Goal: Use online tool/utility: Utilize a website feature to perform a specific function

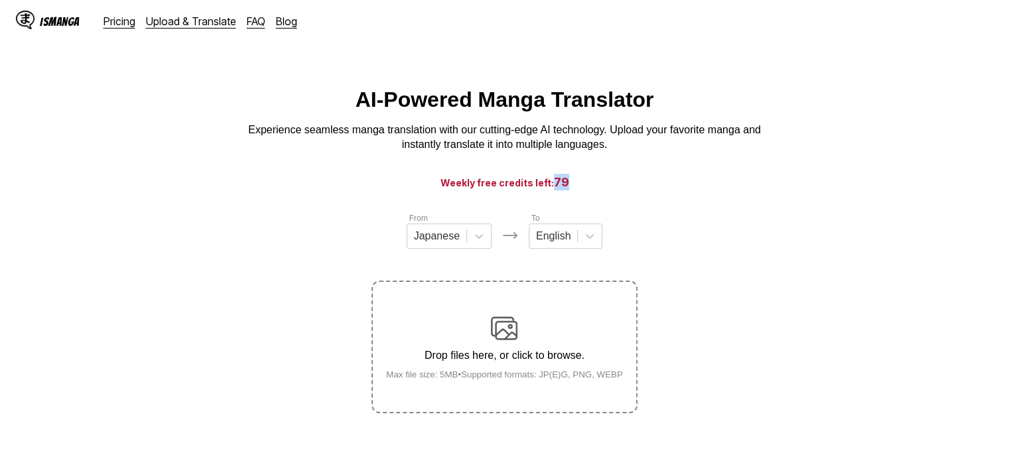
click at [571, 188] on h3 "Weekly free credits left: 79" at bounding box center [505, 182] width 946 height 17
click at [599, 187] on h3 "Weekly free credits left: 79" at bounding box center [505, 182] width 946 height 17
drag, startPoint x: 553, startPoint y: 188, endPoint x: 567, endPoint y: 186, distance: 14.0
click at [567, 186] on span "80" at bounding box center [561, 182] width 17 height 14
click at [622, 186] on h3 "Weekly free credits left: 80" at bounding box center [505, 182] width 946 height 17
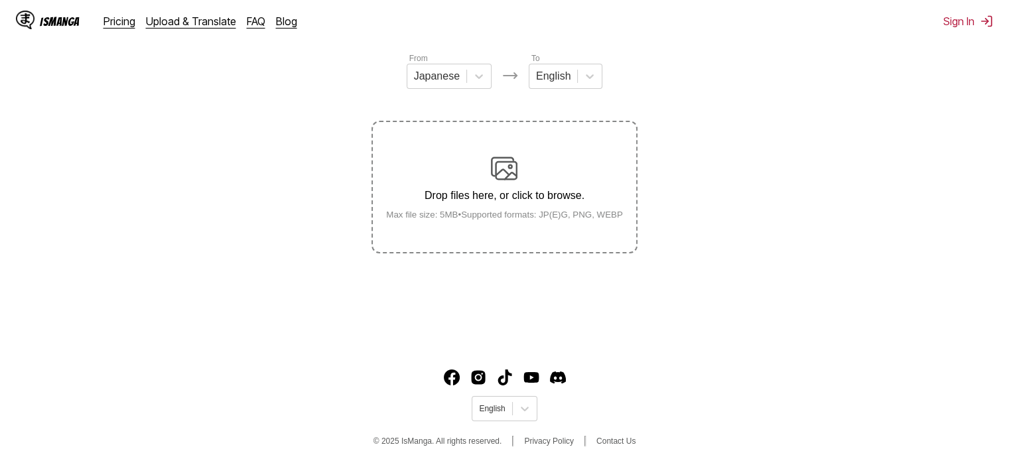
scroll to position [165, 0]
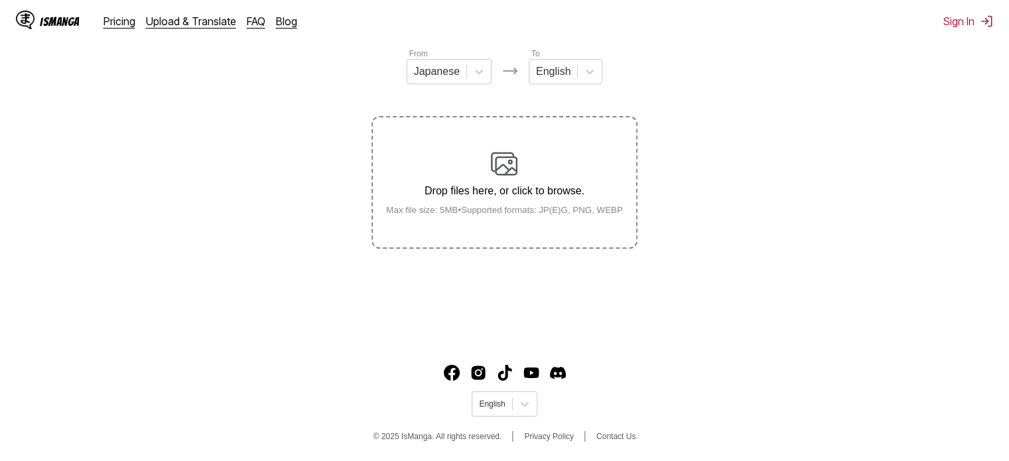
click at [560, 201] on div "Drop files here, or click to browse. Max file size: 5MB • Supported formats: JP…" at bounding box center [505, 183] width 258 height 64
click at [0, 0] on input "Drop files here, or click to browse. Max file size: 5MB • Supported formats: JP…" at bounding box center [0, 0] width 0 height 0
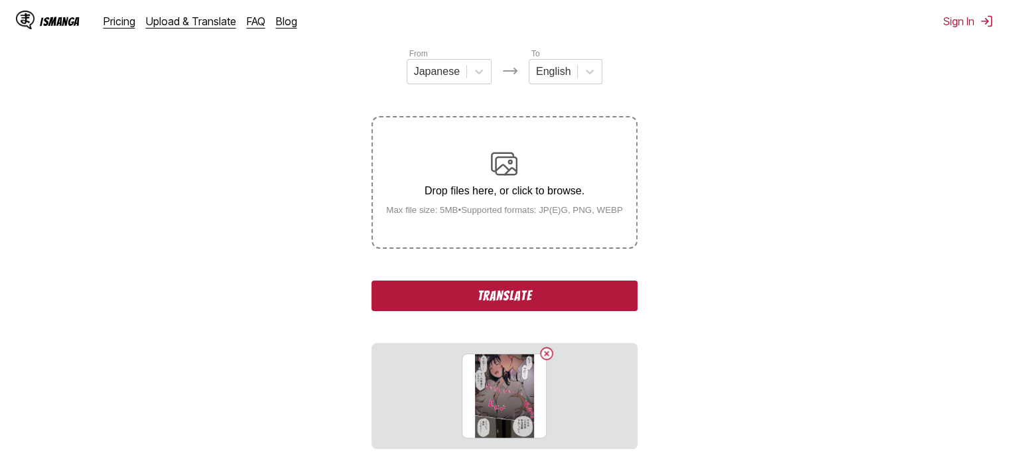
scroll to position [277, 0]
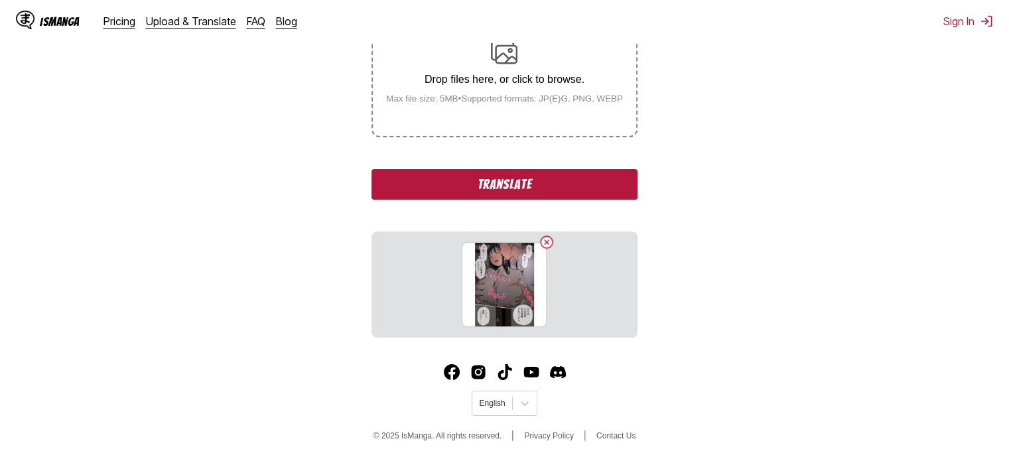
click at [600, 184] on button "Translate" at bounding box center [504, 184] width 265 height 31
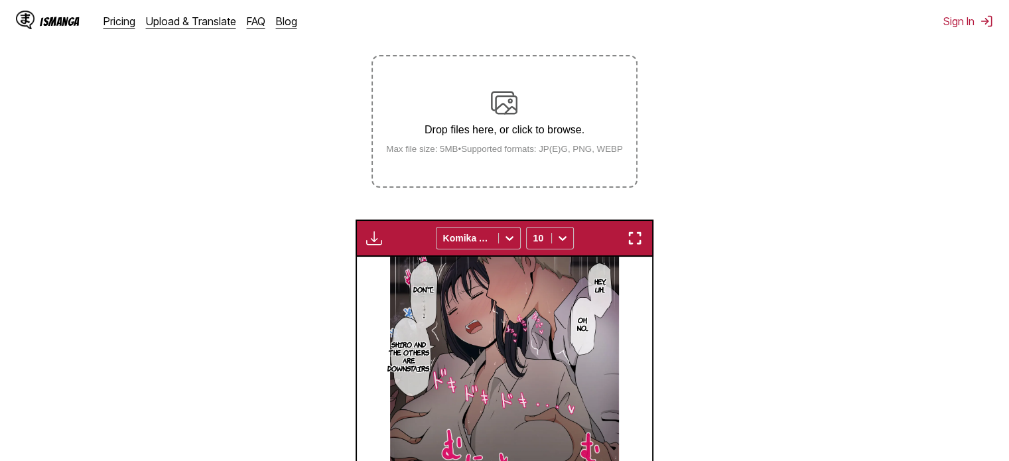
scroll to position [175, 0]
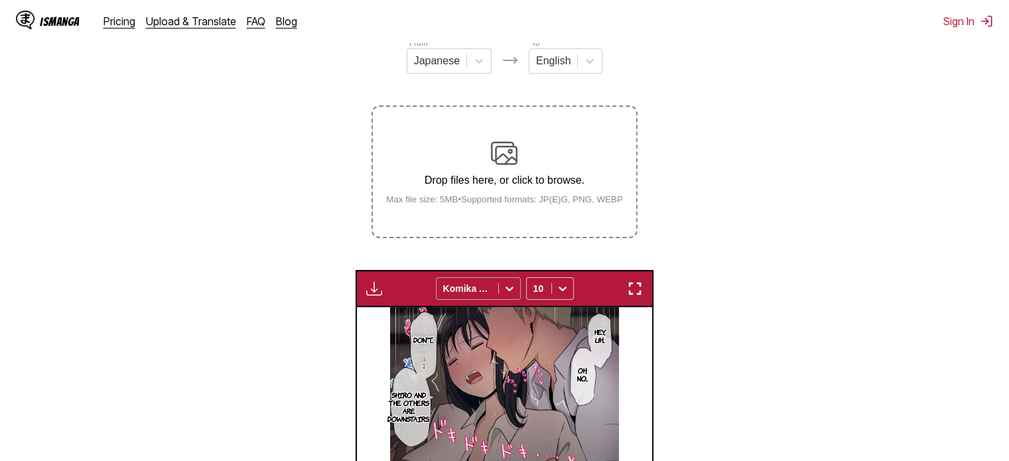
click at [491, 294] on div at bounding box center [467, 288] width 48 height 13
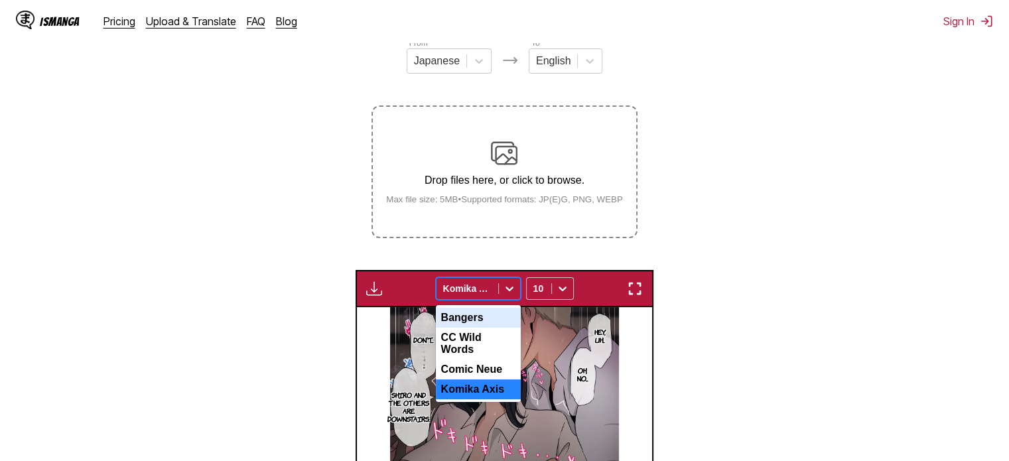
click at [482, 319] on div "Bangers" at bounding box center [478, 318] width 85 height 20
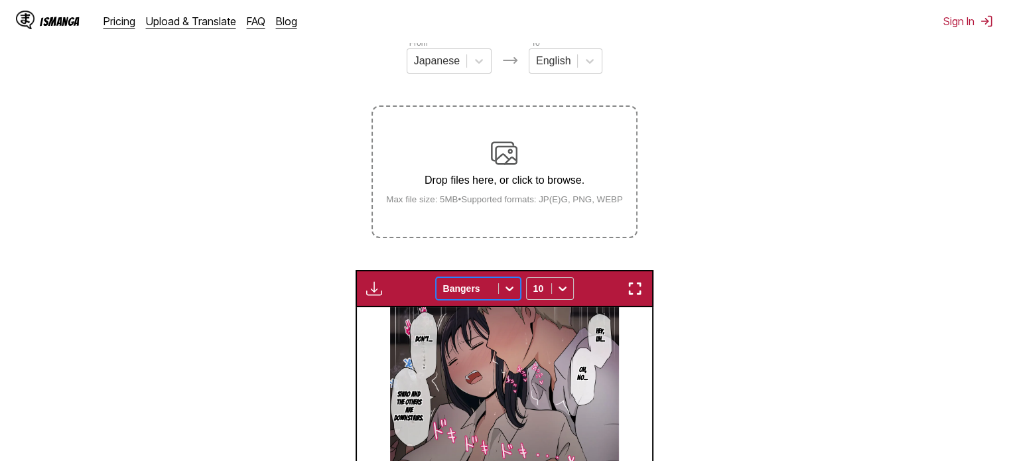
click at [482, 293] on div at bounding box center [467, 288] width 48 height 13
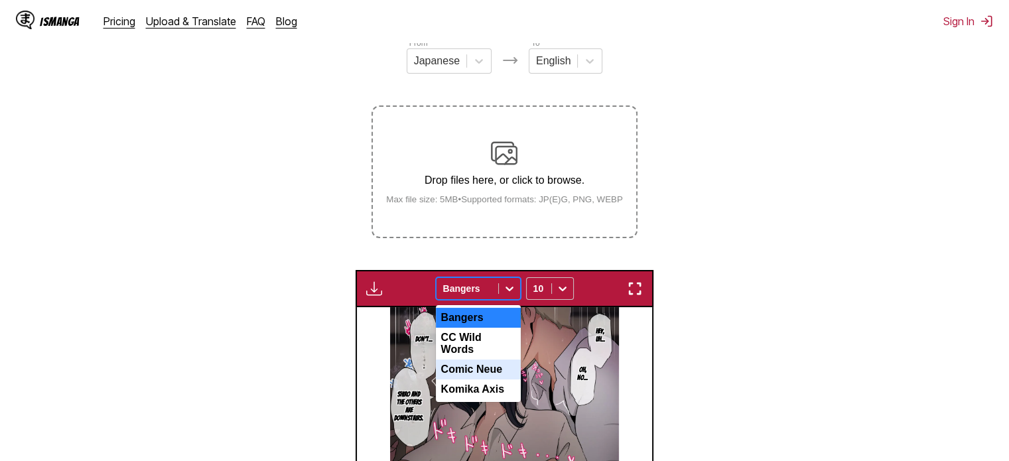
click at [472, 360] on div "Comic Neue" at bounding box center [478, 370] width 85 height 20
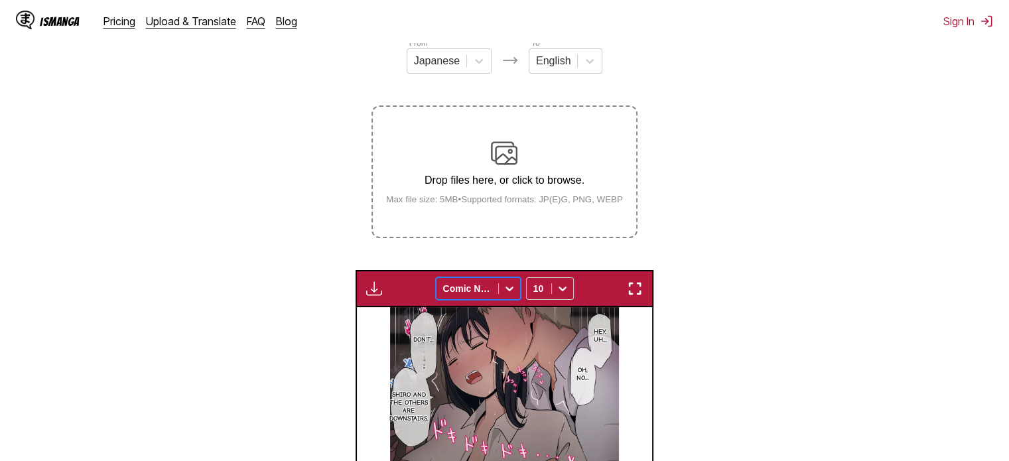
click at [477, 291] on div at bounding box center [467, 288] width 48 height 13
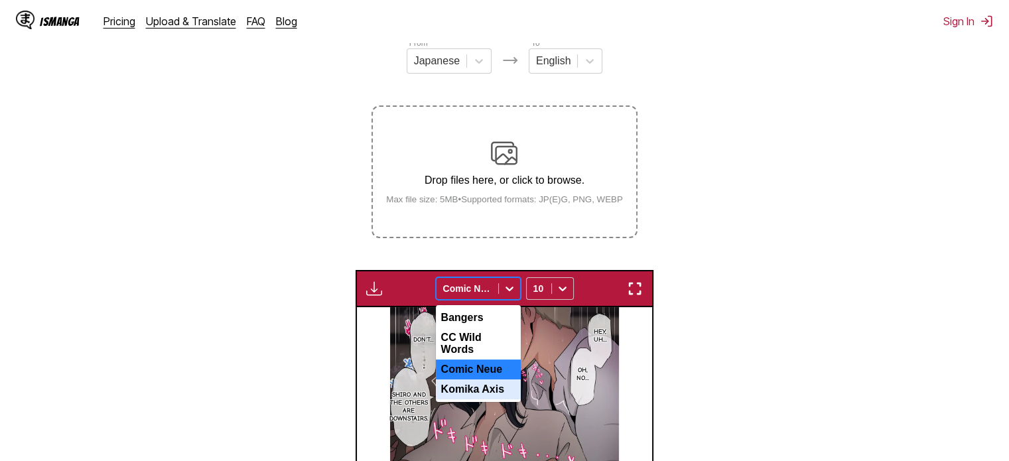
click at [477, 393] on div "Komika Axis" at bounding box center [478, 390] width 85 height 20
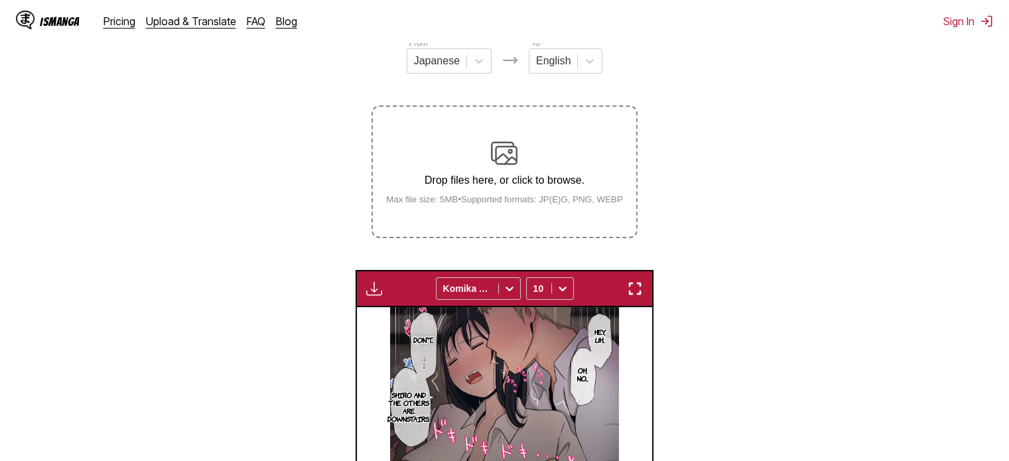
click at [823, 281] on section "From Japanese To English Drop files here, or click to browse. Max file size: 5M…" at bounding box center [505, 351] width 988 height 631
click at [502, 200] on small "Max file size: 5MB • Supported formats: JP(E)G, PNG, WEBP" at bounding box center [505, 199] width 258 height 10
click at [0, 0] on input "Drop files here, or click to browse. Max file size: 5MB • Supported formats: JP…" at bounding box center [0, 0] width 0 height 0
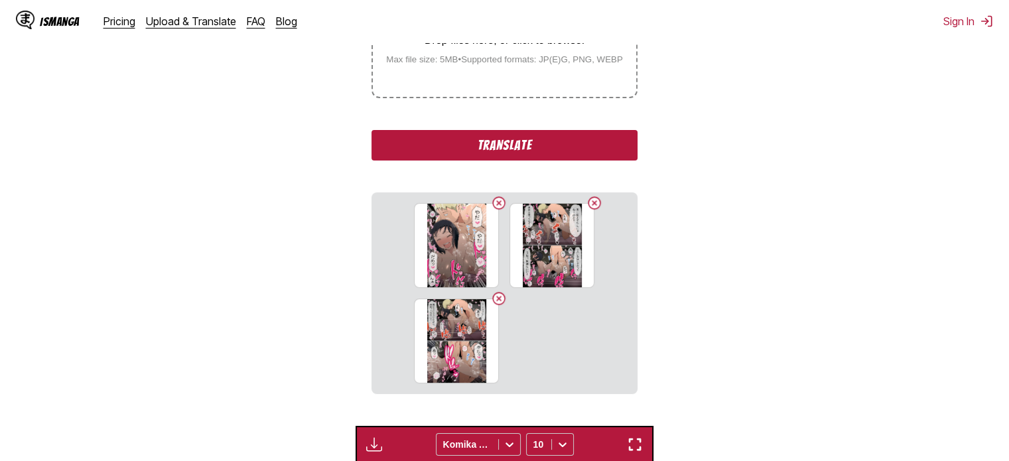
scroll to position [242, 0]
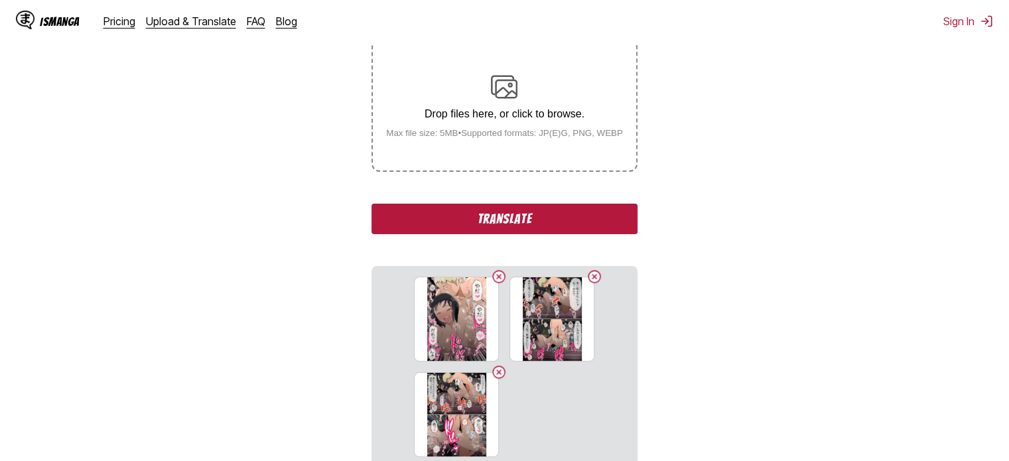
click at [572, 217] on button "Translate" at bounding box center [504, 219] width 265 height 31
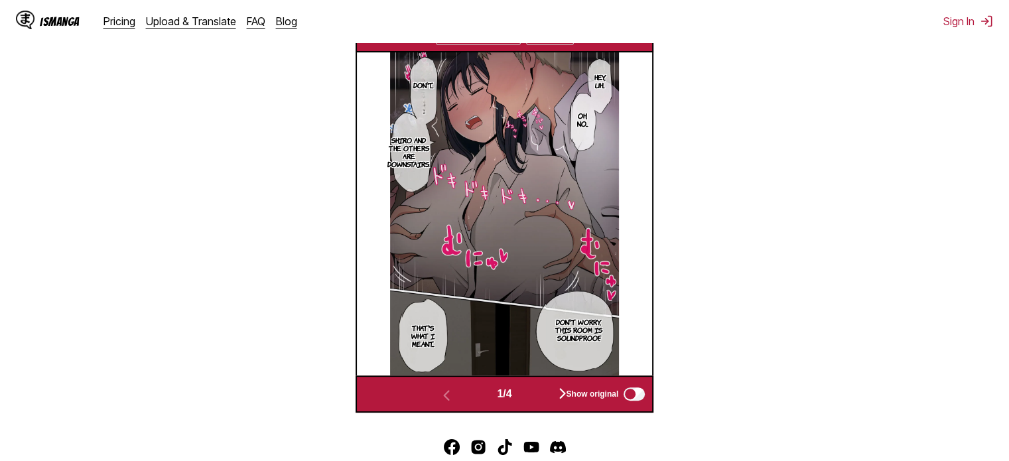
scroll to position [488, 0]
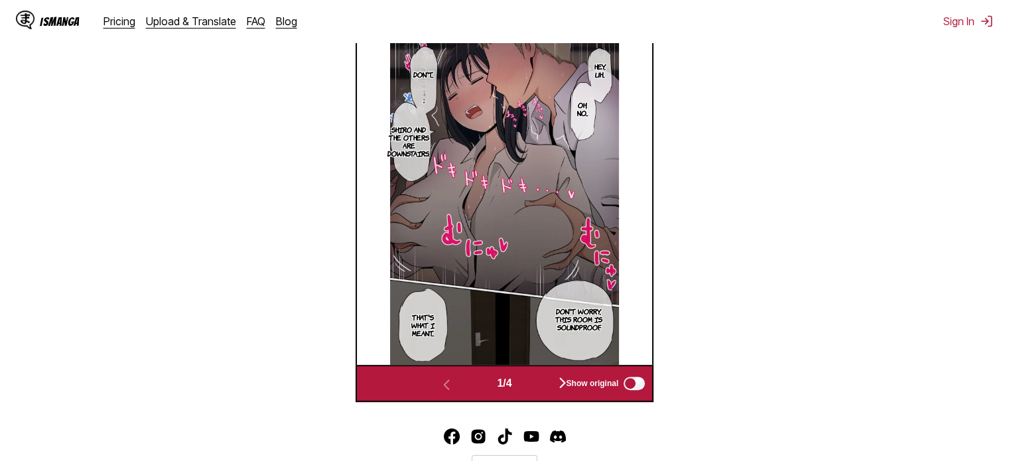
click at [566, 382] on div "Show original" at bounding box center [602, 383] width 89 height 17
click at [565, 381] on div "Show original" at bounding box center [602, 383] width 89 height 17
click at [563, 380] on div "Show original" at bounding box center [602, 383] width 89 height 17
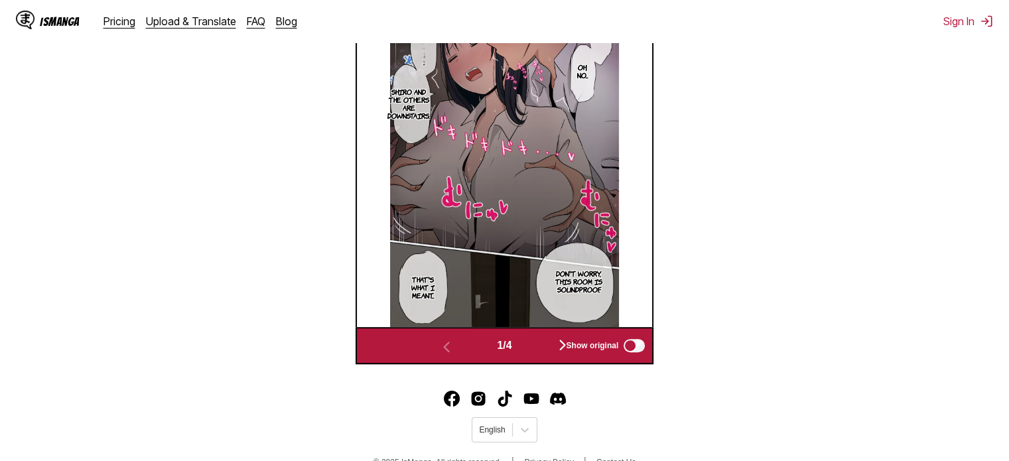
scroll to position [554, 0]
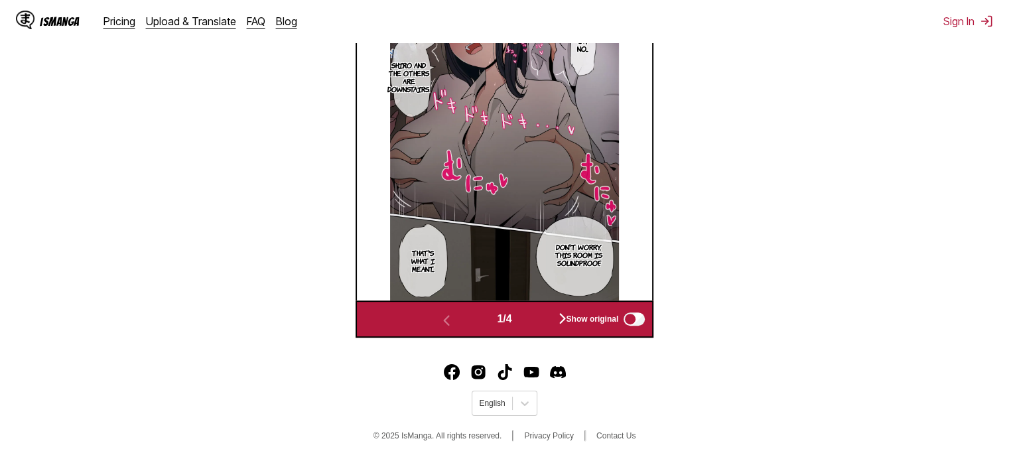
click at [567, 316] on div "Show original" at bounding box center [602, 319] width 89 height 17
click at [565, 315] on div "Show original" at bounding box center [602, 319] width 89 height 17
click at [555, 315] on button "button" at bounding box center [563, 319] width 80 height 19
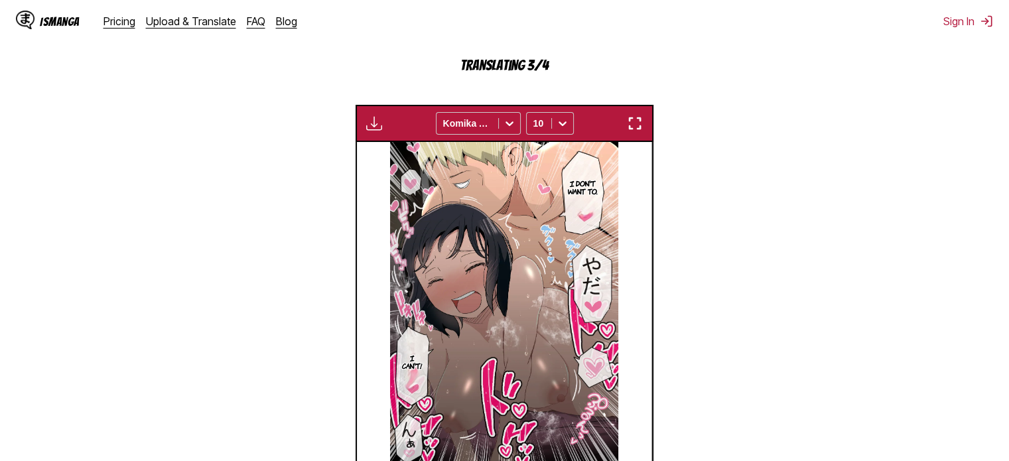
scroll to position [464, 0]
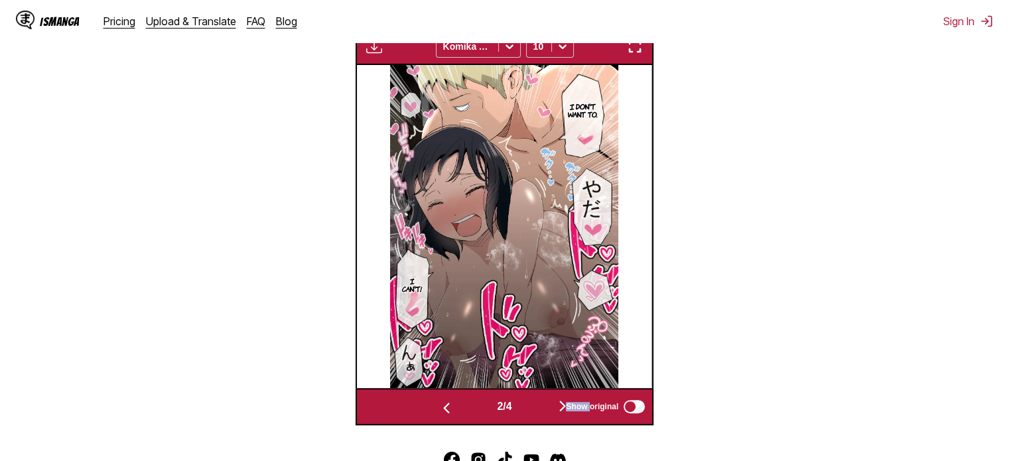
click at [545, 404] on button "button" at bounding box center [563, 406] width 80 height 19
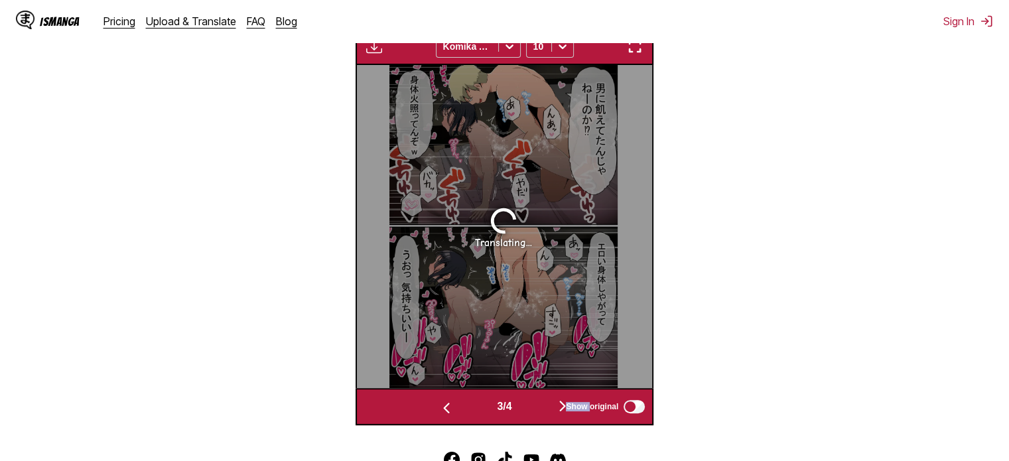
click at [545, 405] on button "button" at bounding box center [563, 406] width 80 height 19
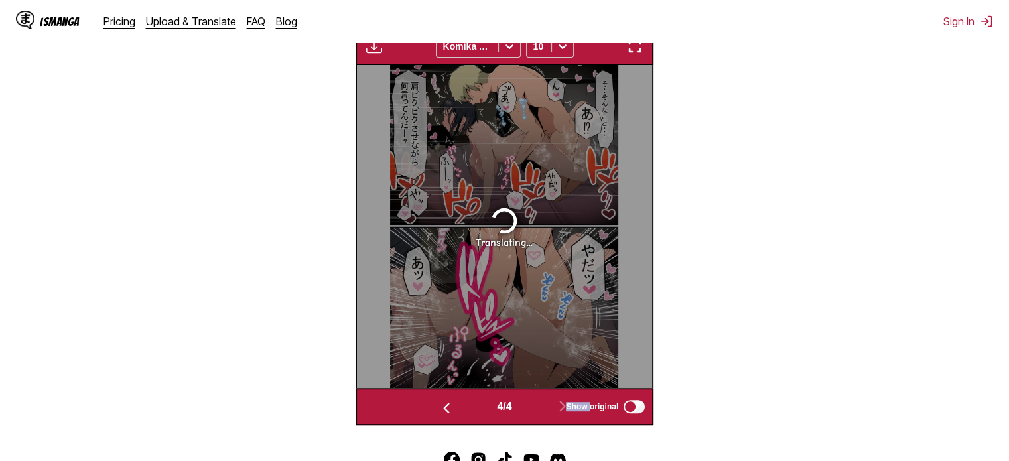
click at [461, 410] on button "button" at bounding box center [447, 406] width 80 height 19
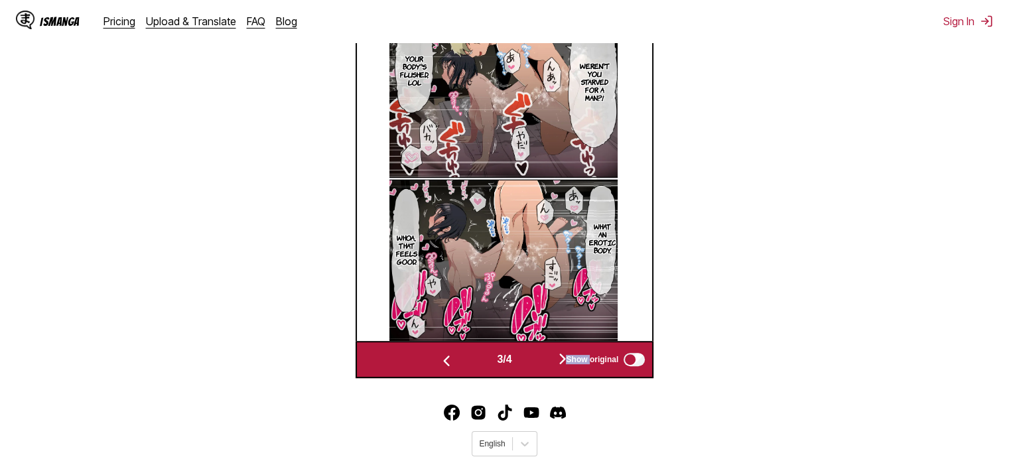
scroll to position [417, 0]
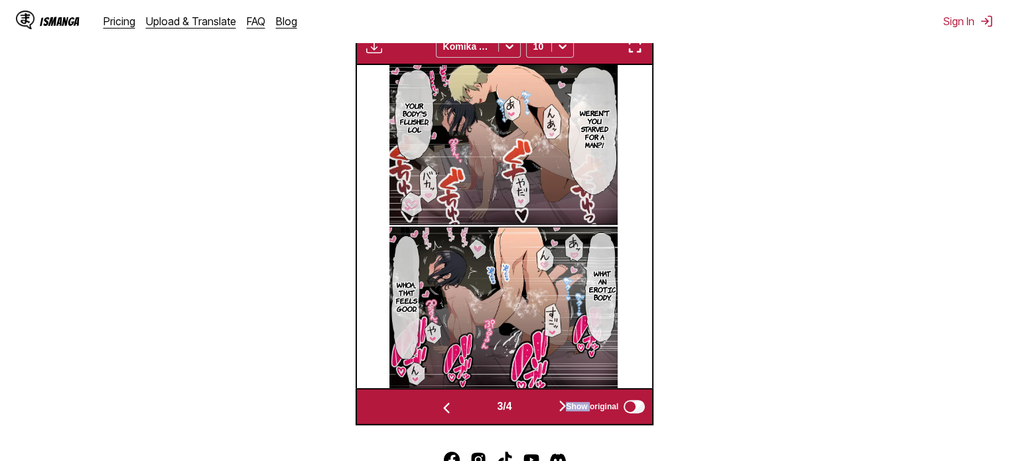
click at [557, 403] on button "button" at bounding box center [563, 406] width 80 height 19
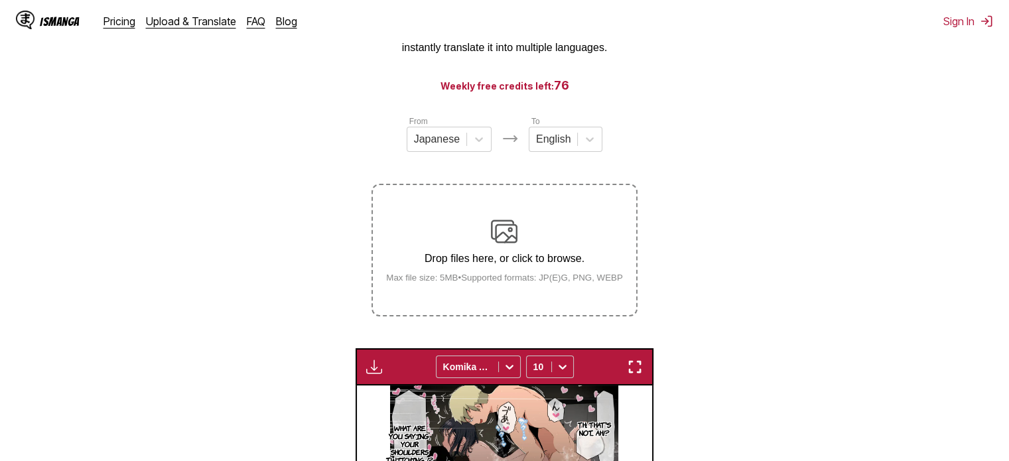
scroll to position [0, 0]
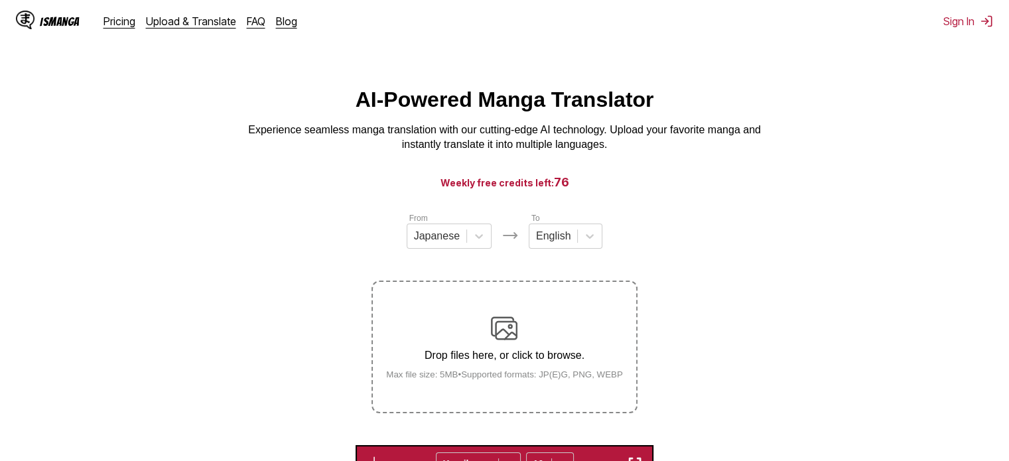
click at [966, 123] on div "AI-Powered Manga Translator Experience seamless manga translation with our cutt…" at bounding box center [505, 120] width 988 height 65
click at [521, 327] on div "Drop files here, or click to browse. Max file size: 5MB • Supported formats: JP…" at bounding box center [505, 347] width 258 height 64
click at [0, 0] on input "Drop files here, or click to browse. Max file size: 5MB • Supported formats: JP…" at bounding box center [0, 0] width 0 height 0
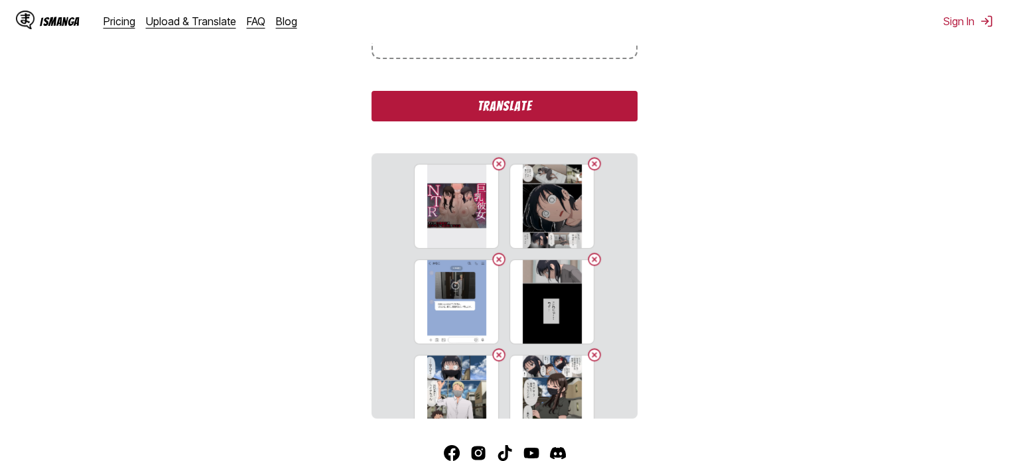
scroll to position [304, 0]
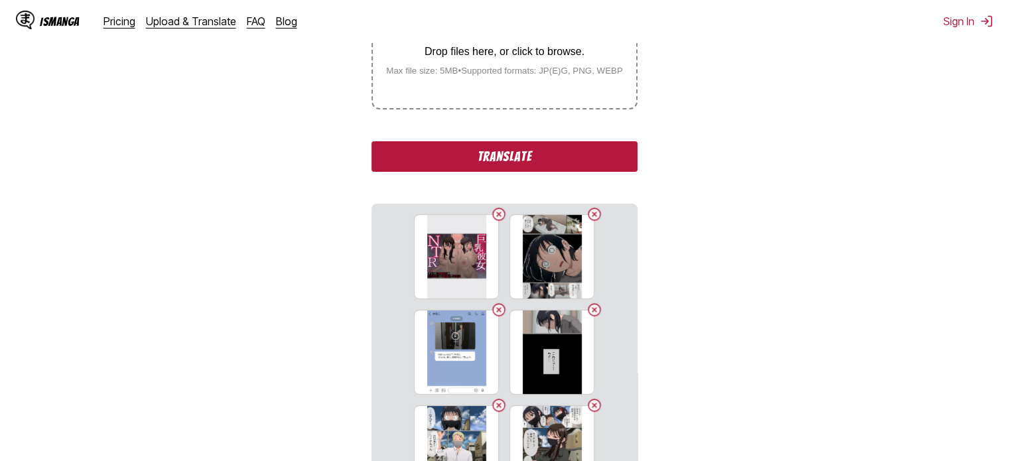
click at [579, 157] on button "Translate" at bounding box center [504, 156] width 265 height 31
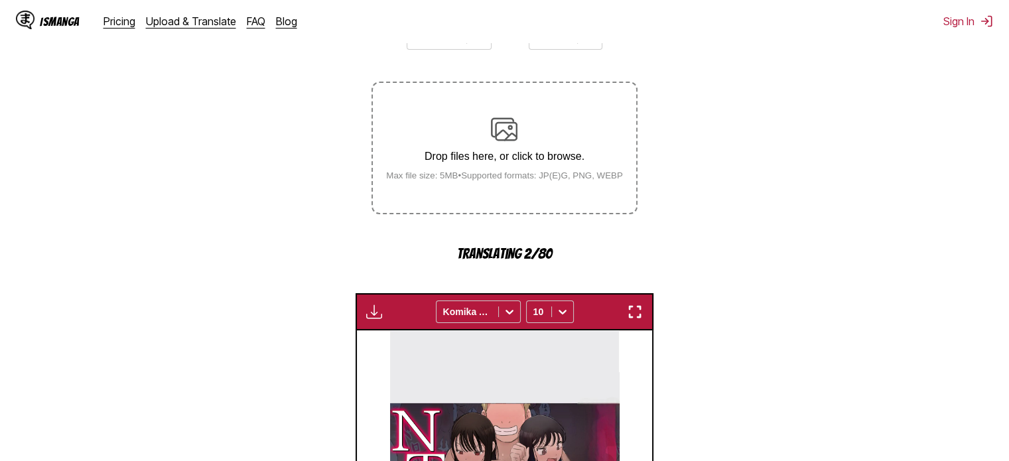
scroll to position [531, 0]
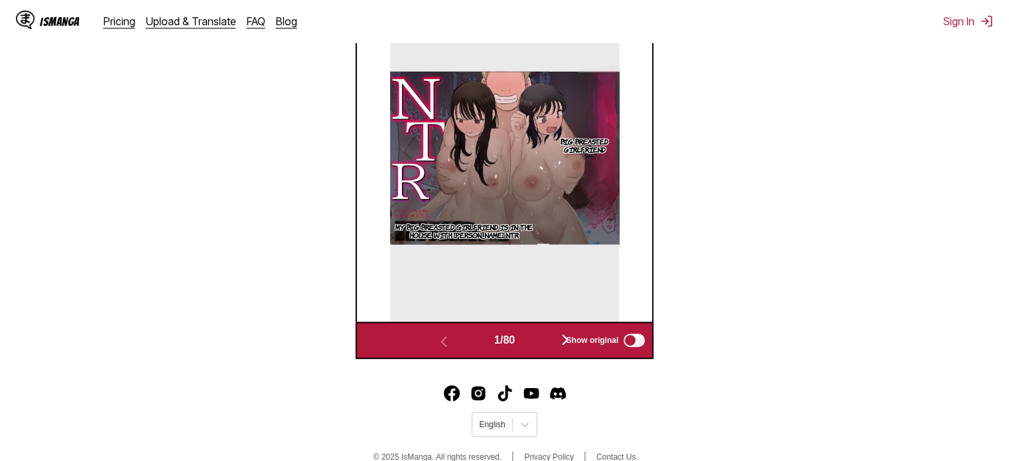
click at [562, 340] on div "Show original" at bounding box center [602, 340] width 89 height 17
click at [520, 342] on div "1 / 80" at bounding box center [504, 340] width 201 height 19
click at [541, 341] on button "button" at bounding box center [566, 340] width 80 height 19
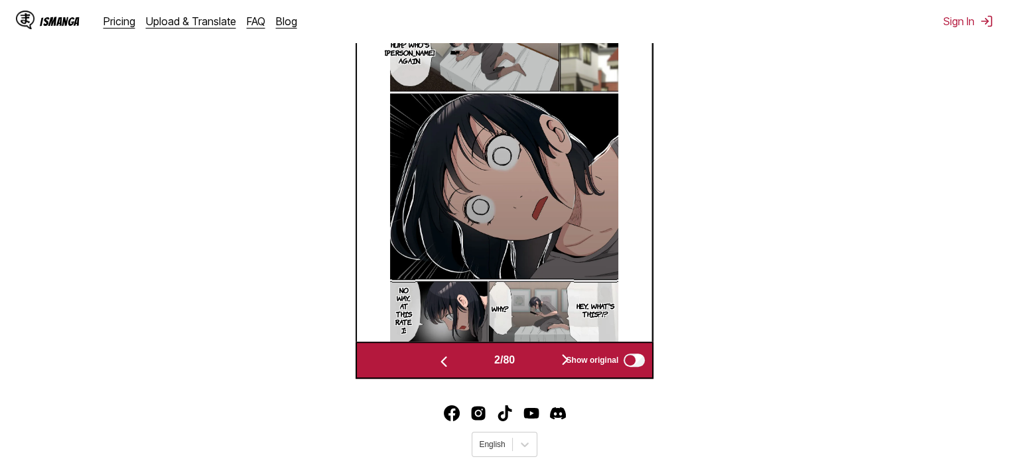
scroll to position [488, 0]
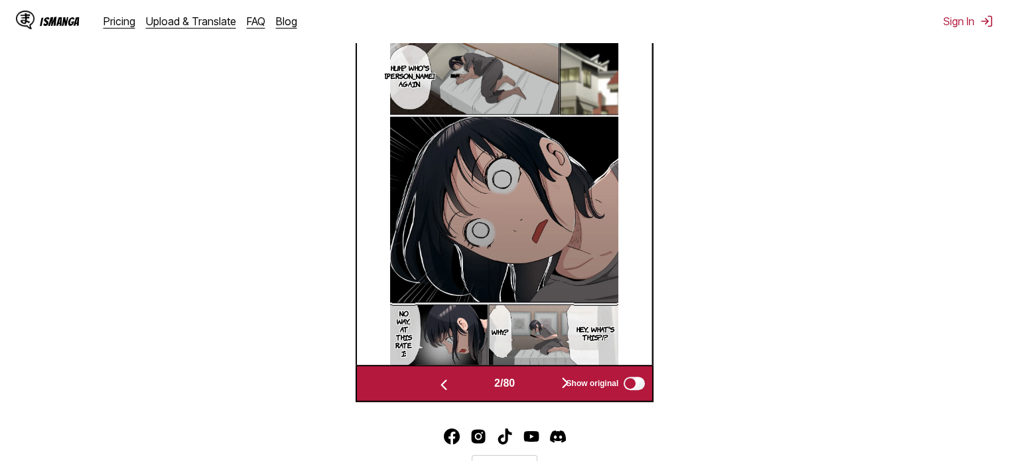
click at [537, 386] on button "button" at bounding box center [566, 383] width 80 height 19
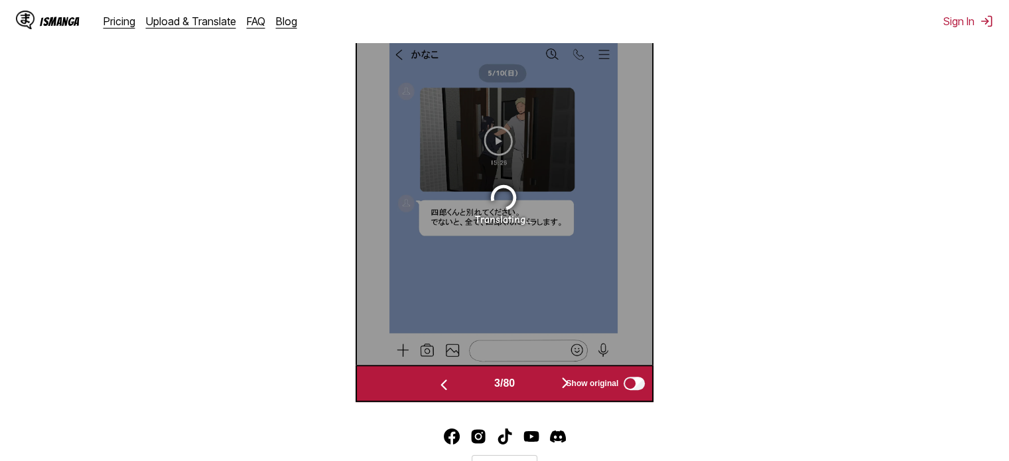
click at [472, 382] on button "button" at bounding box center [444, 383] width 80 height 19
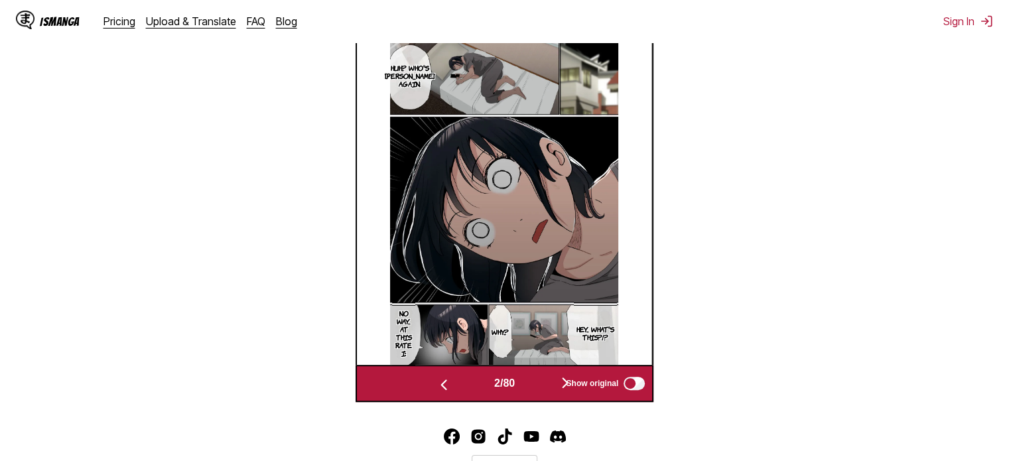
click at [470, 384] on button "button" at bounding box center [444, 383] width 80 height 19
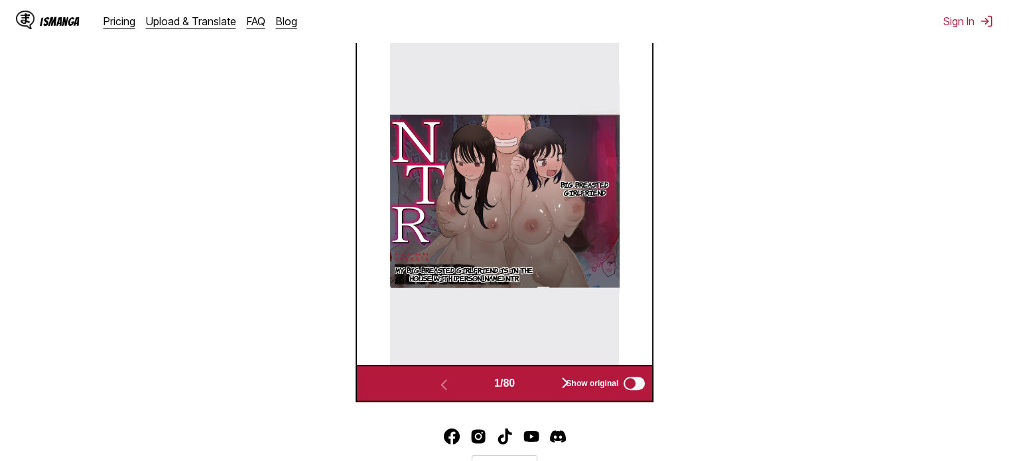
click at [533, 388] on button "button" at bounding box center [566, 383] width 80 height 19
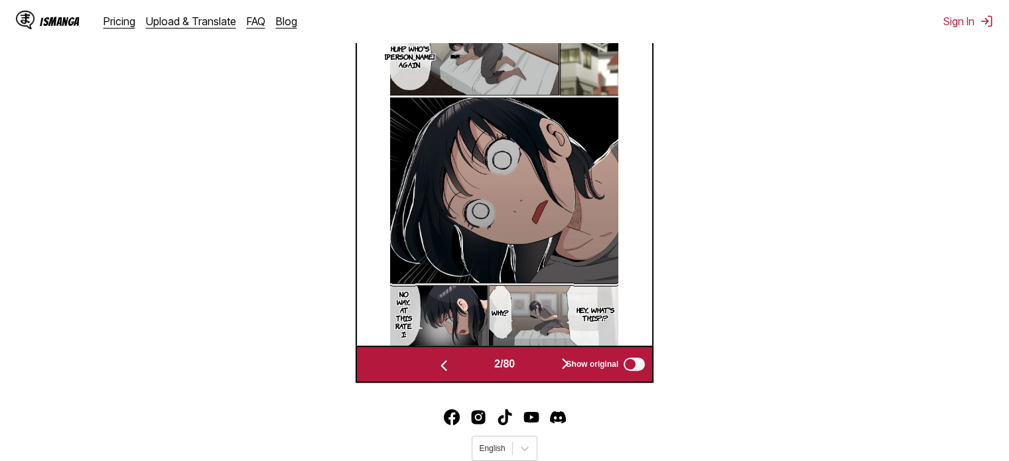
scroll to position [554, 0]
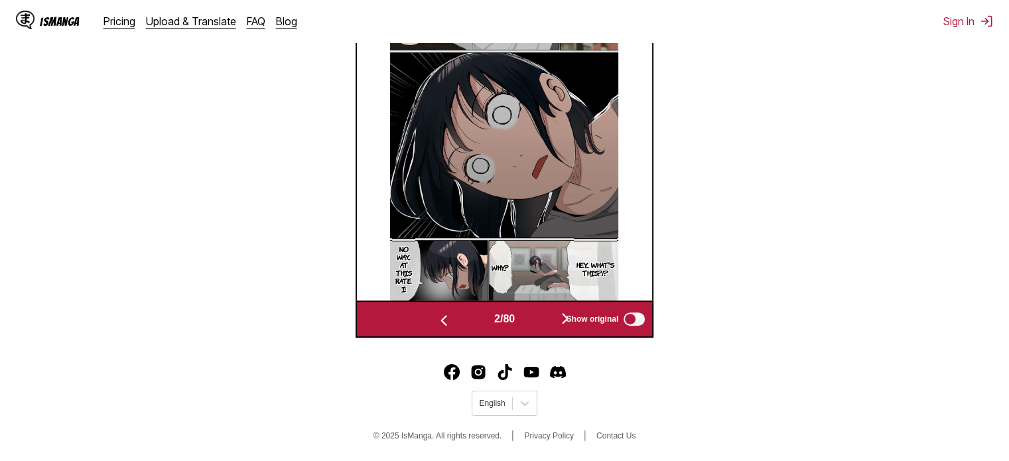
click at [551, 323] on button "button" at bounding box center [566, 319] width 80 height 19
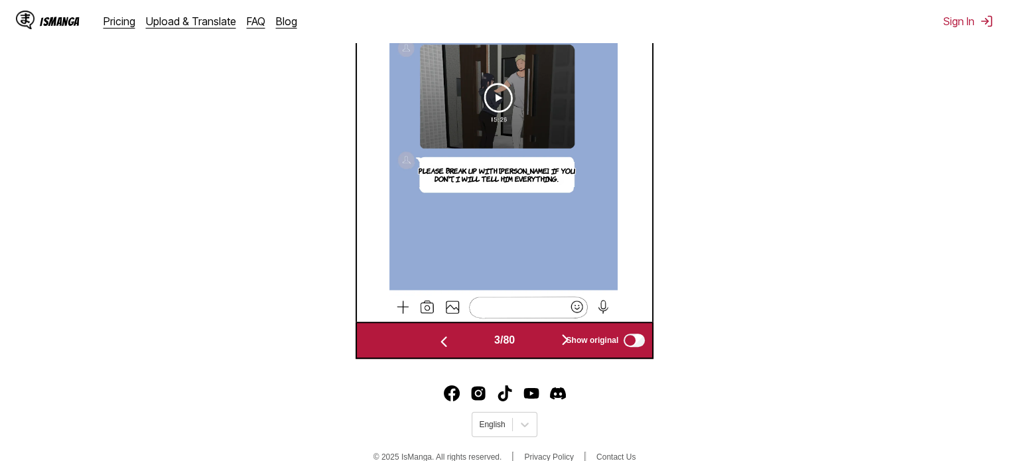
click at [541, 335] on button "button" at bounding box center [566, 340] width 80 height 19
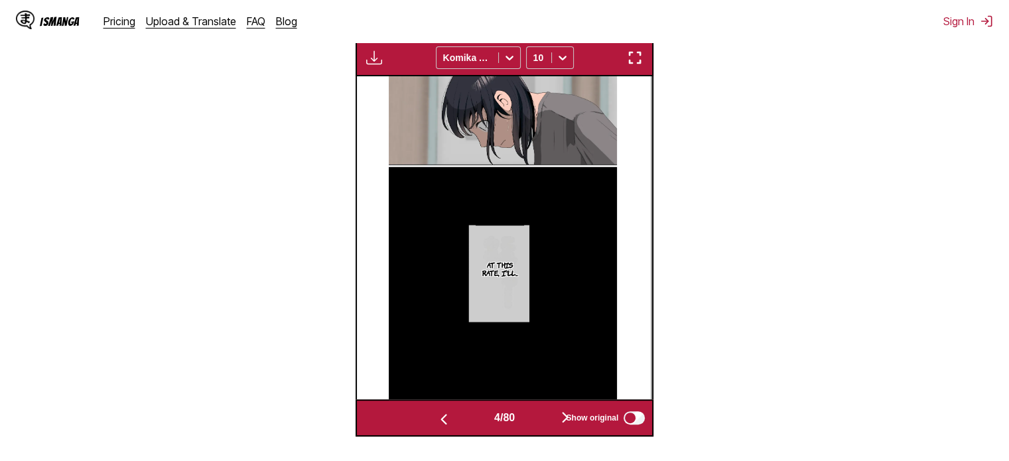
scroll to position [554, 0]
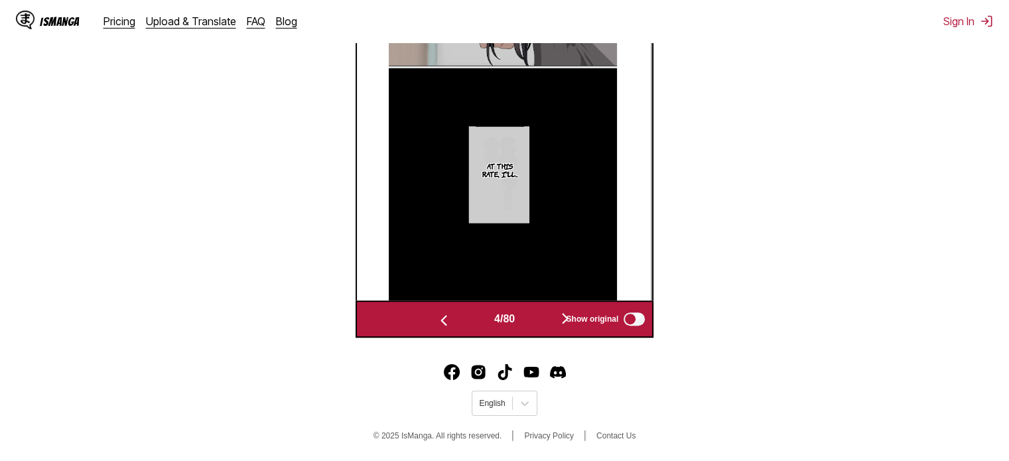
click at [547, 315] on button "button" at bounding box center [566, 319] width 80 height 19
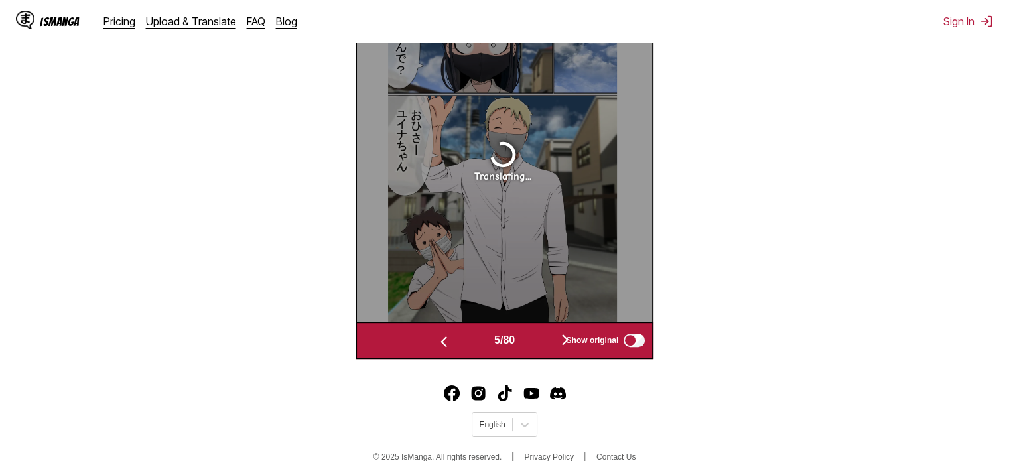
click at [464, 346] on button "button" at bounding box center [444, 340] width 80 height 19
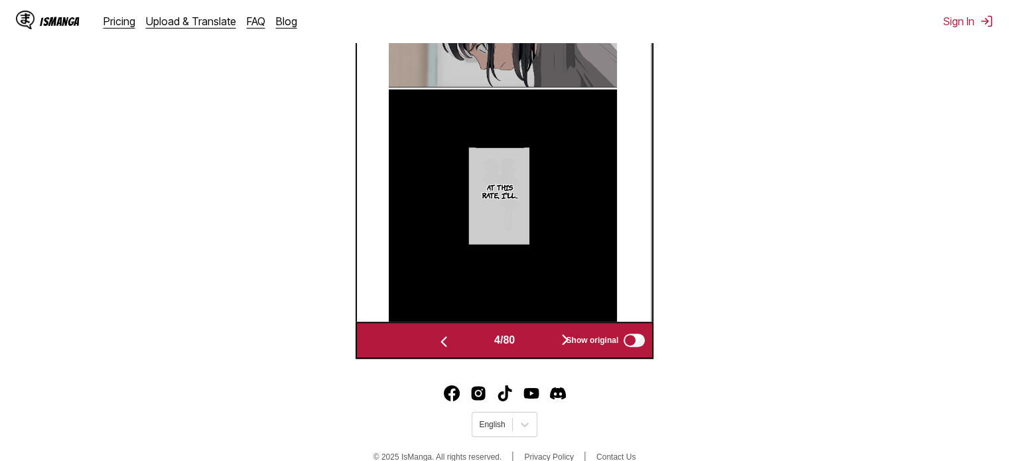
click at [547, 340] on button "button" at bounding box center [566, 340] width 80 height 19
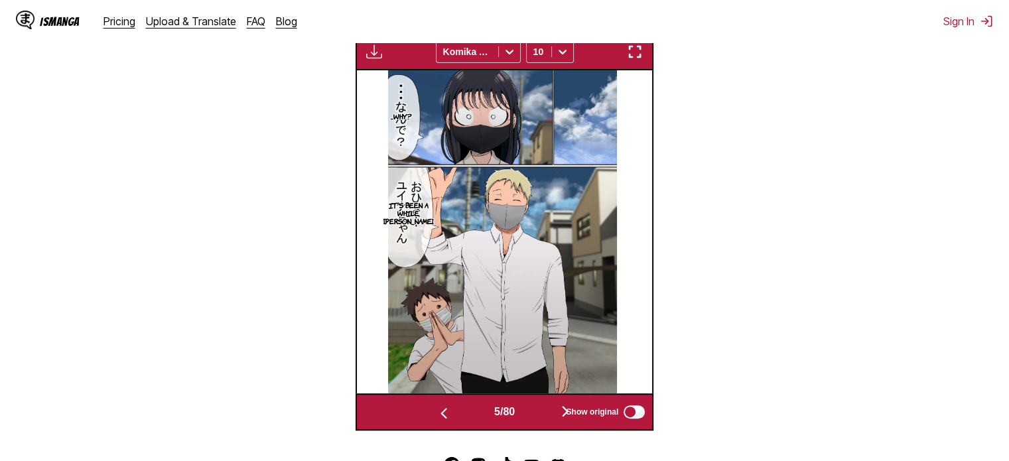
scroll to position [531, 0]
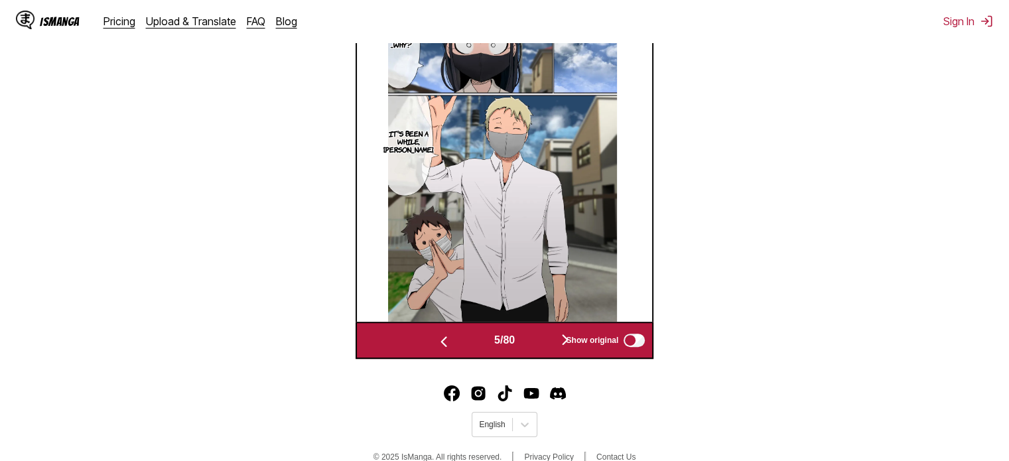
click at [608, 230] on img at bounding box center [502, 160] width 228 height 323
click at [543, 334] on button "button" at bounding box center [566, 340] width 80 height 19
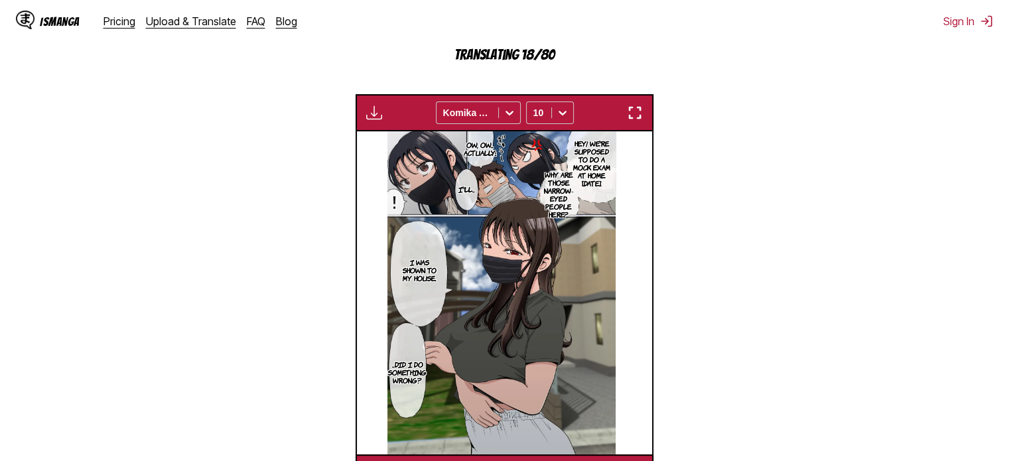
scroll to position [554, 0]
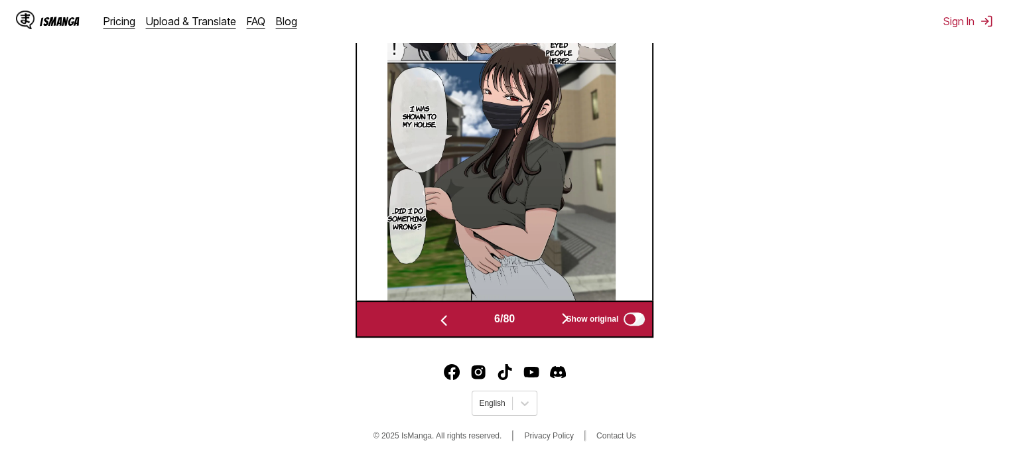
click at [542, 321] on button "button" at bounding box center [566, 319] width 80 height 19
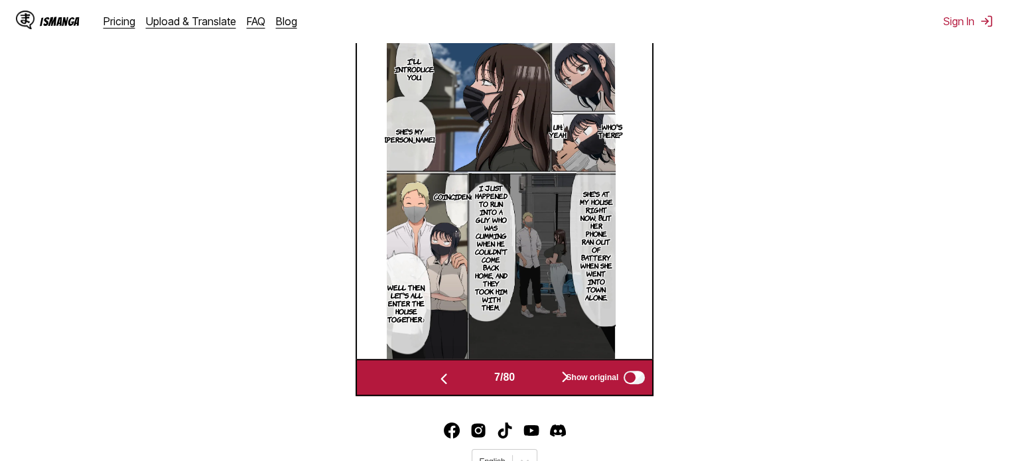
scroll to position [531, 0]
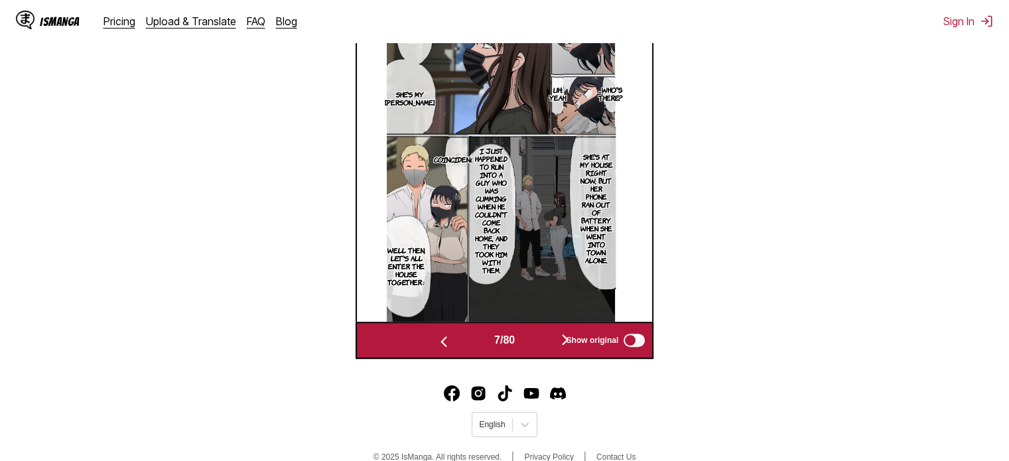
click at [545, 341] on button "button" at bounding box center [566, 340] width 80 height 19
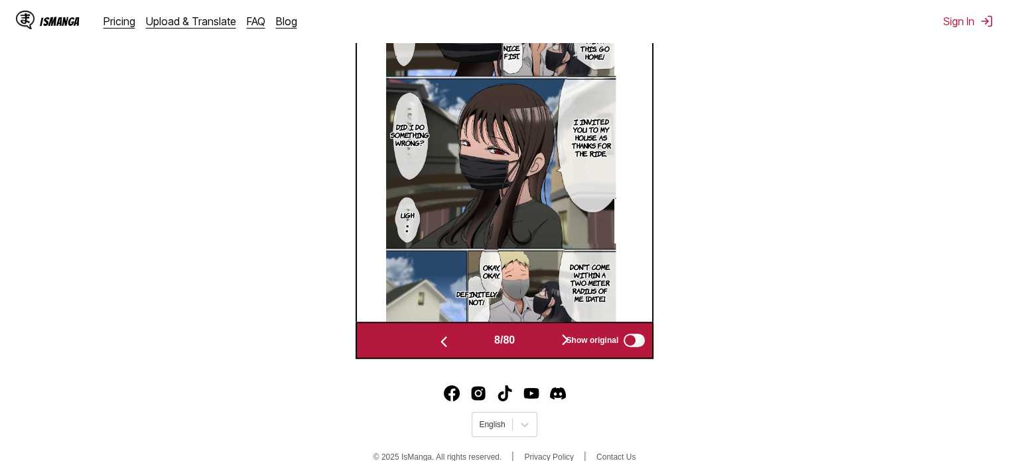
click at [546, 347] on button "button" at bounding box center [566, 340] width 80 height 19
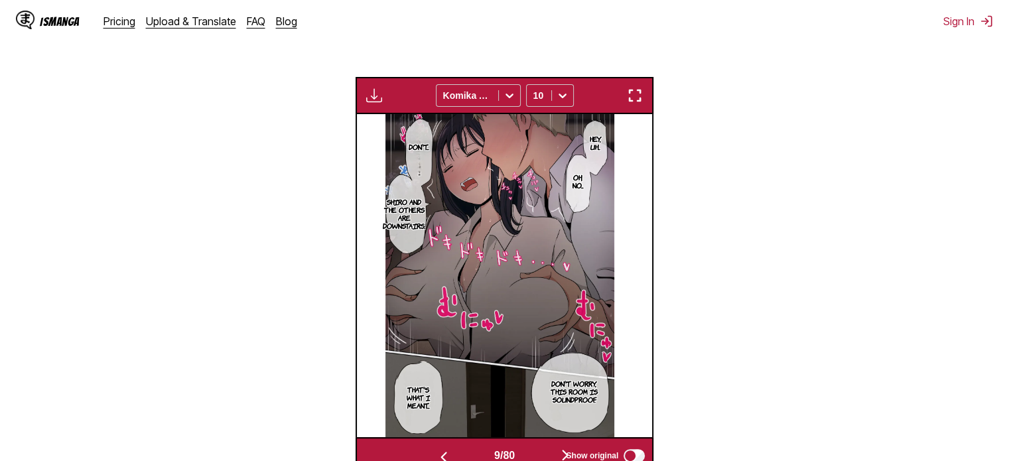
scroll to position [464, 0]
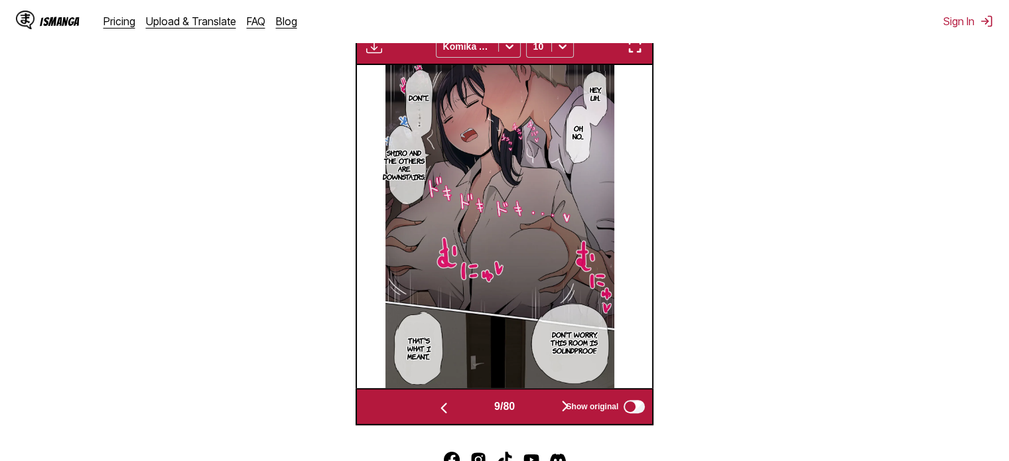
click at [546, 411] on button "button" at bounding box center [566, 406] width 80 height 19
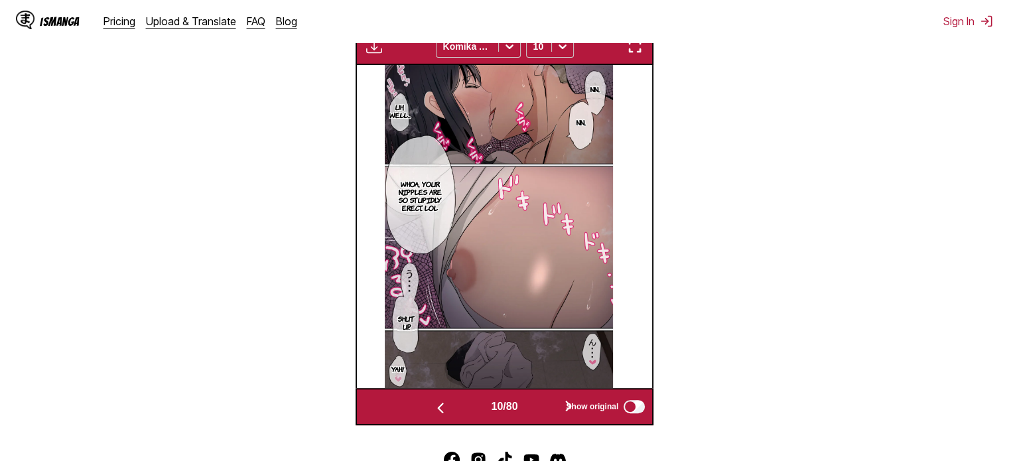
click at [546, 411] on button "button" at bounding box center [569, 406] width 80 height 19
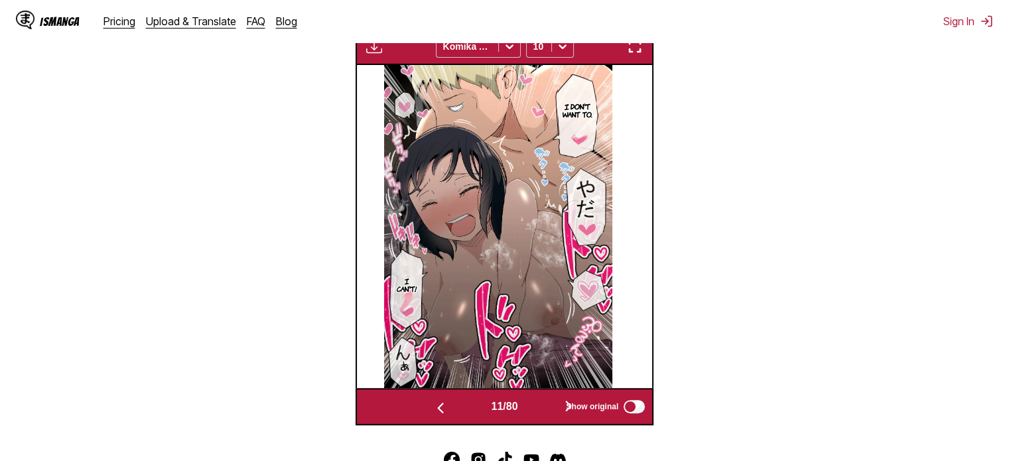
click at [546, 411] on button "button" at bounding box center [569, 406] width 80 height 19
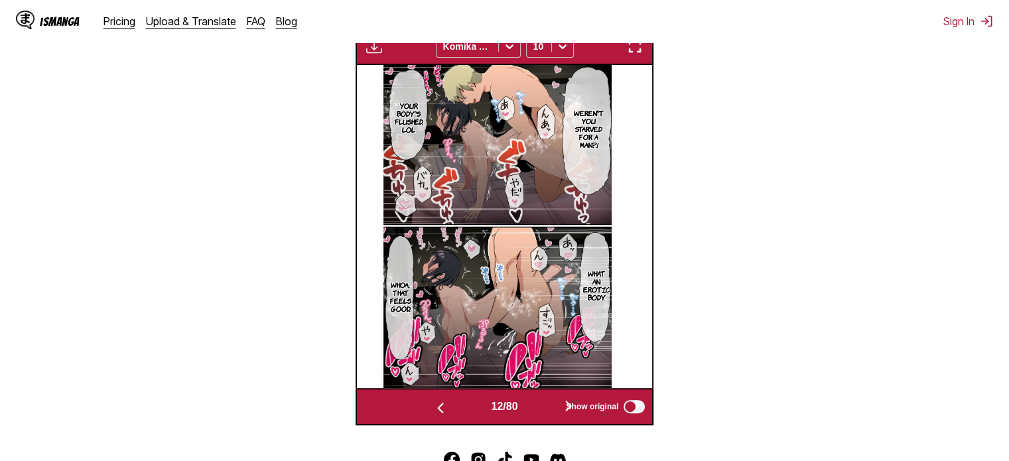
click at [545, 411] on button "button" at bounding box center [569, 406] width 80 height 19
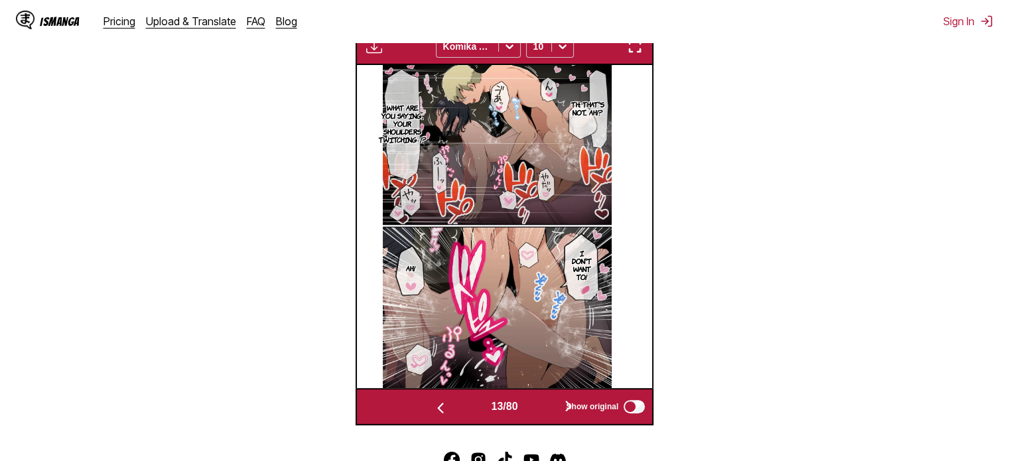
click at [547, 407] on button "button" at bounding box center [569, 406] width 80 height 19
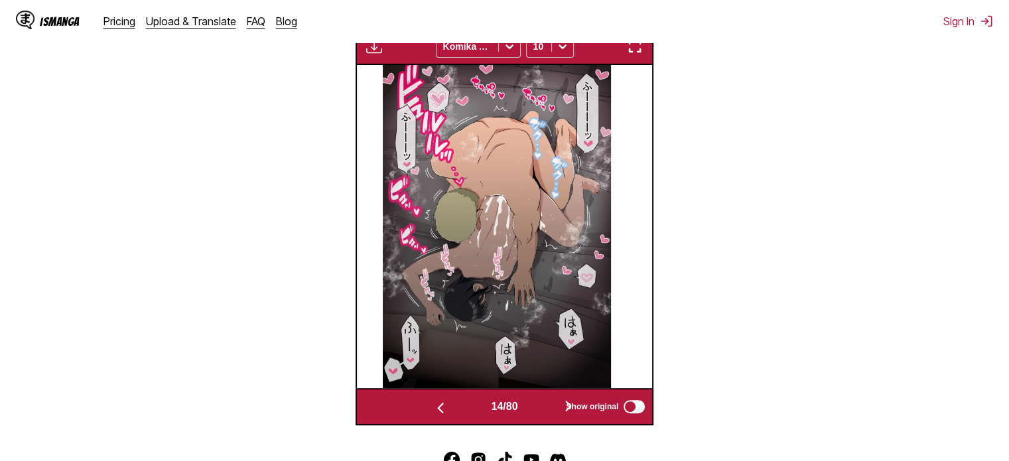
click at [545, 405] on button "button" at bounding box center [569, 406] width 80 height 19
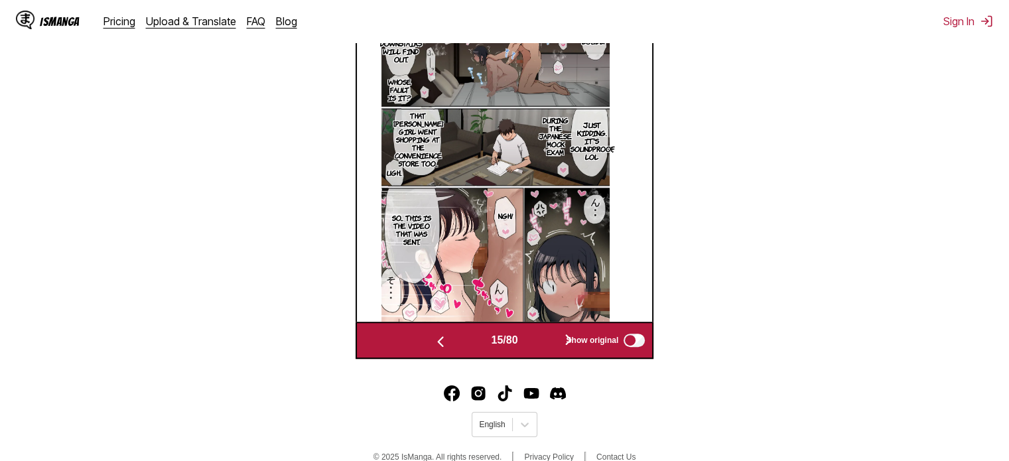
scroll to position [464, 0]
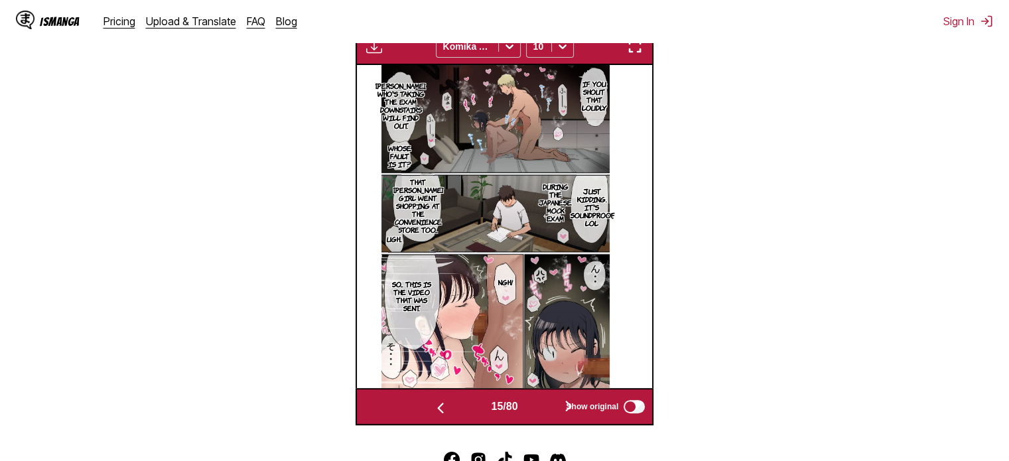
click at [546, 406] on button "button" at bounding box center [569, 406] width 80 height 19
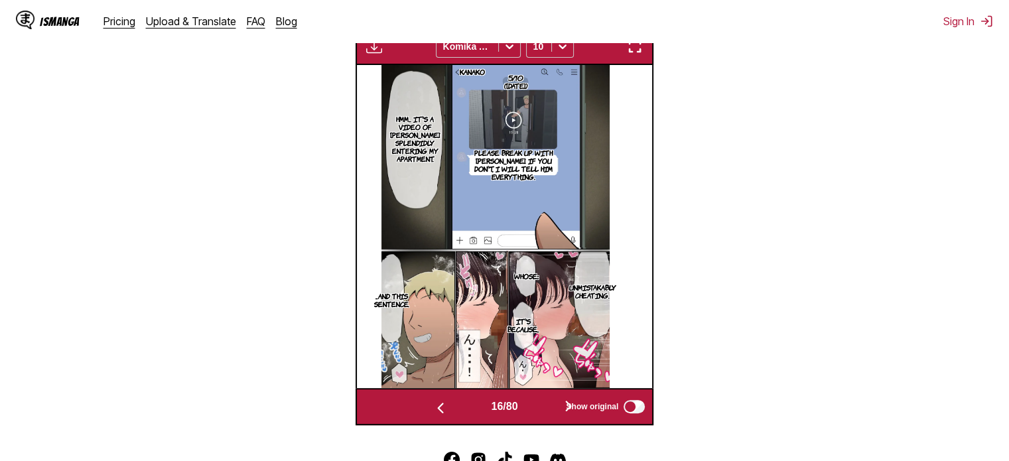
click at [546, 406] on button "button" at bounding box center [569, 406] width 80 height 19
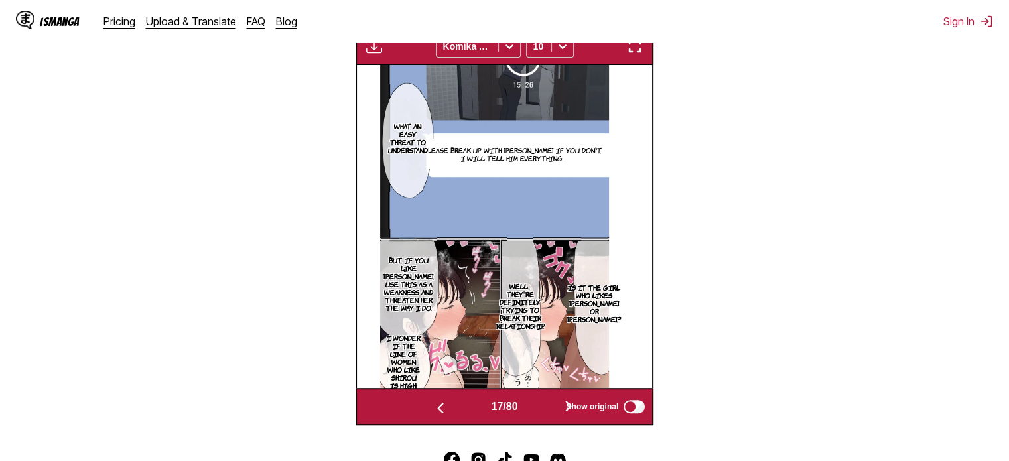
click at [546, 406] on button "button" at bounding box center [569, 406] width 80 height 19
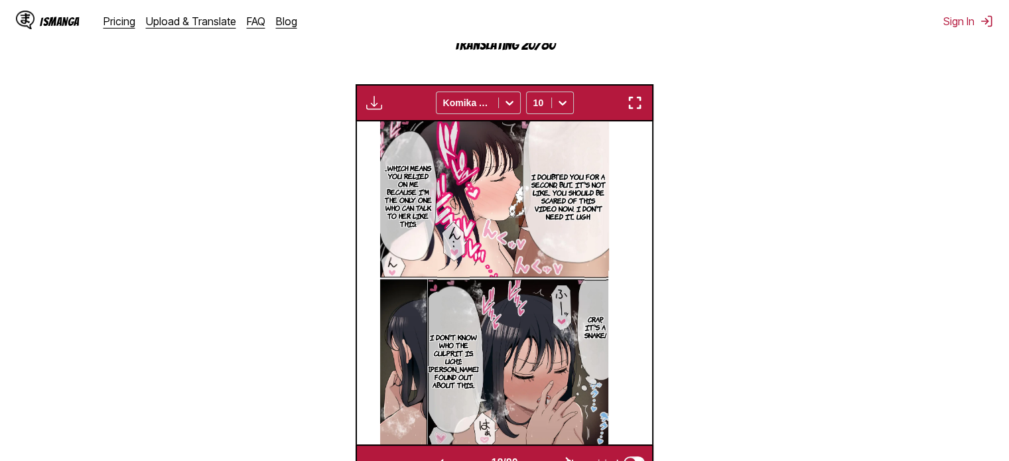
scroll to position [488, 0]
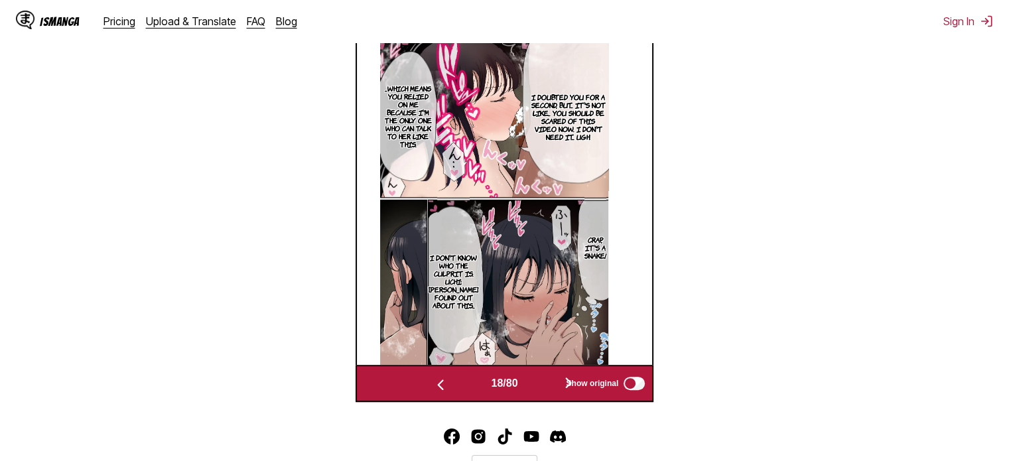
click at [549, 391] on button "button" at bounding box center [569, 383] width 80 height 19
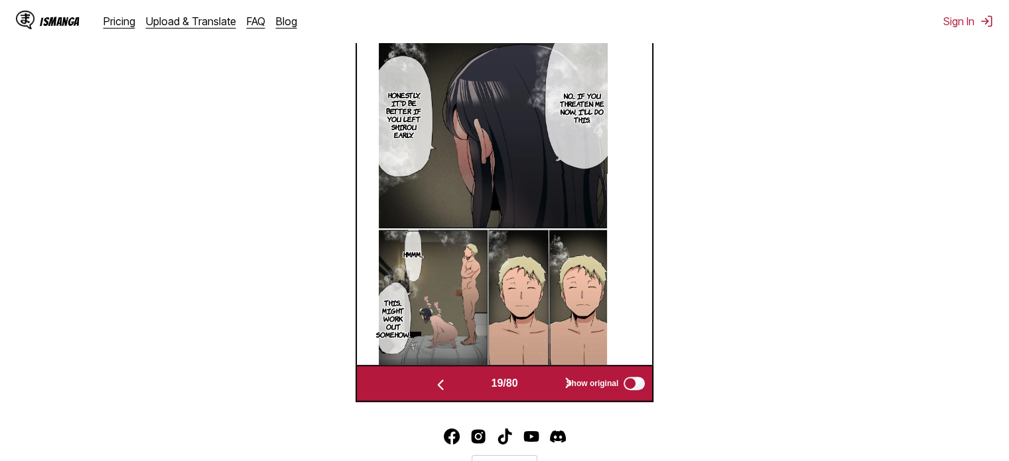
click at [549, 390] on button "button" at bounding box center [569, 383] width 80 height 19
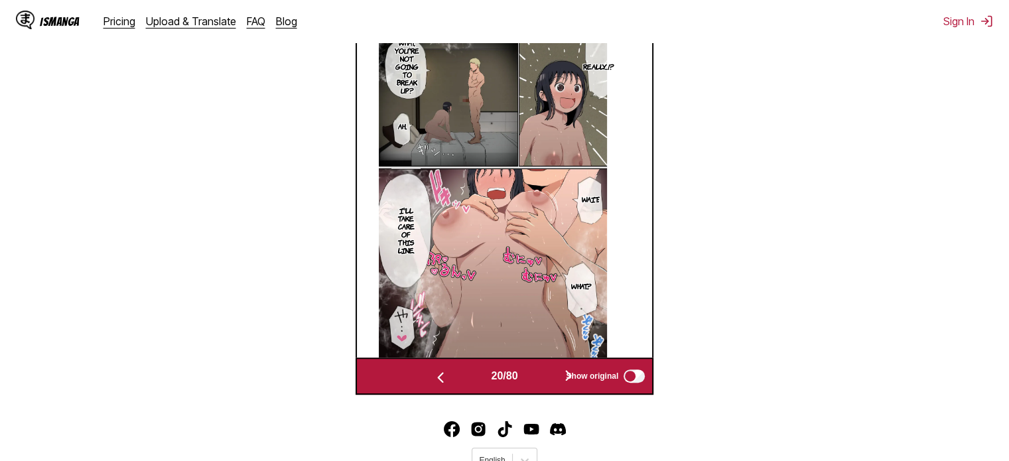
scroll to position [554, 0]
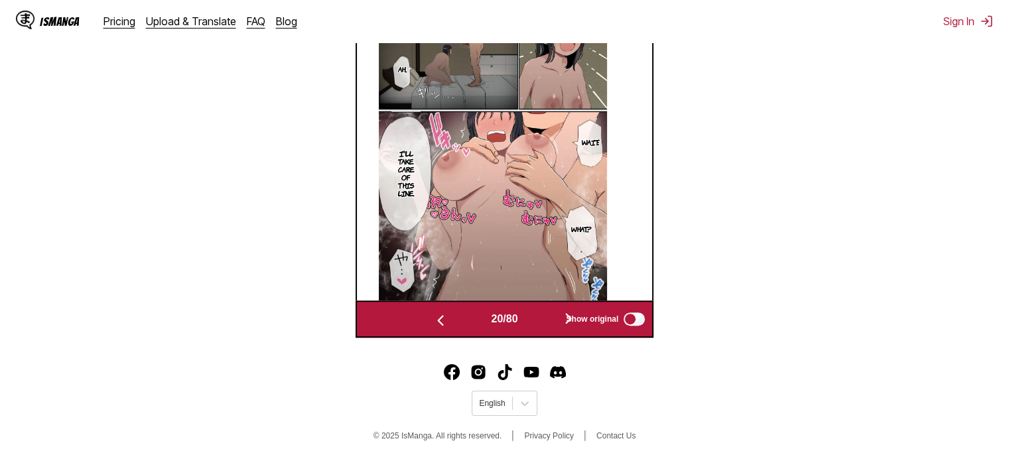
click at [539, 322] on button "button" at bounding box center [569, 319] width 80 height 19
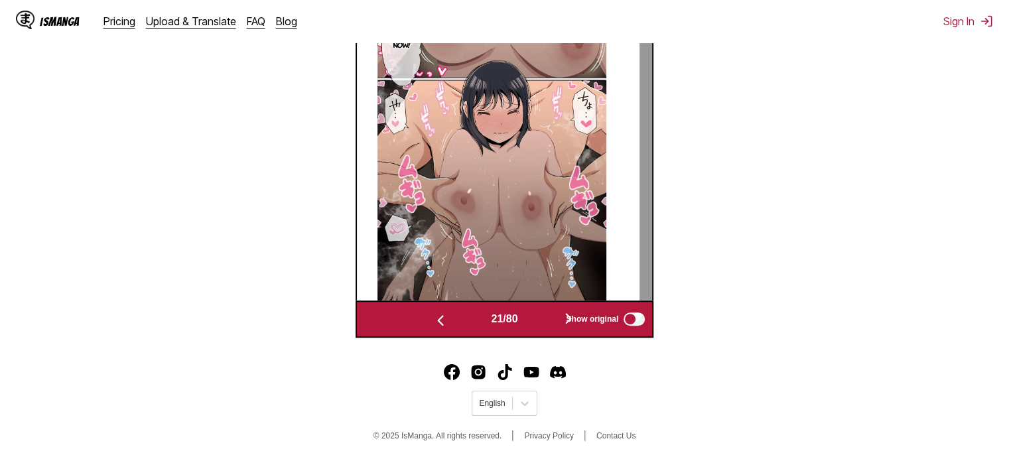
click at [547, 321] on button "button" at bounding box center [569, 319] width 80 height 19
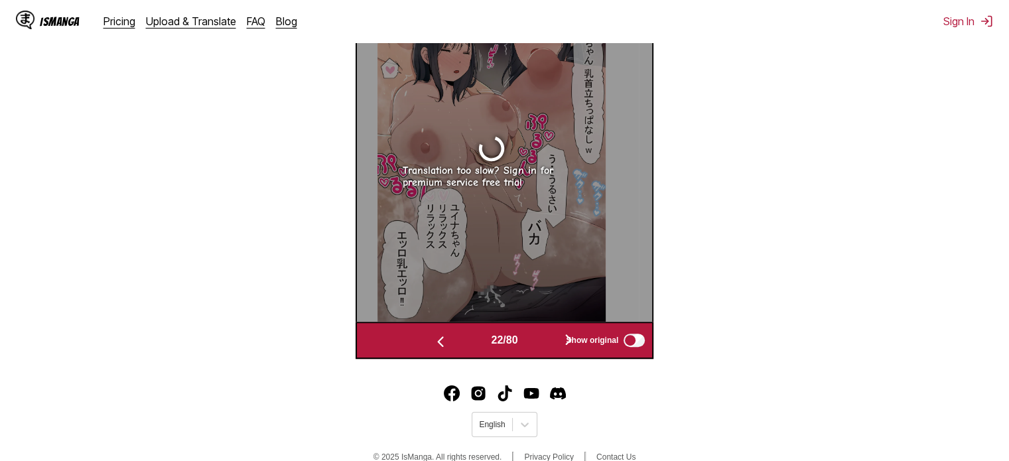
click at [467, 339] on button "button" at bounding box center [441, 340] width 80 height 19
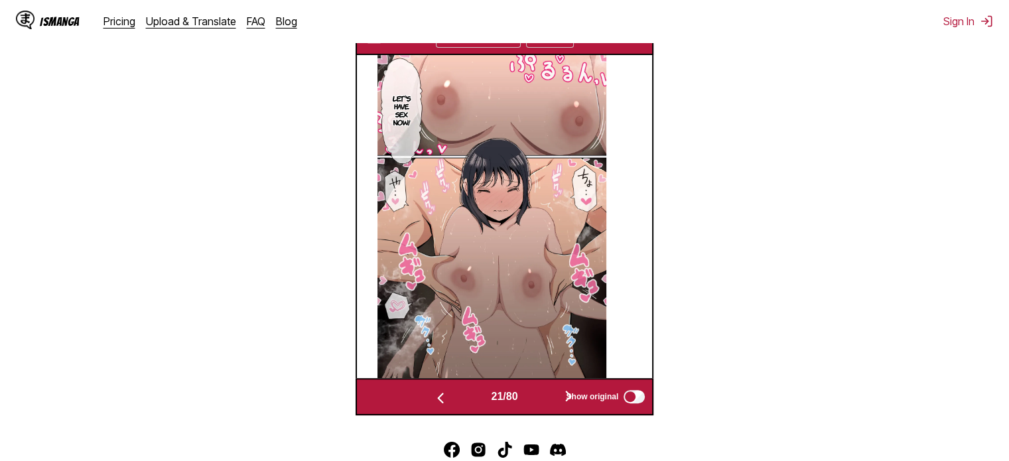
scroll to position [554, 0]
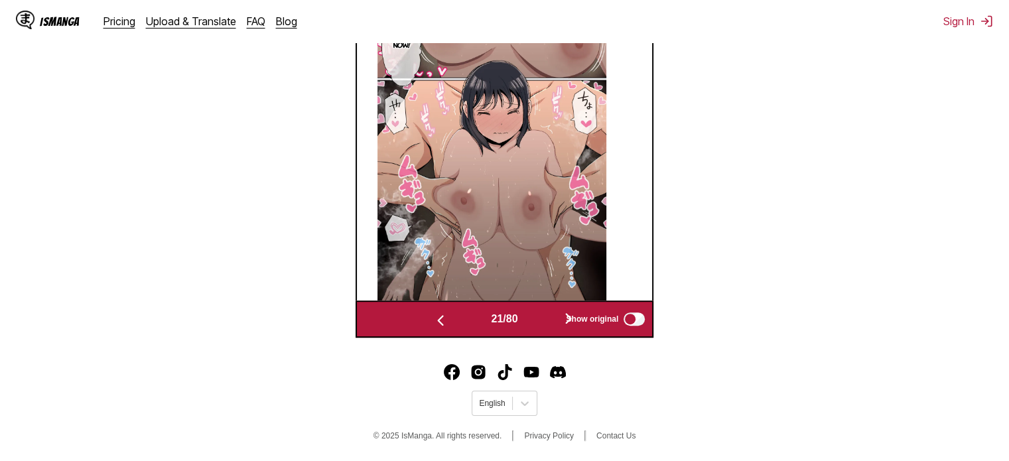
click at [544, 312] on button "button" at bounding box center [569, 319] width 80 height 19
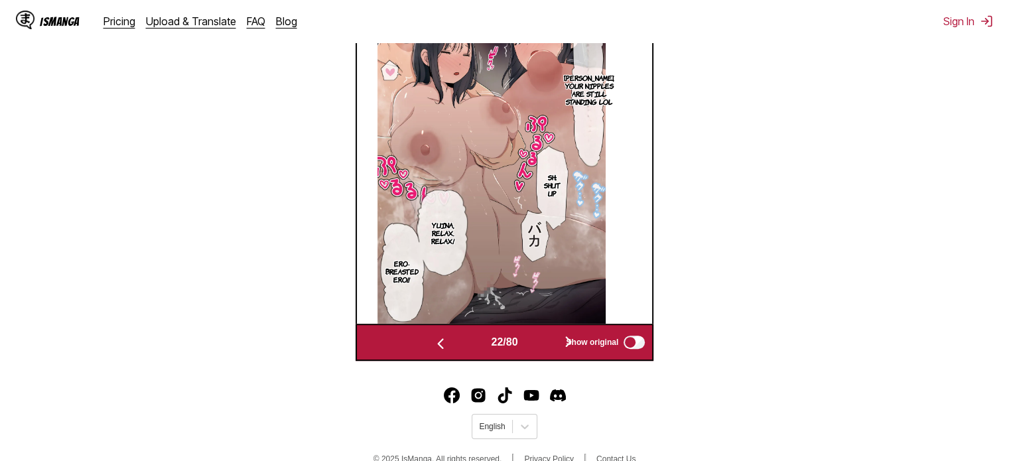
scroll to position [531, 0]
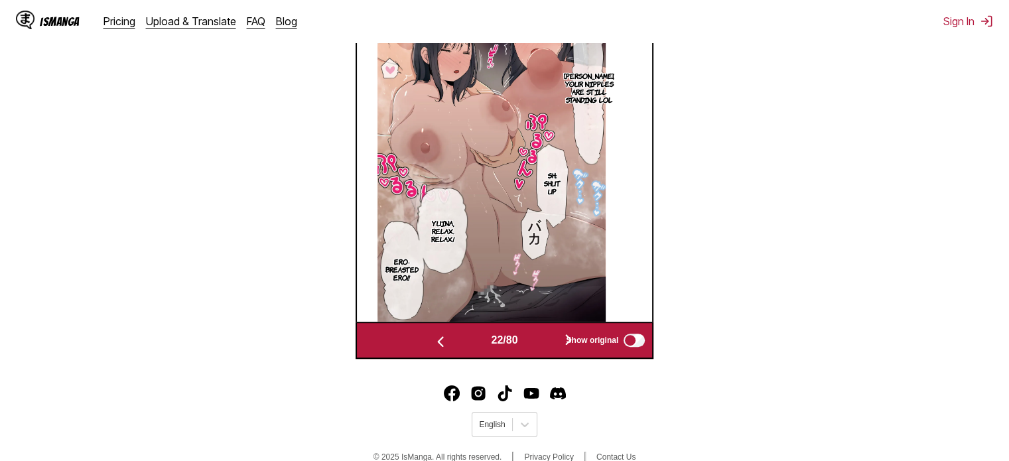
click at [554, 340] on button "button" at bounding box center [569, 340] width 80 height 19
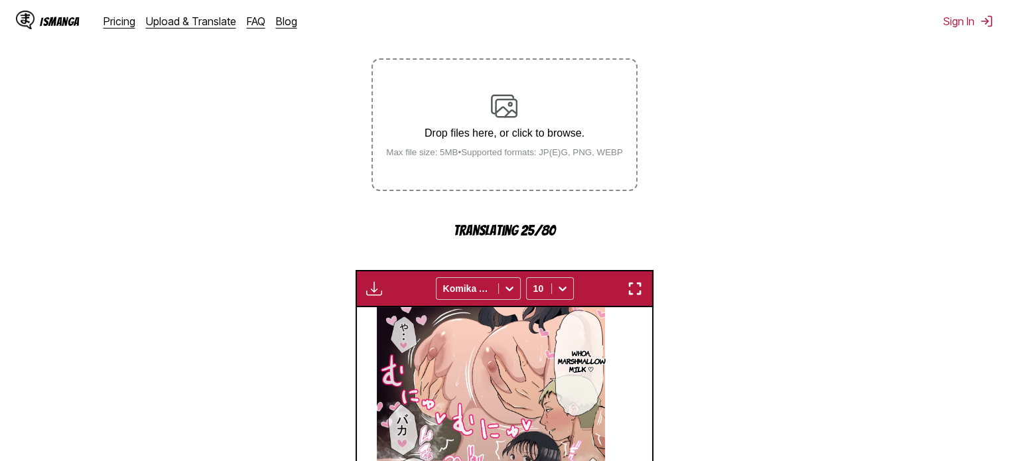
scroll to position [554, 0]
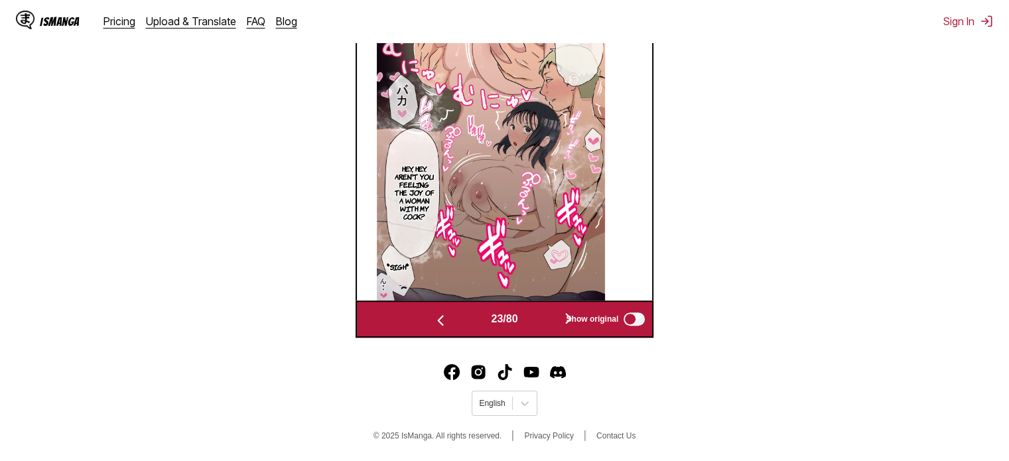
click at [580, 227] on img at bounding box center [491, 138] width 228 height 323
click at [555, 315] on button "button" at bounding box center [569, 319] width 80 height 19
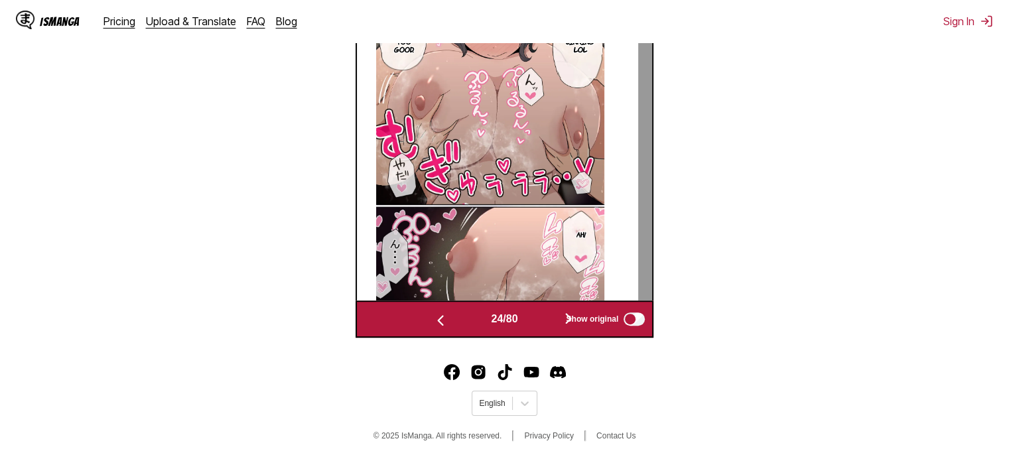
click at [555, 317] on button "button" at bounding box center [569, 319] width 80 height 19
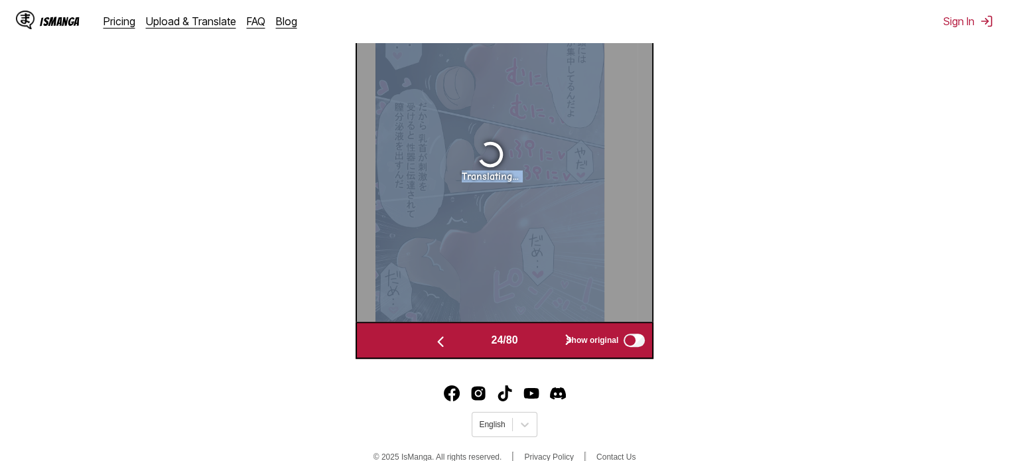
click at [555, 317] on div "Translating..." at bounding box center [489, 160] width 295 height 323
click at [541, 345] on button "button" at bounding box center [569, 340] width 80 height 19
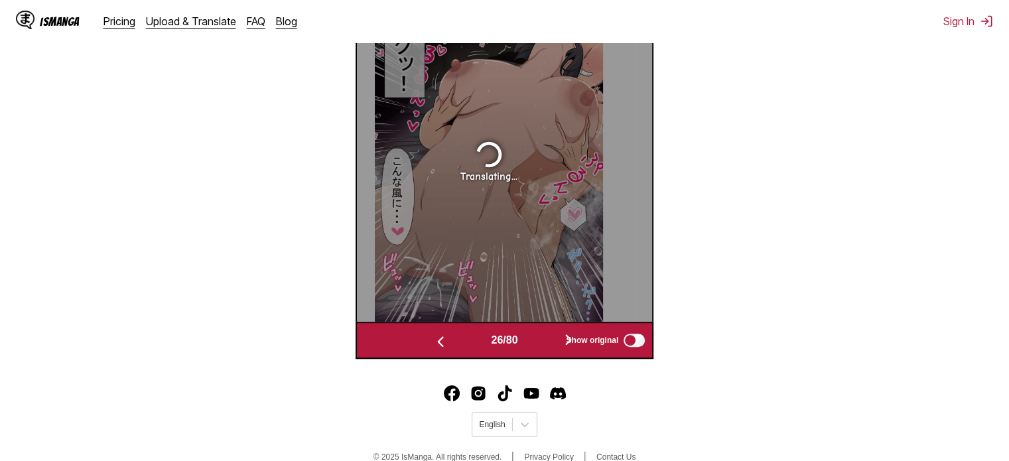
click at [541, 345] on button "button" at bounding box center [569, 340] width 80 height 19
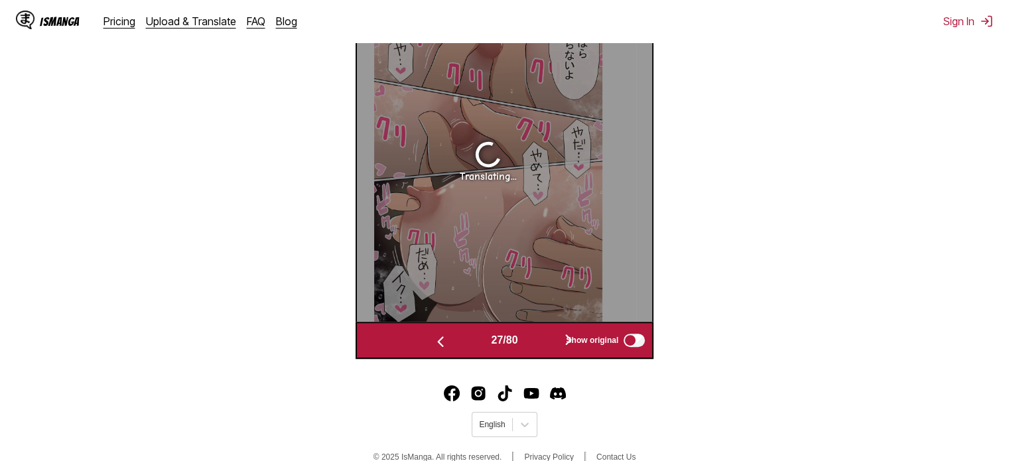
click at [541, 345] on button "button" at bounding box center [569, 340] width 80 height 19
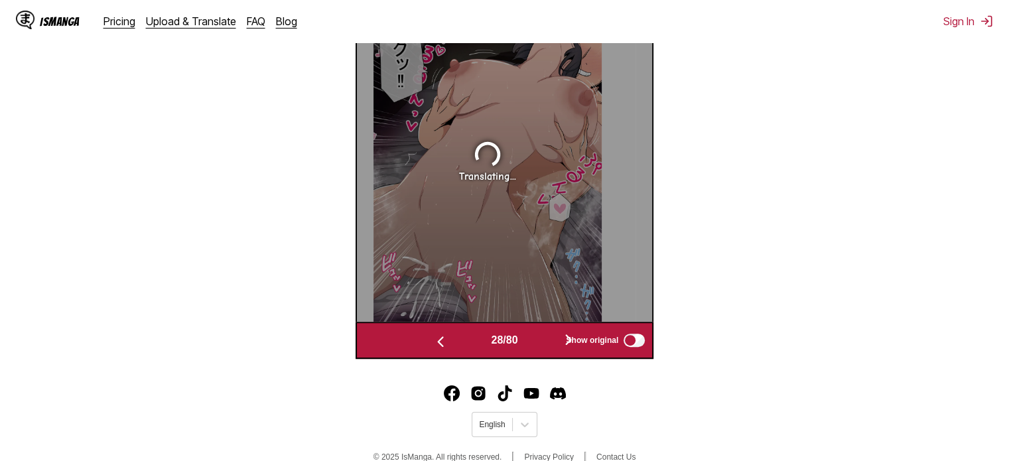
click at [541, 345] on button "button" at bounding box center [569, 340] width 80 height 19
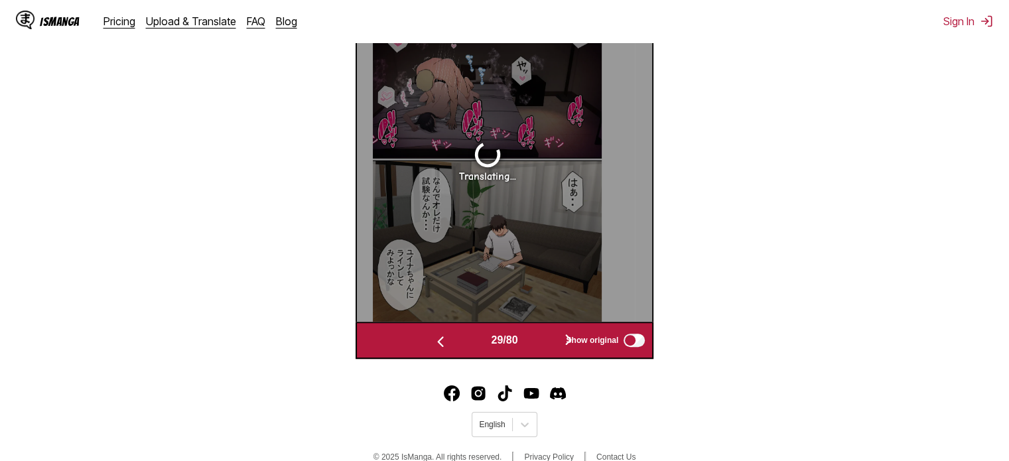
click at [541, 345] on button "button" at bounding box center [569, 340] width 80 height 19
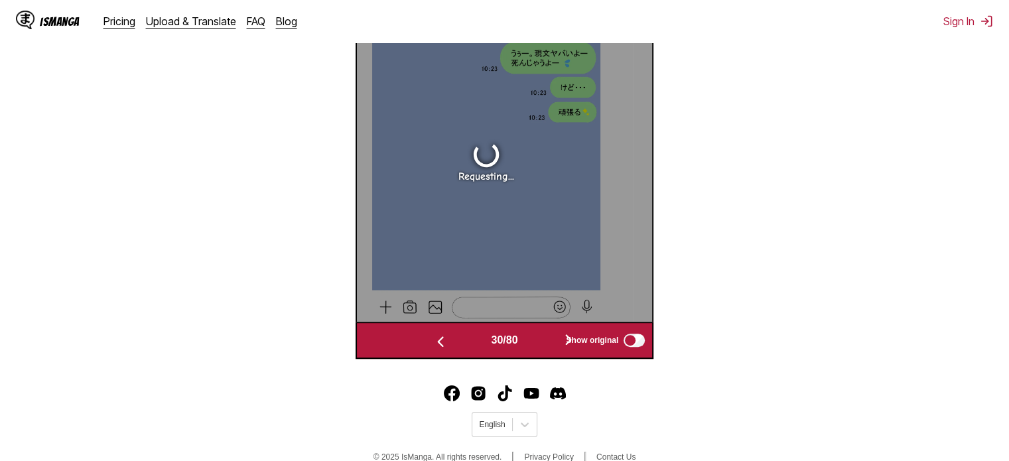
click at [467, 346] on button "button" at bounding box center [441, 340] width 80 height 19
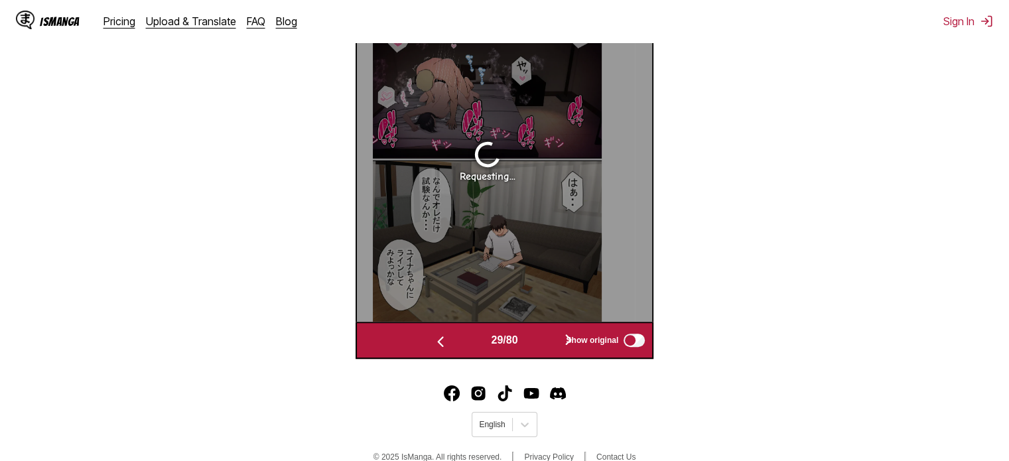
click at [467, 346] on button "button" at bounding box center [441, 340] width 80 height 19
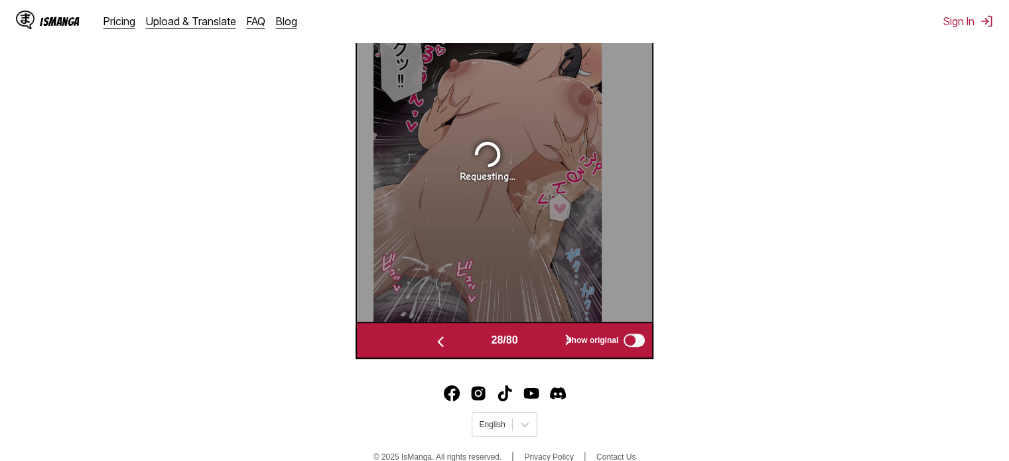
click at [467, 346] on button "button" at bounding box center [441, 340] width 80 height 19
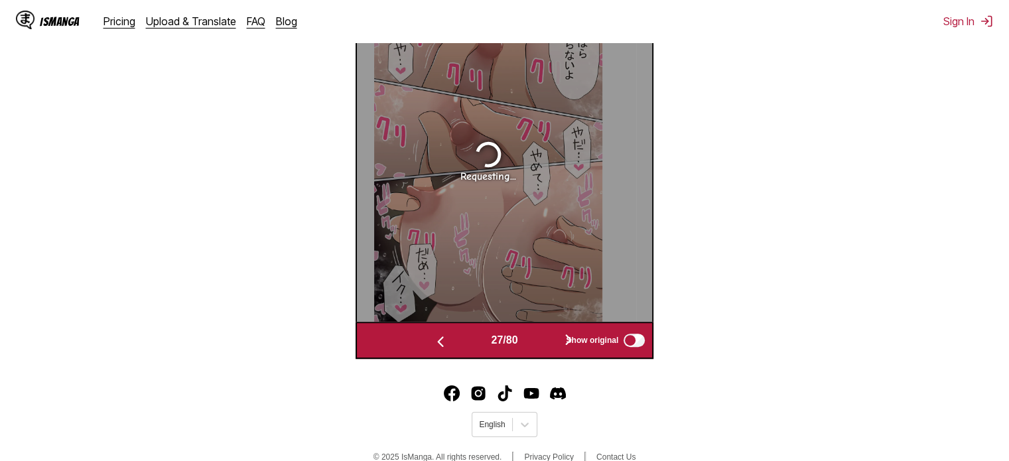
click at [467, 346] on button "button" at bounding box center [441, 340] width 80 height 19
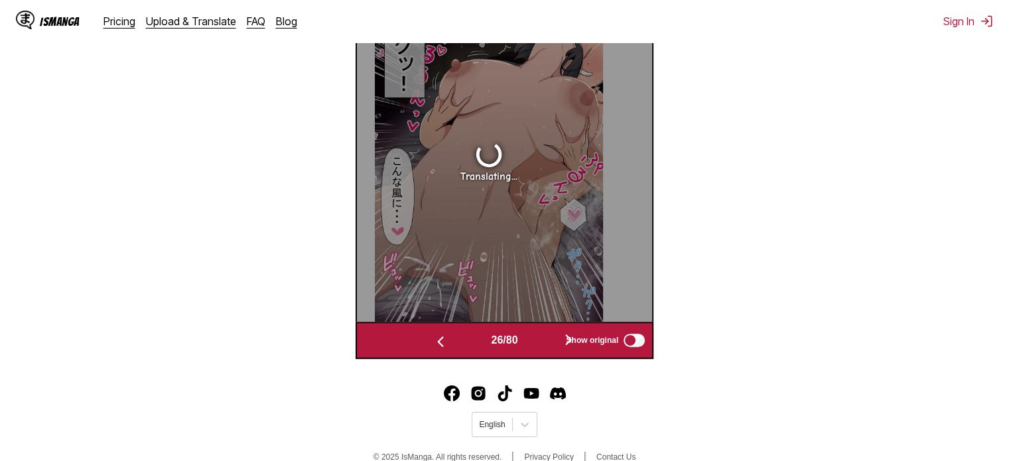
click at [467, 346] on button "button" at bounding box center [441, 340] width 80 height 19
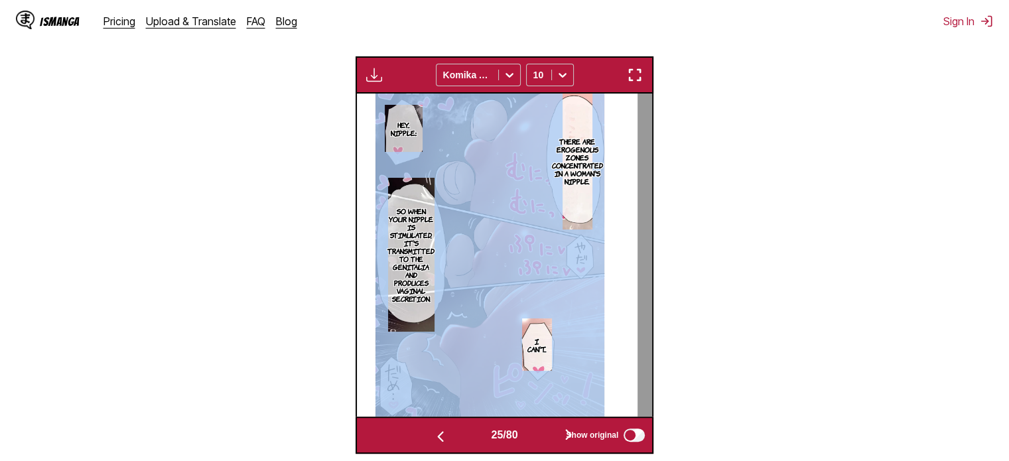
scroll to position [531, 0]
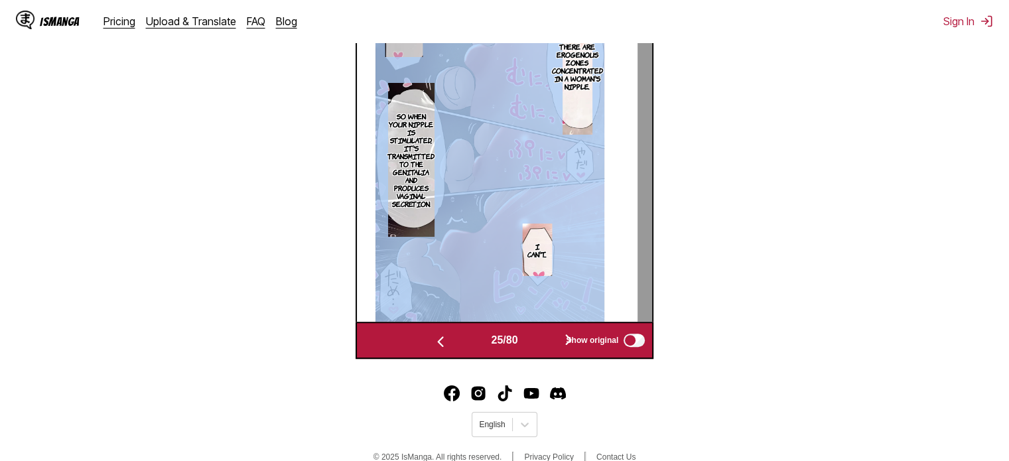
click at [467, 345] on button "button" at bounding box center [441, 340] width 80 height 19
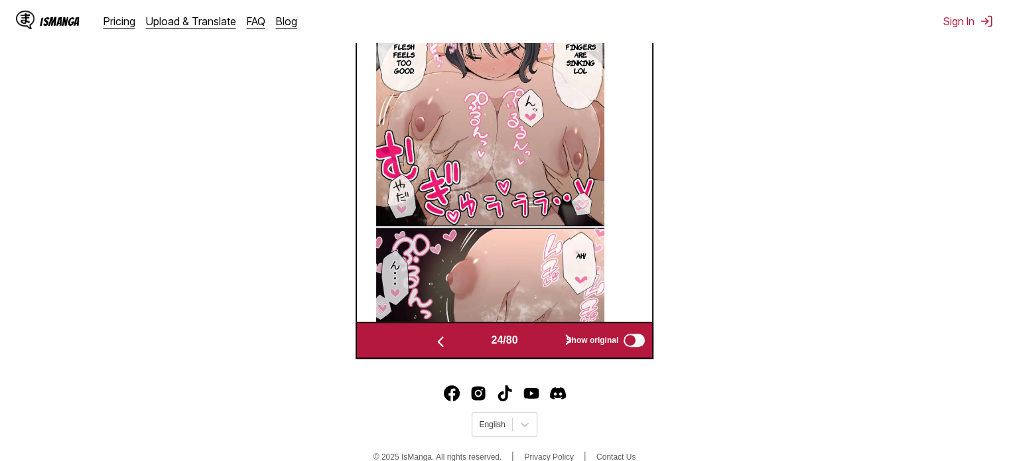
click at [544, 342] on button "button" at bounding box center [569, 340] width 80 height 19
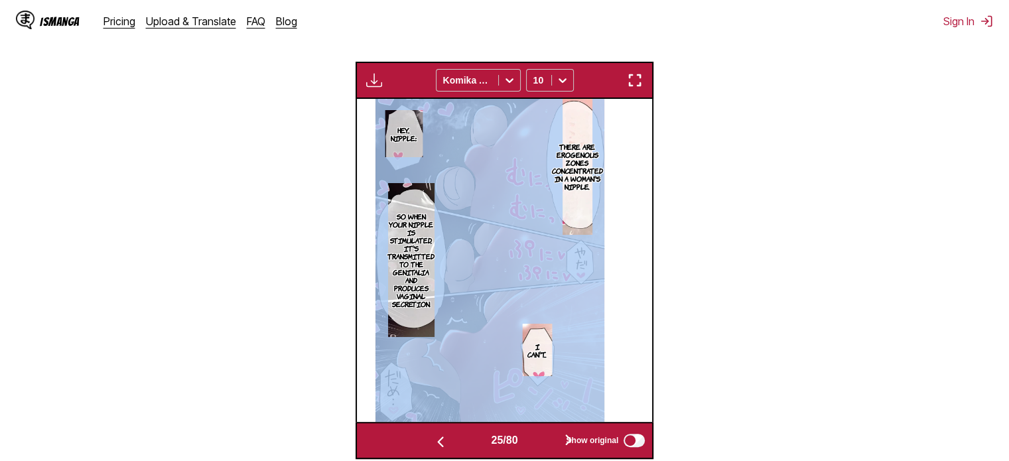
scroll to position [398, 0]
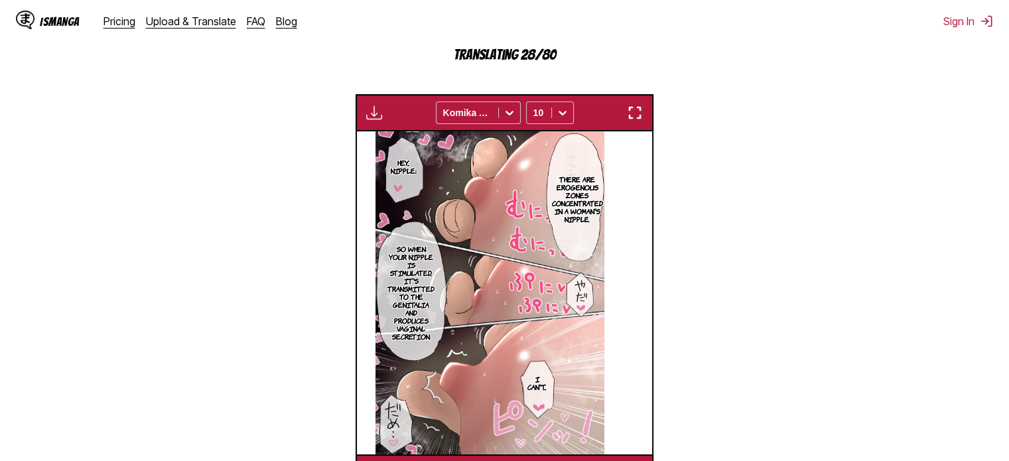
click at [658, 57] on section "From Japanese To English Drop files here, or click to browse. Max file size: 5M…" at bounding box center [505, 153] width 988 height 678
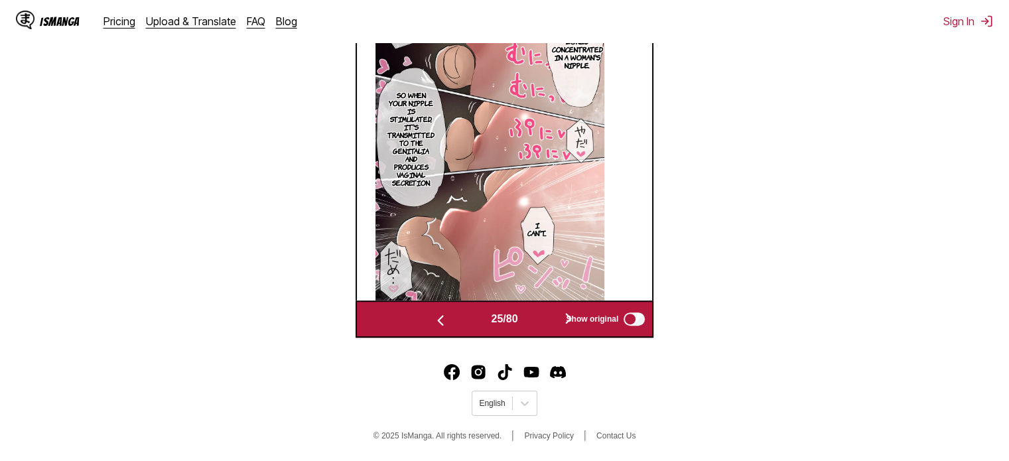
drag, startPoint x: 543, startPoint y: 323, endPoint x: 550, endPoint y: 320, distance: 7.8
click at [543, 323] on button "button" at bounding box center [569, 319] width 80 height 19
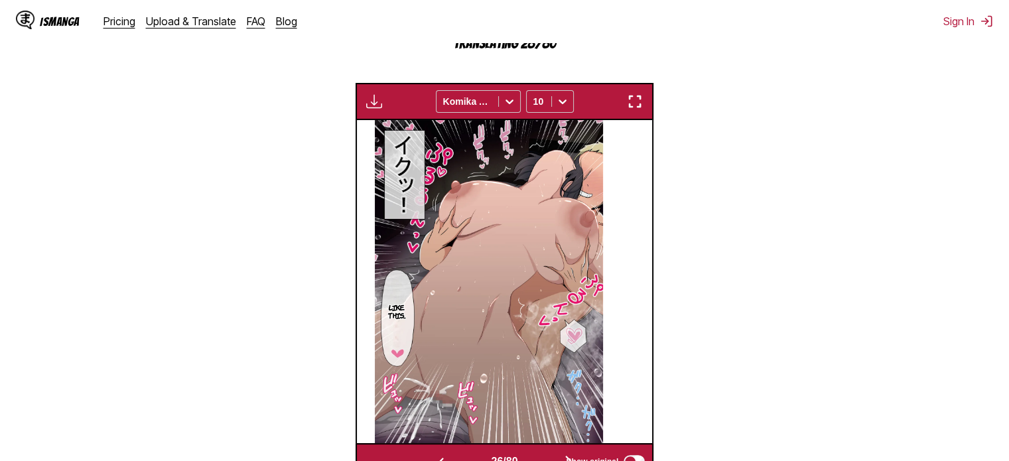
scroll to position [531, 0]
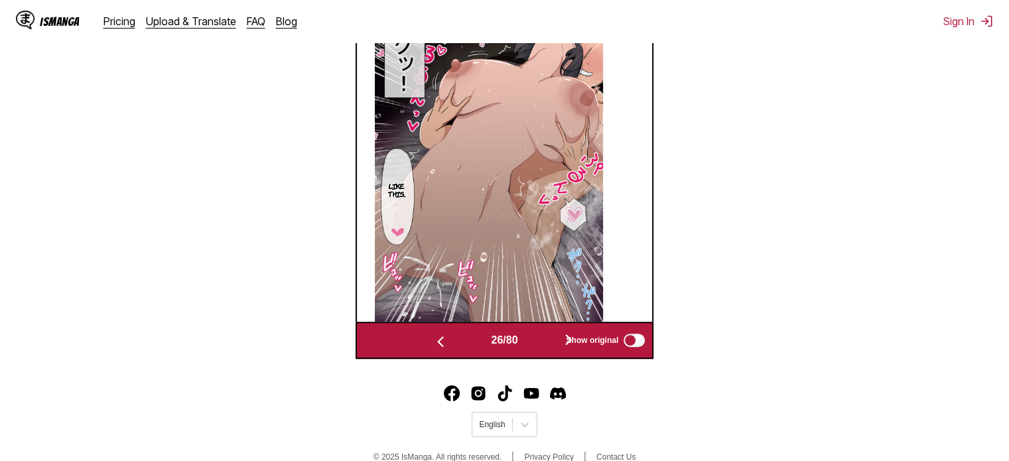
click at [539, 338] on button "button" at bounding box center [569, 340] width 80 height 19
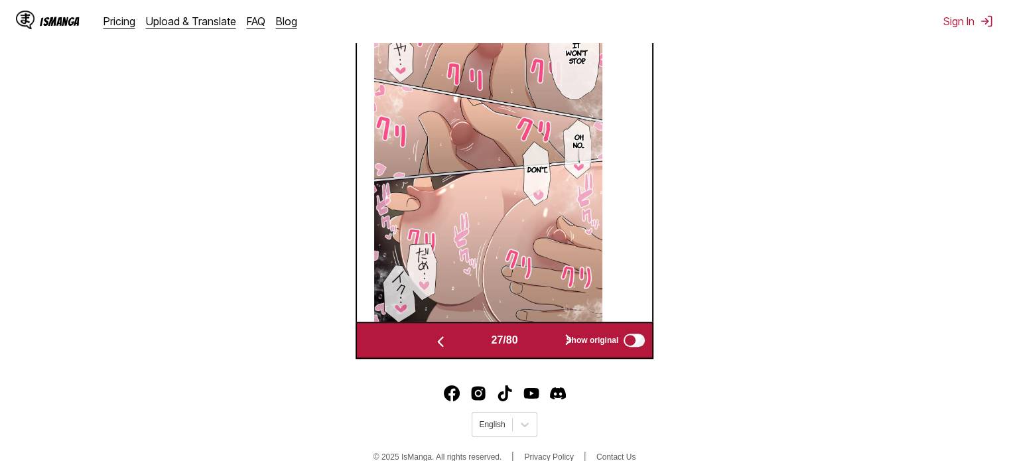
click at [547, 344] on button "button" at bounding box center [569, 340] width 80 height 19
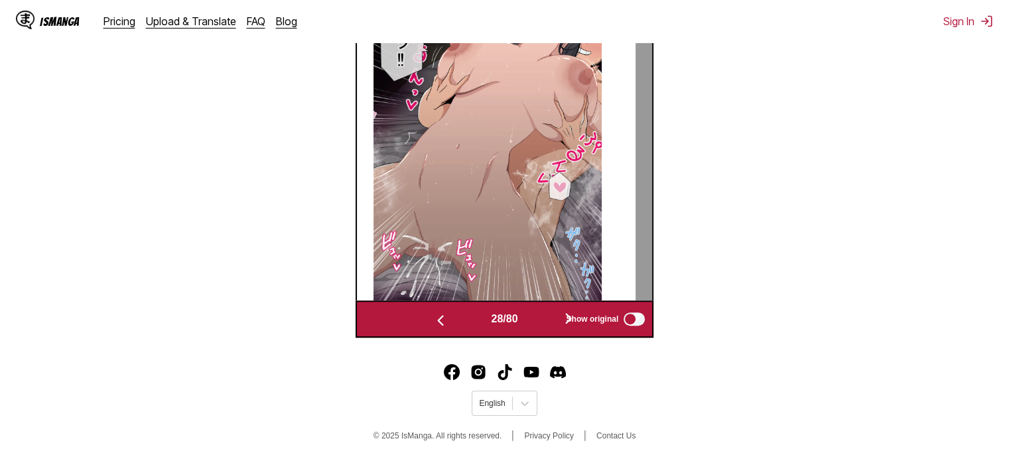
click at [535, 317] on button "button" at bounding box center [569, 319] width 80 height 19
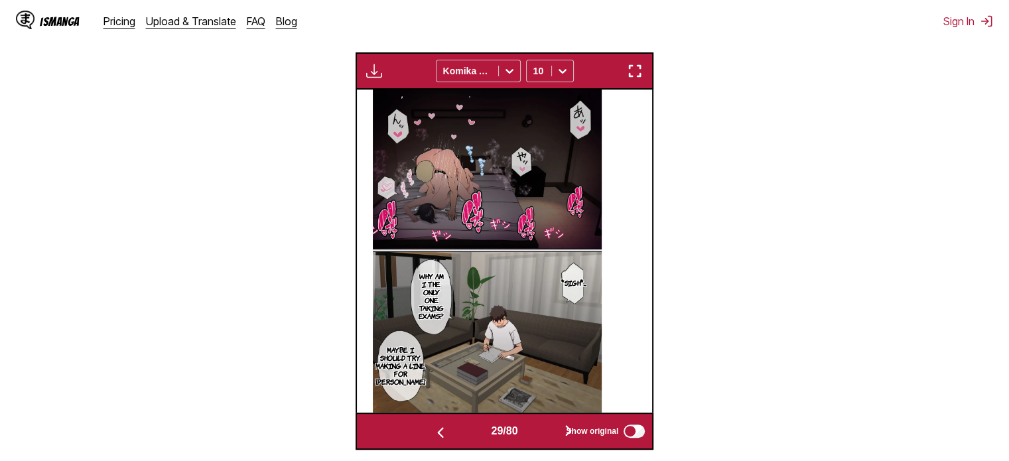
scroll to position [488, 0]
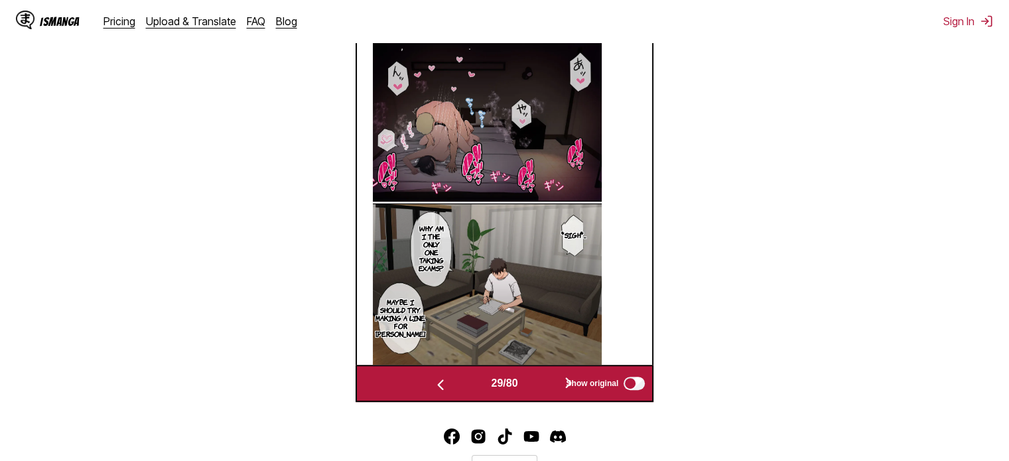
click at [549, 391] on button "button" at bounding box center [569, 383] width 80 height 19
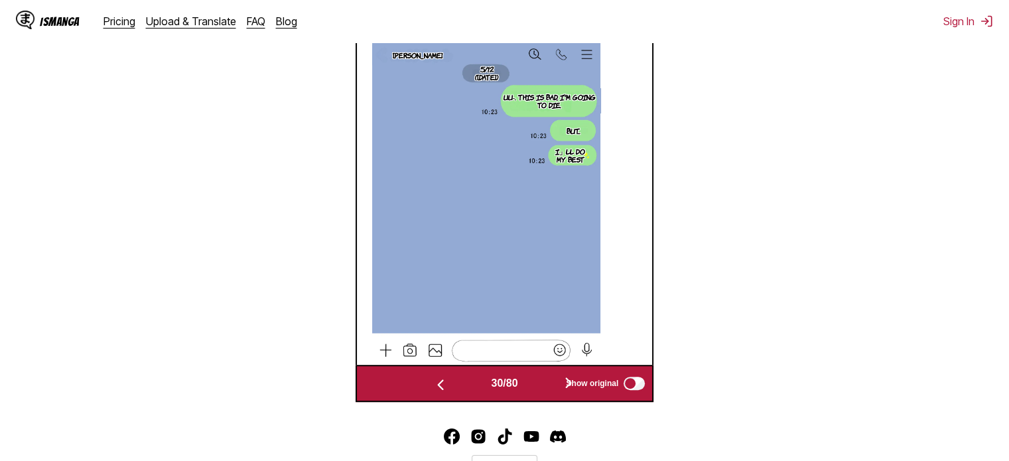
click at [537, 386] on button "button" at bounding box center [569, 383] width 80 height 19
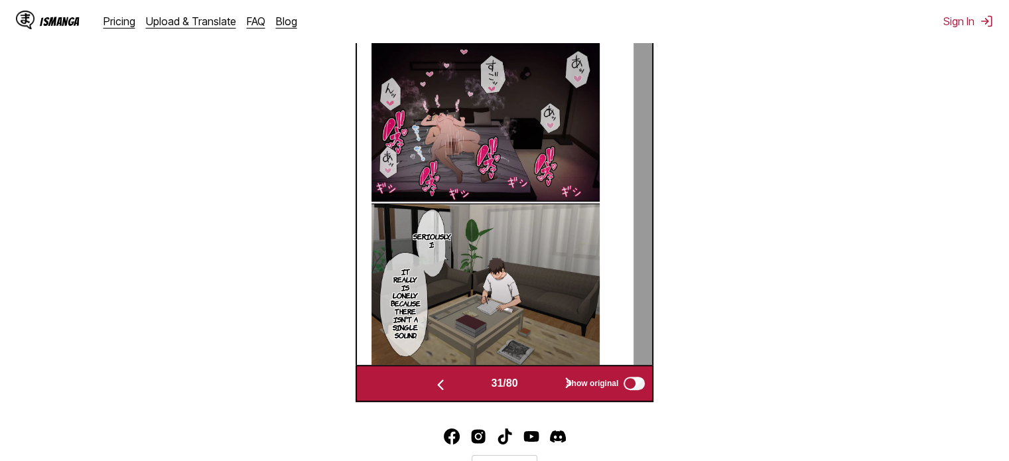
click at [537, 386] on button "button" at bounding box center [569, 383] width 80 height 19
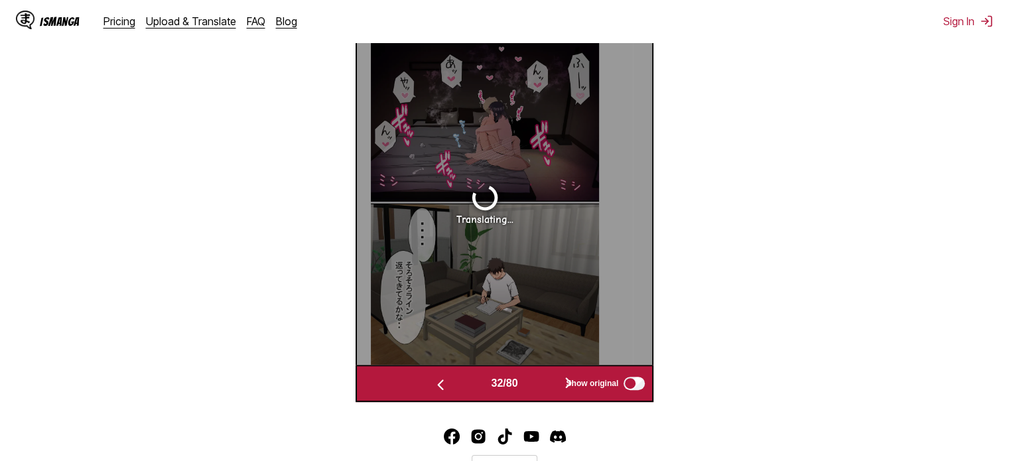
click at [469, 384] on button "button" at bounding box center [441, 383] width 80 height 19
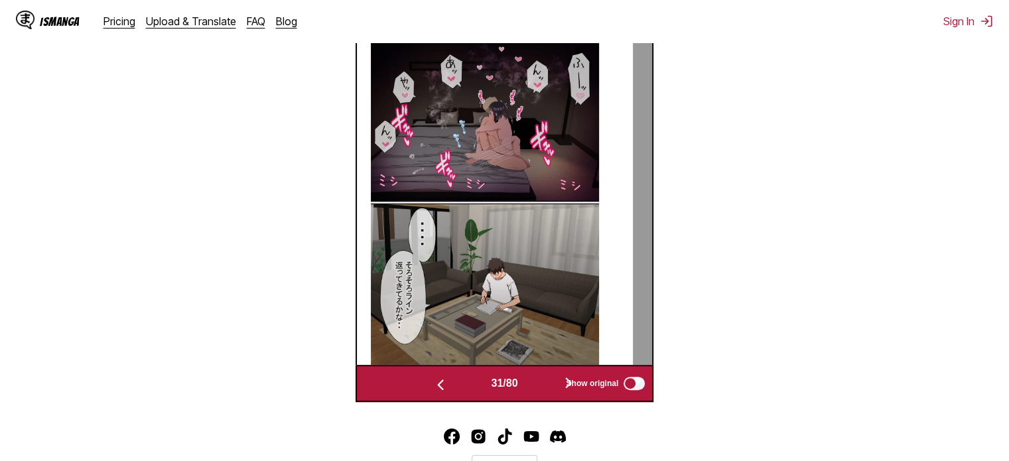
scroll to position [0, 8882]
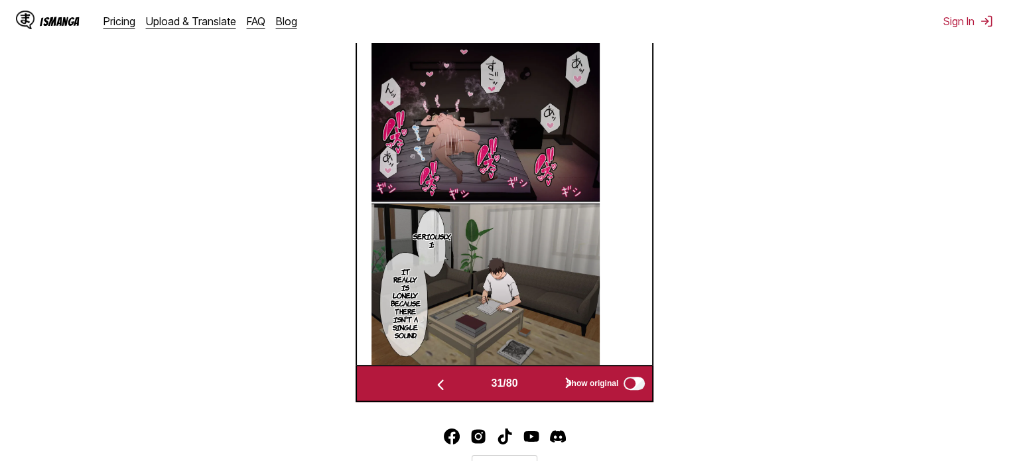
click at [539, 385] on button "button" at bounding box center [569, 383] width 80 height 19
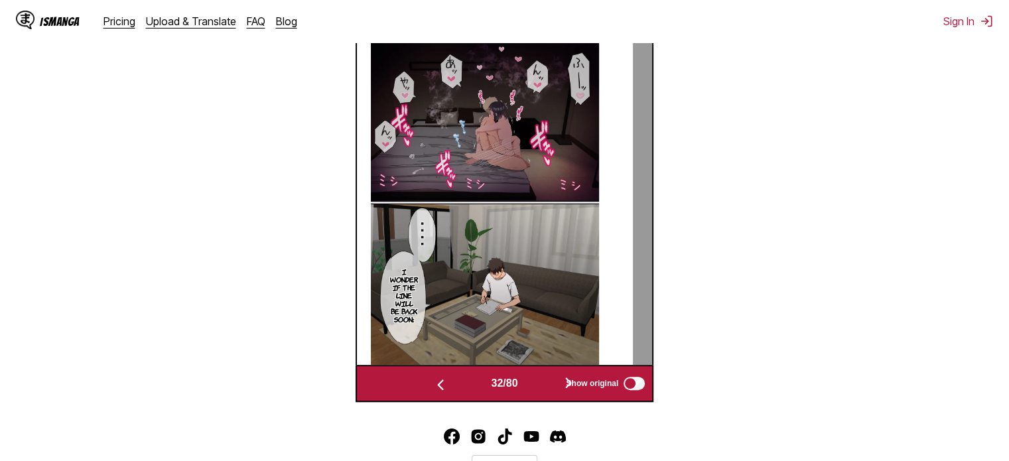
click at [542, 388] on button "button" at bounding box center [569, 383] width 80 height 19
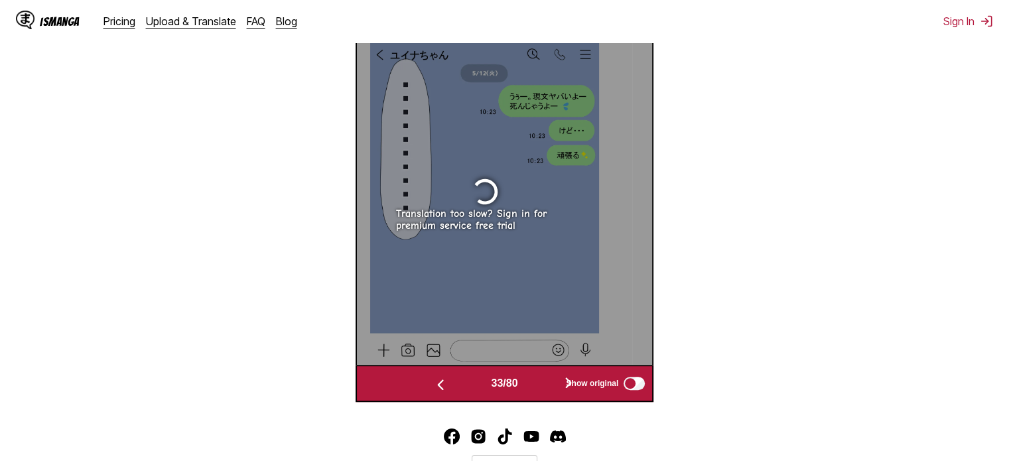
click at [537, 384] on button "button" at bounding box center [569, 383] width 80 height 19
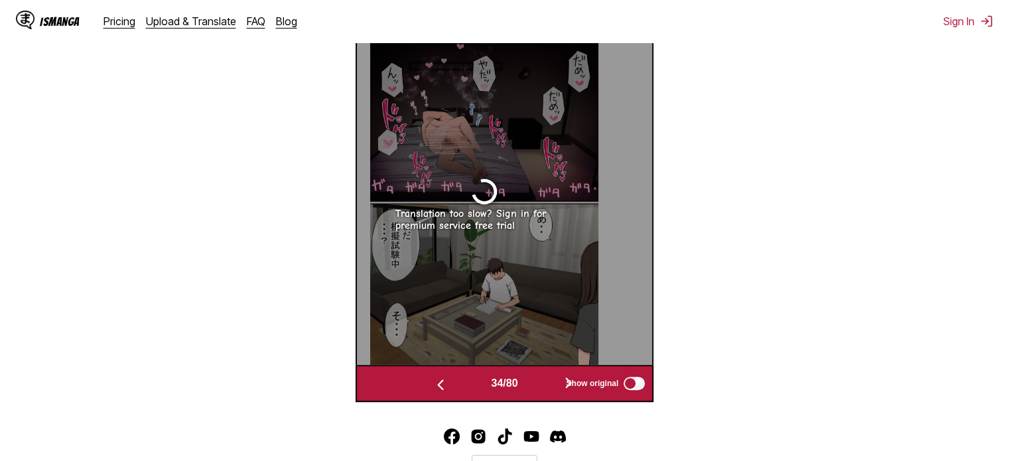
click at [537, 384] on button "button" at bounding box center [569, 383] width 80 height 19
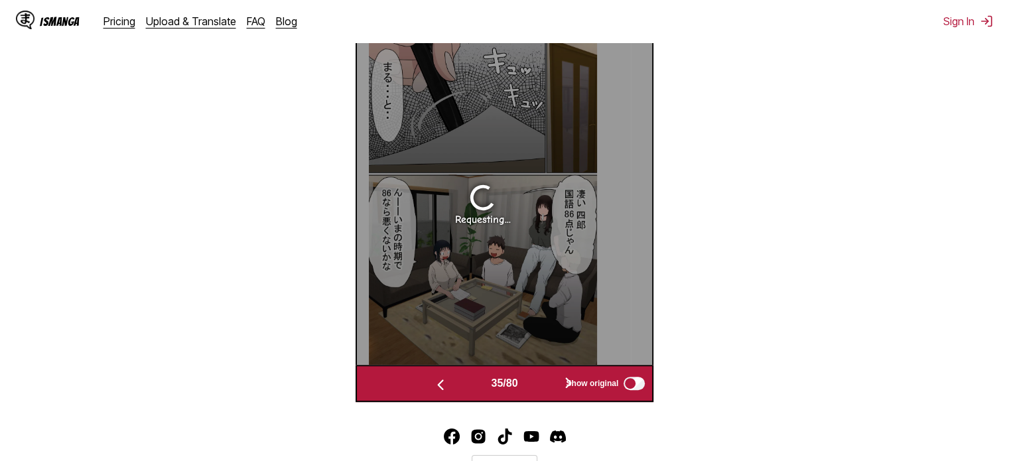
click at [470, 387] on button "button" at bounding box center [441, 383] width 80 height 19
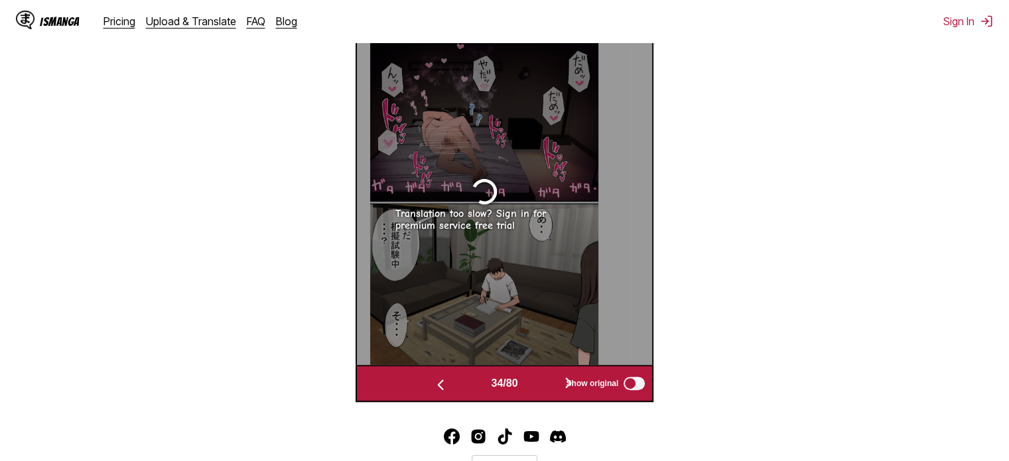
click at [470, 387] on button "button" at bounding box center [441, 383] width 80 height 19
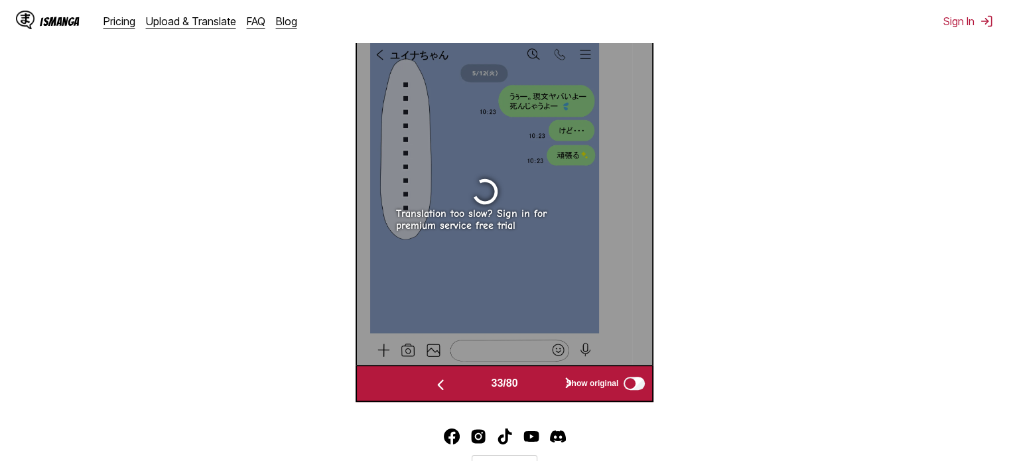
click at [470, 387] on button "button" at bounding box center [441, 383] width 80 height 19
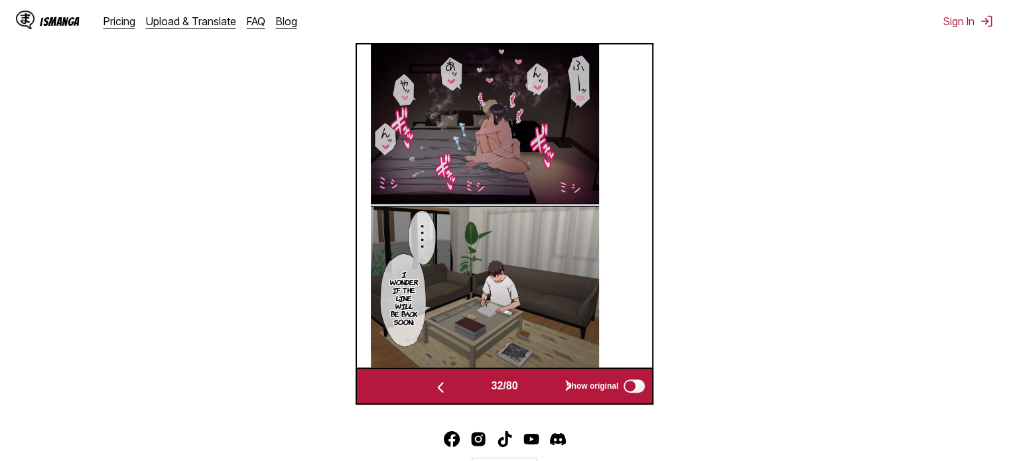
scroll to position [554, 0]
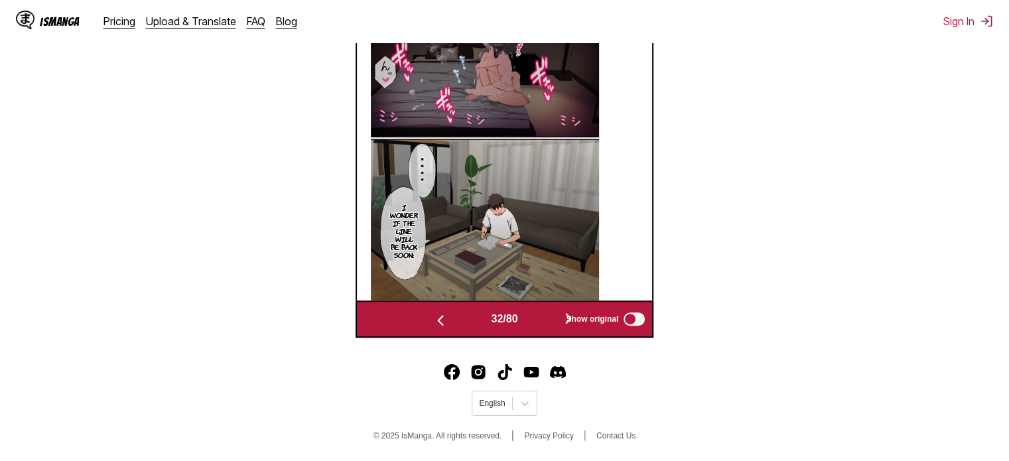
click at [537, 320] on button "button" at bounding box center [569, 319] width 80 height 19
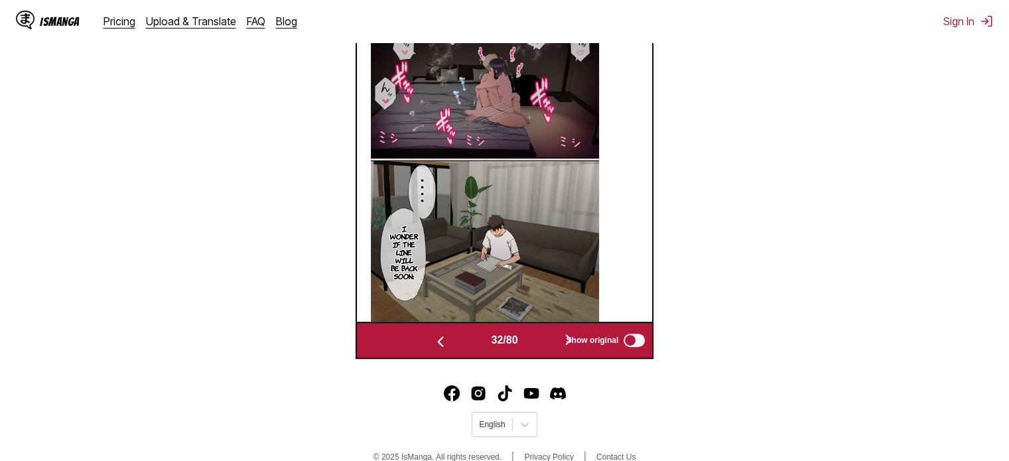
scroll to position [0, 9474]
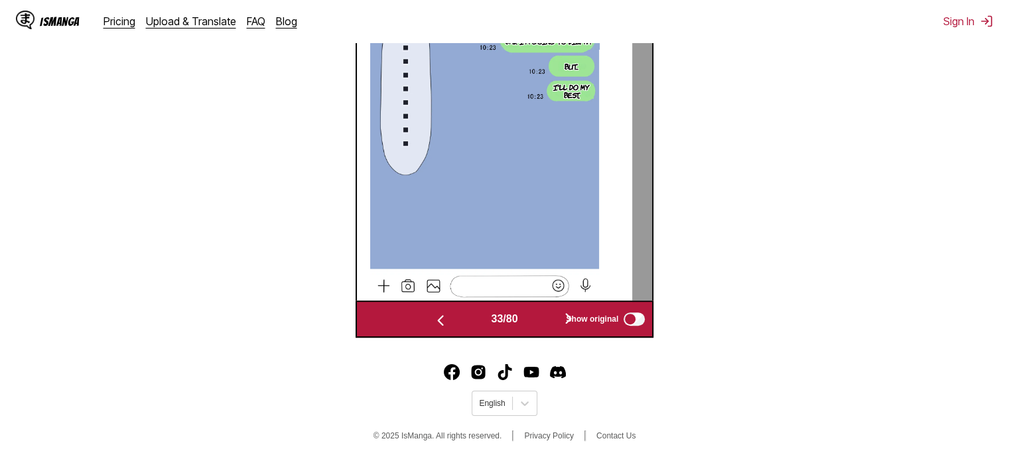
click at [539, 314] on button "button" at bounding box center [569, 319] width 80 height 19
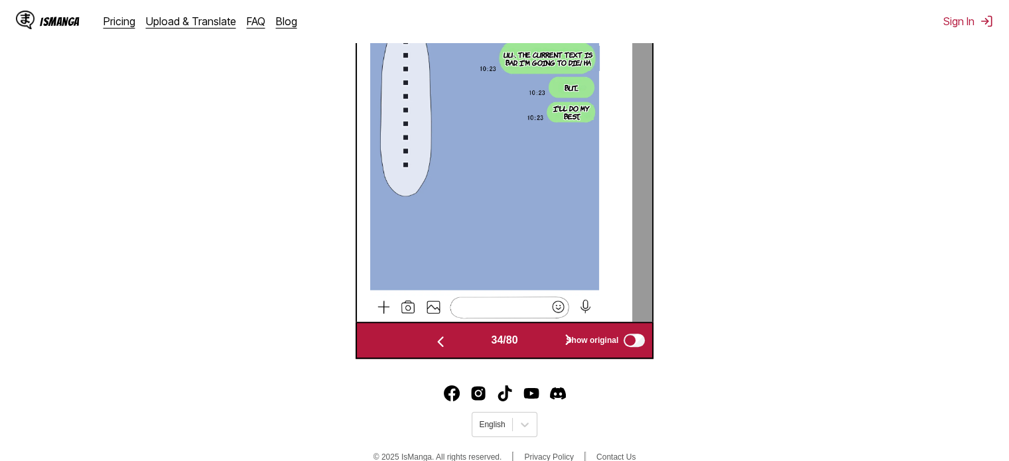
scroll to position [0, 9770]
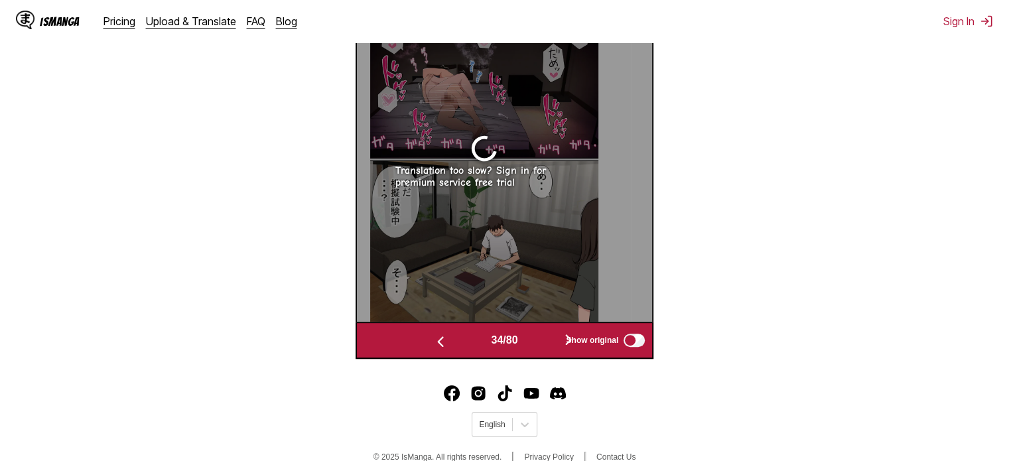
click at [457, 348] on button "button" at bounding box center [441, 340] width 80 height 19
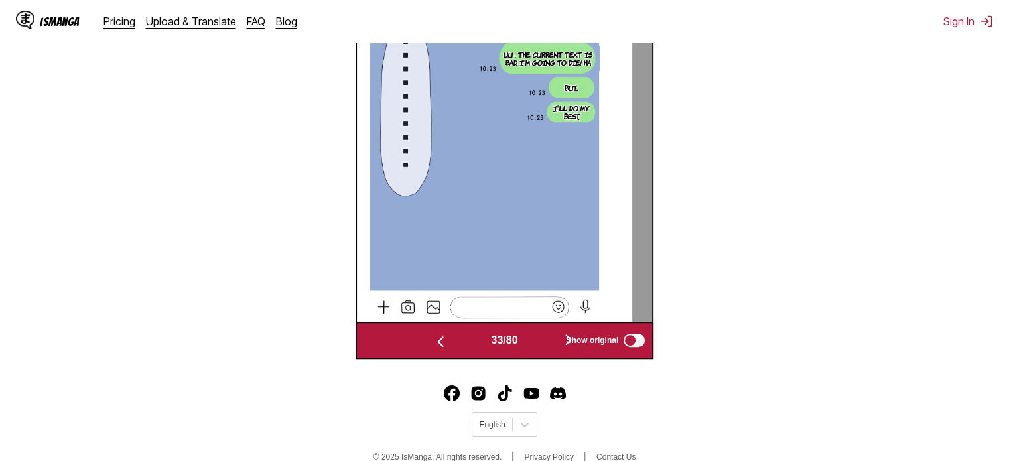
click at [457, 348] on button "button" at bounding box center [441, 340] width 80 height 19
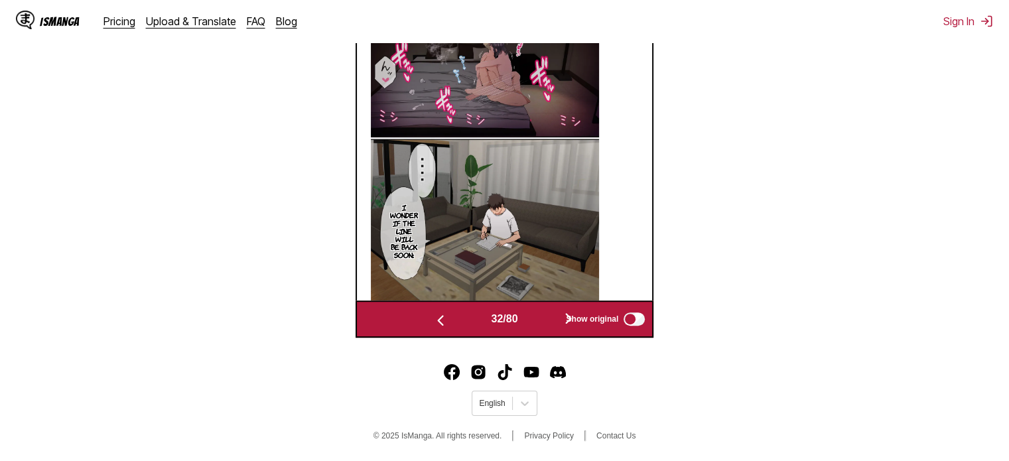
click at [543, 322] on button "button" at bounding box center [569, 319] width 80 height 19
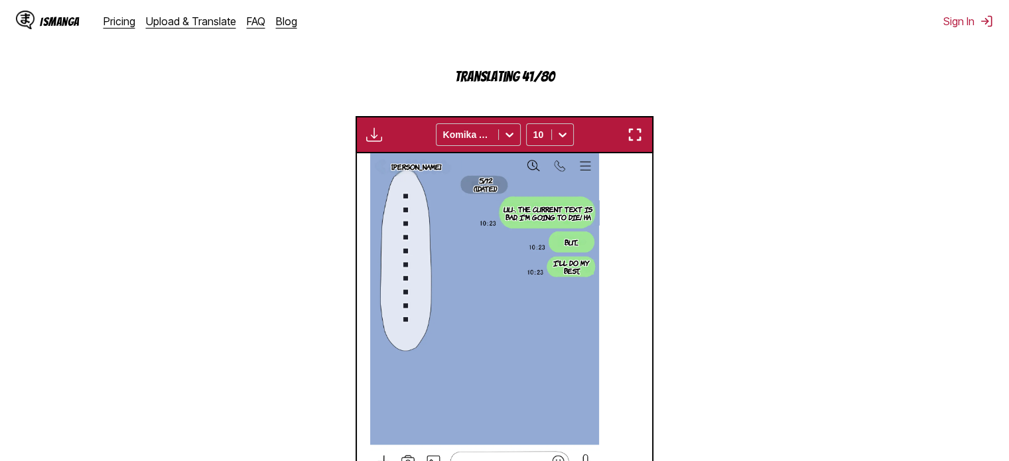
scroll to position [464, 0]
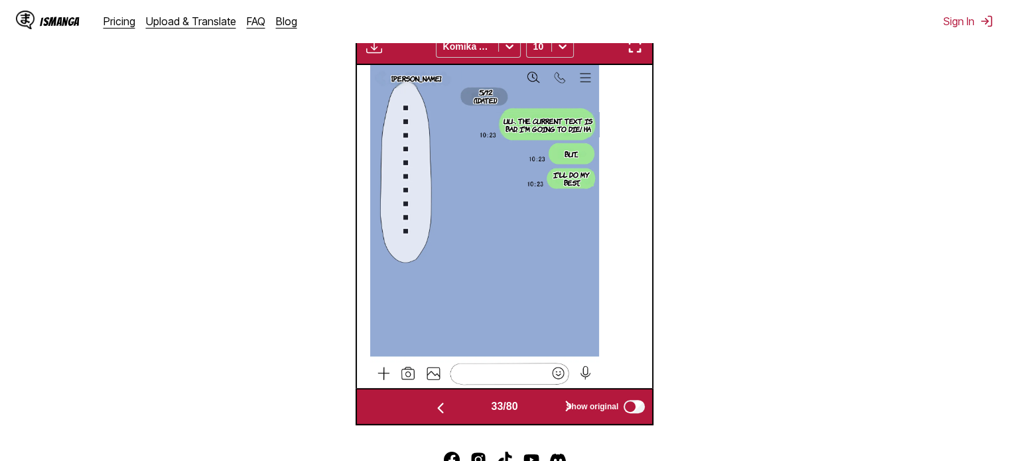
click at [547, 414] on button "button" at bounding box center [569, 406] width 80 height 19
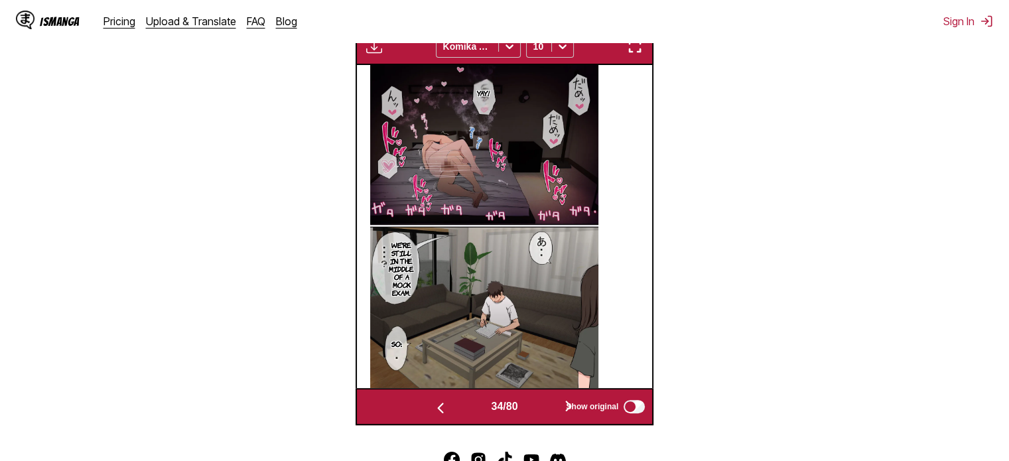
click at [547, 414] on button "button" at bounding box center [569, 406] width 80 height 19
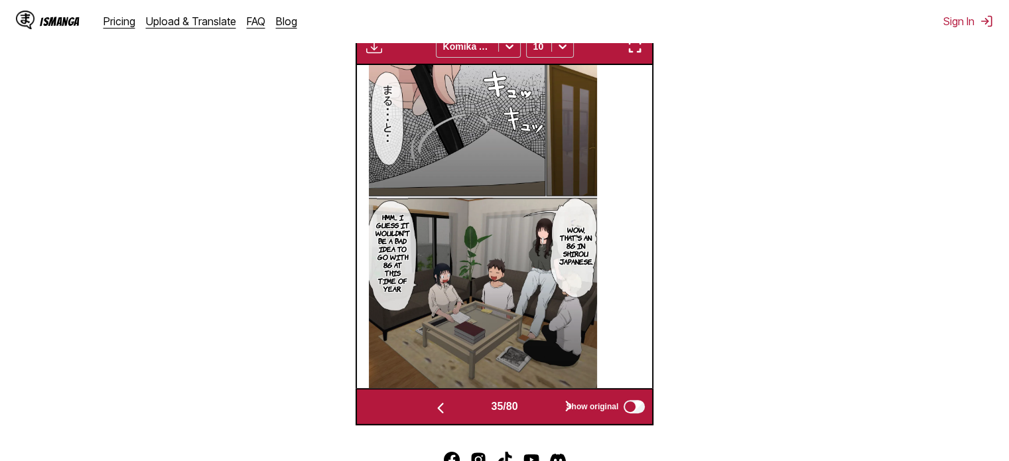
click at [469, 410] on button "button" at bounding box center [441, 406] width 80 height 19
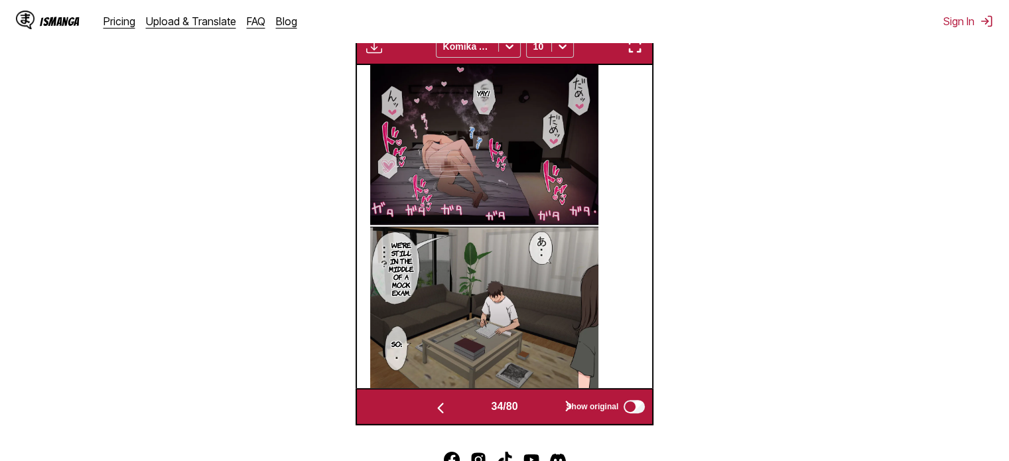
click at [539, 408] on button "button" at bounding box center [569, 406] width 80 height 19
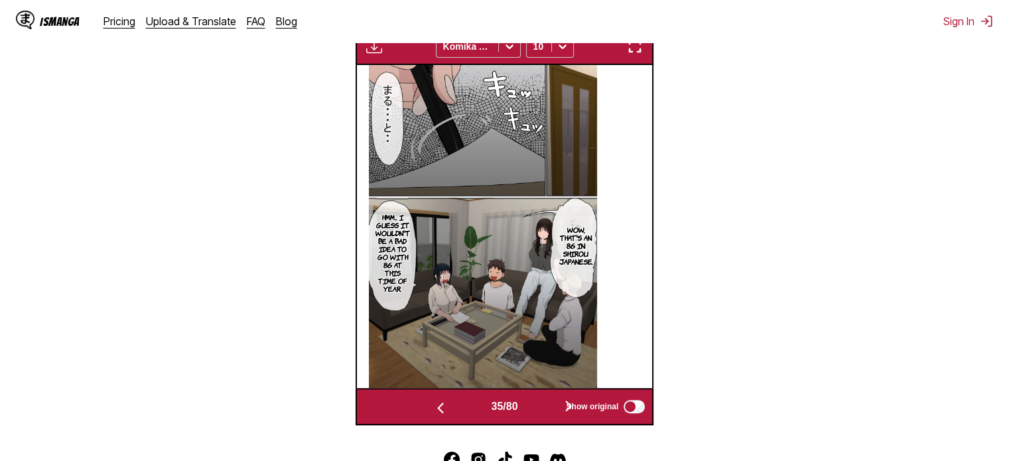
click at [539, 409] on button "button" at bounding box center [569, 406] width 80 height 19
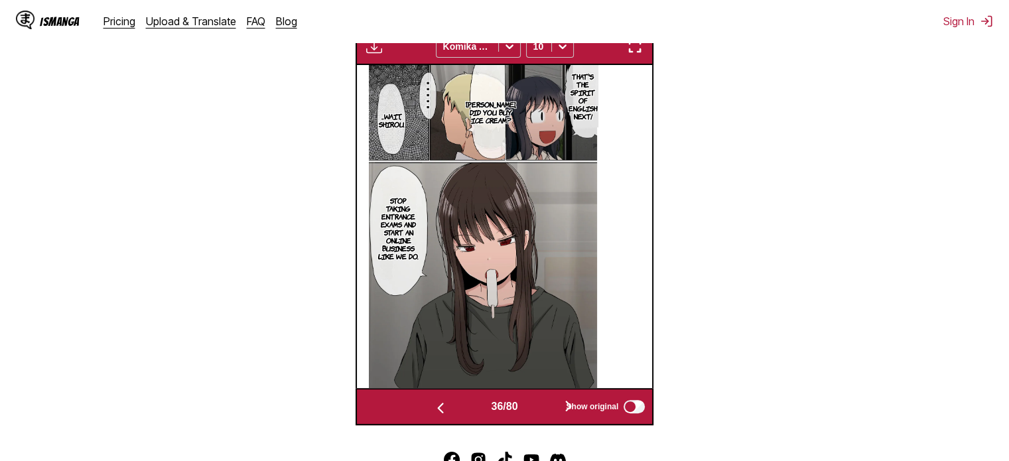
click at [539, 409] on button "button" at bounding box center [569, 406] width 80 height 19
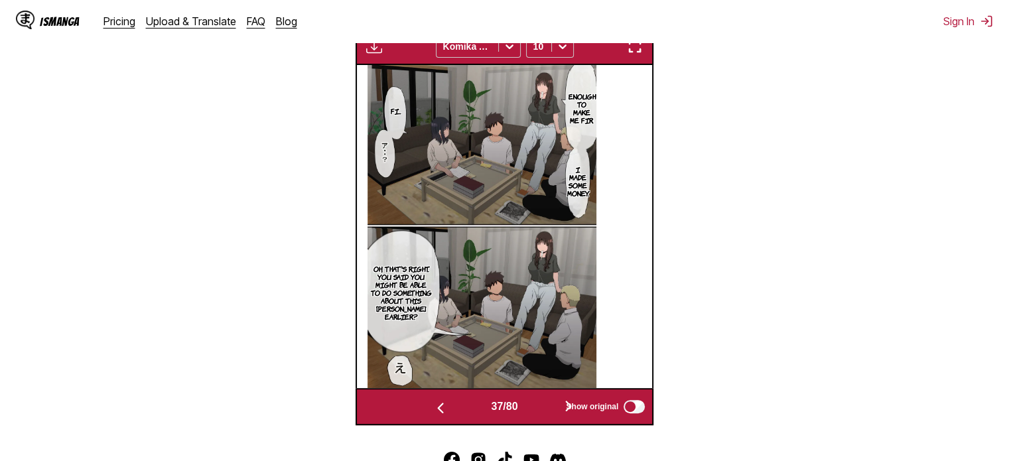
click at [539, 409] on button "button" at bounding box center [569, 406] width 80 height 19
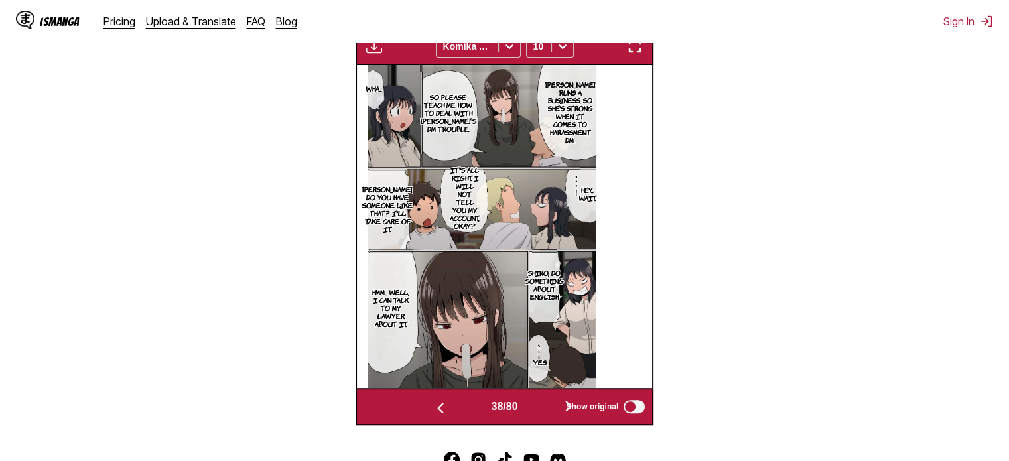
click at [539, 409] on button "button" at bounding box center [569, 406] width 80 height 19
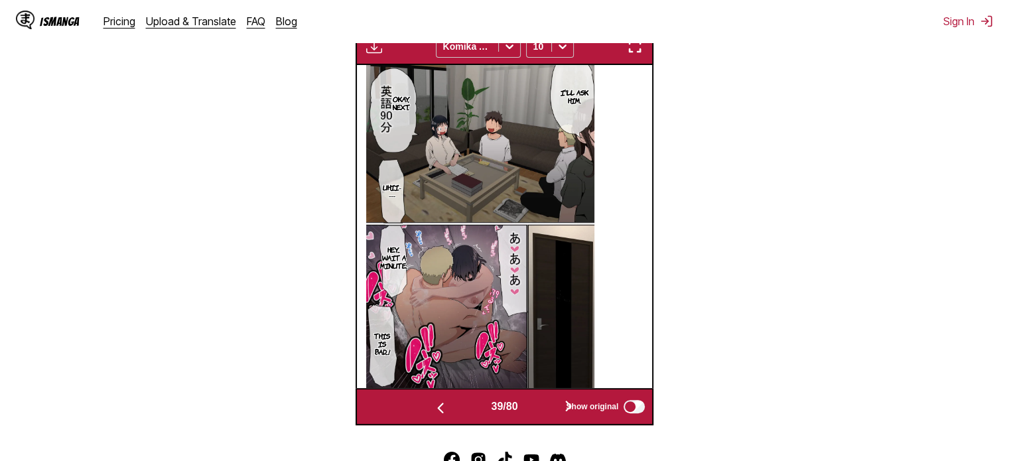
click at [539, 409] on button "button" at bounding box center [569, 406] width 80 height 19
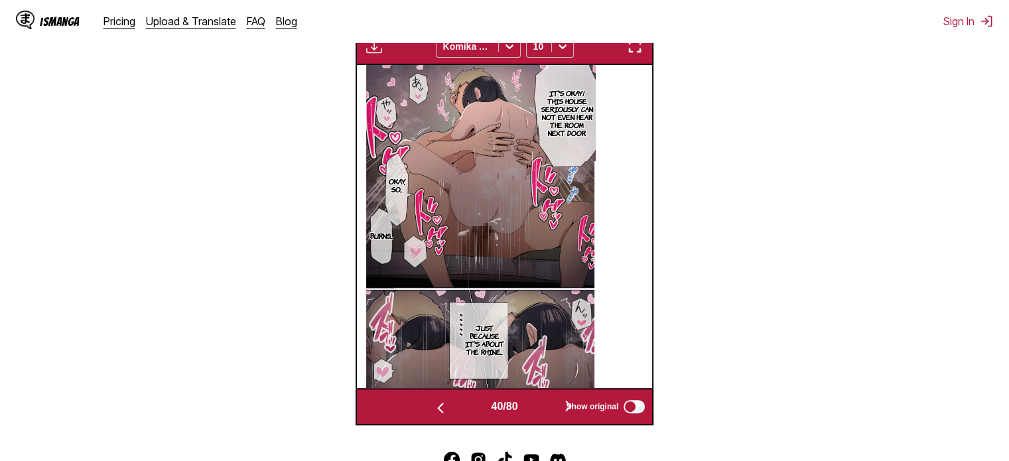
click at [539, 409] on button "button" at bounding box center [569, 406] width 80 height 19
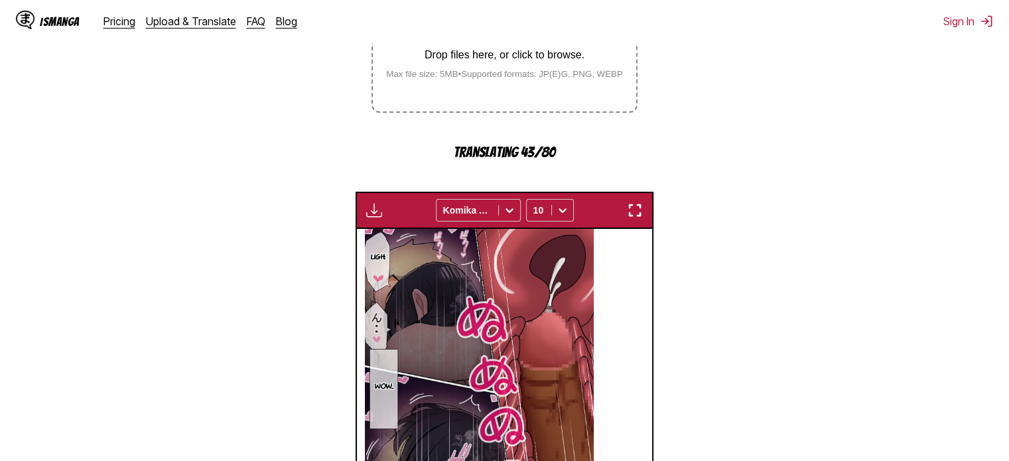
scroll to position [464, 0]
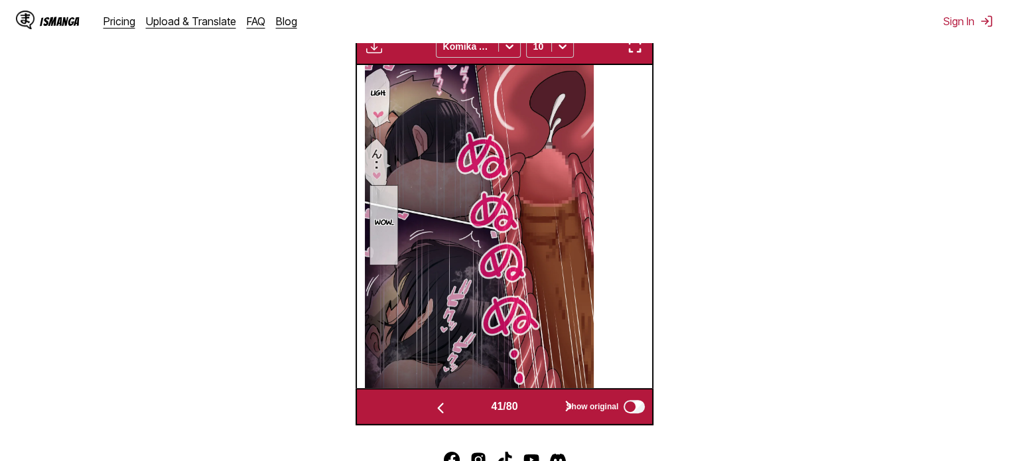
click at [551, 405] on button "button" at bounding box center [569, 406] width 80 height 19
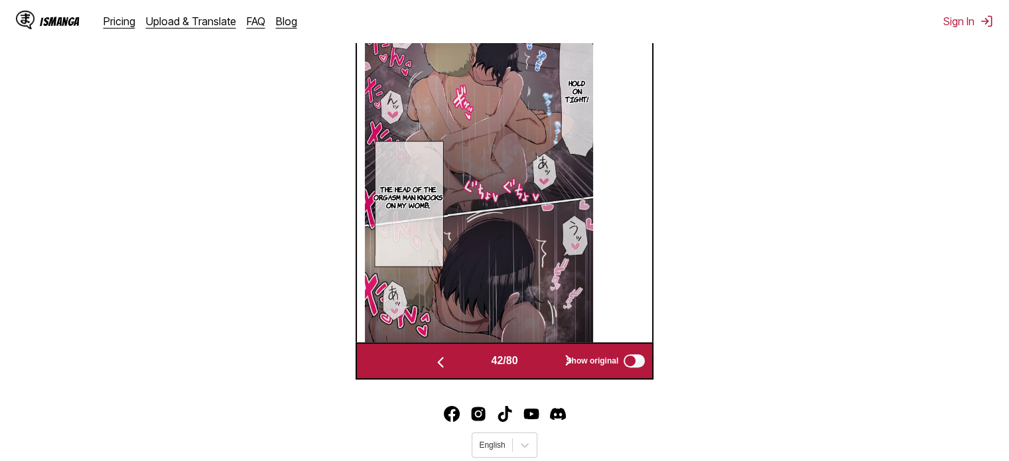
scroll to position [488, 0]
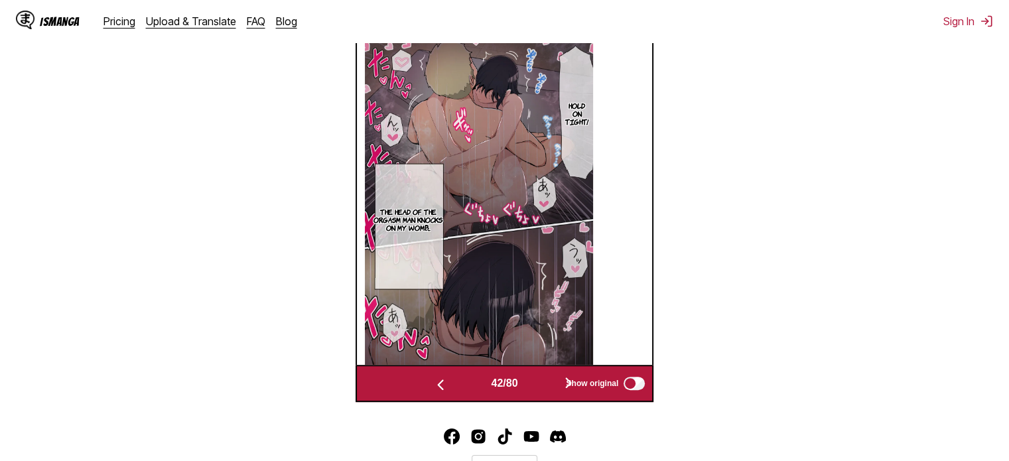
click at [593, 249] on img at bounding box center [479, 203] width 228 height 323
click at [547, 390] on button "button" at bounding box center [569, 383] width 80 height 19
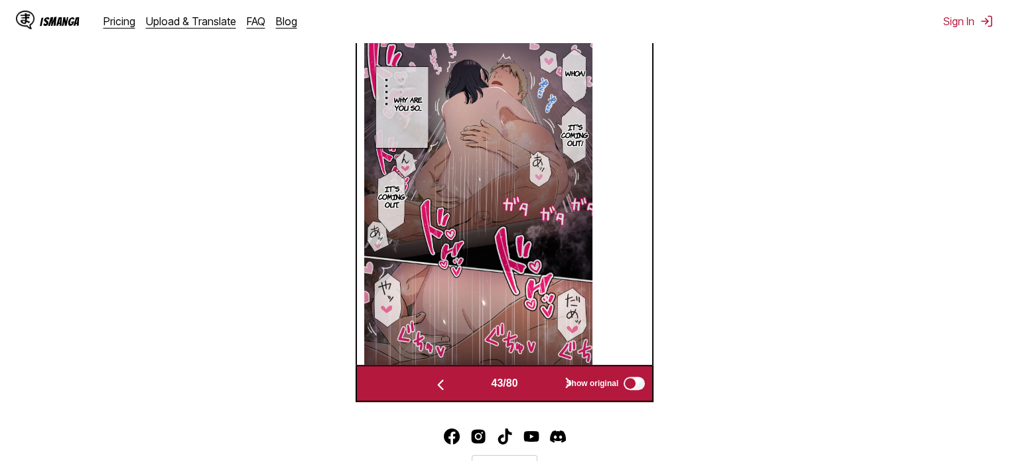
click at [547, 388] on button "button" at bounding box center [569, 383] width 80 height 19
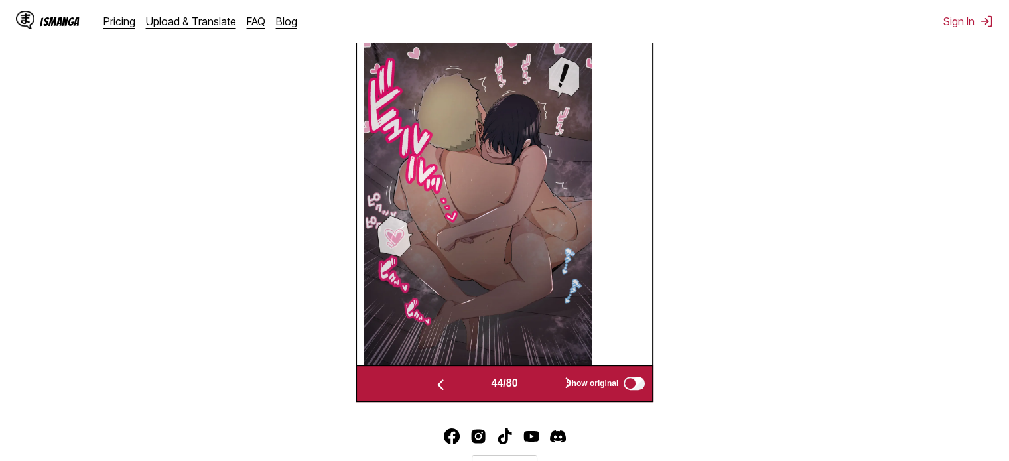
click at [547, 388] on button "button" at bounding box center [569, 383] width 80 height 19
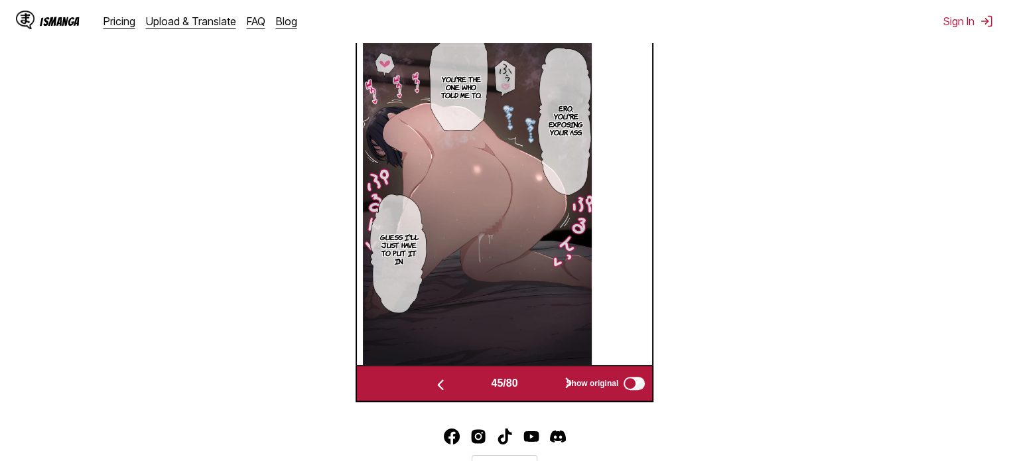
click at [547, 388] on button "button" at bounding box center [569, 383] width 80 height 19
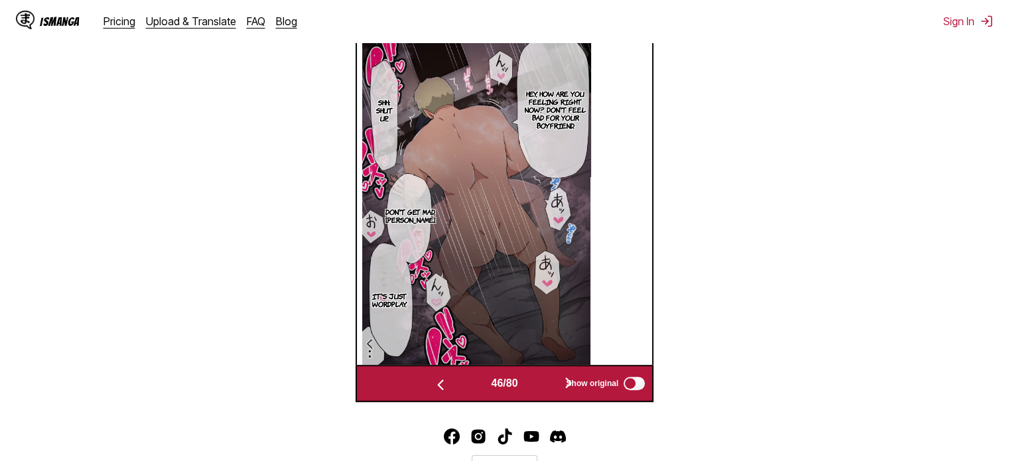
click at [547, 388] on button "button" at bounding box center [569, 383] width 80 height 19
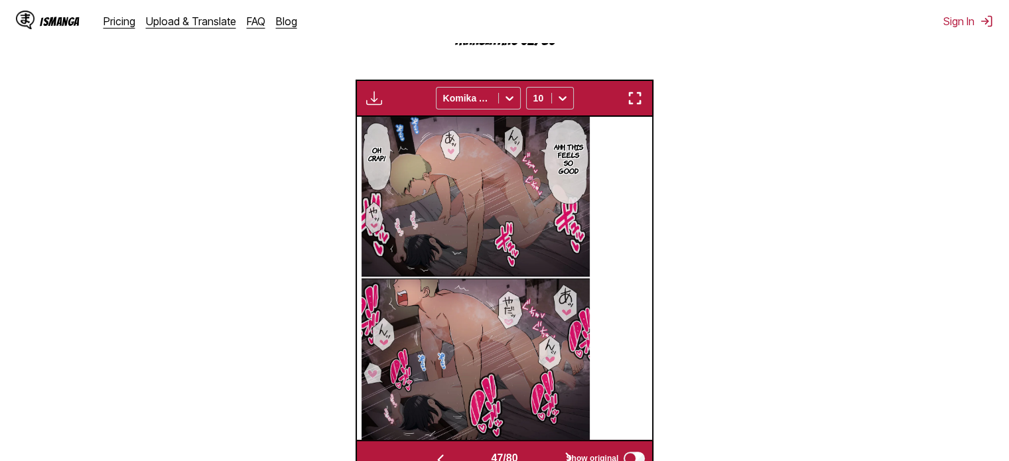
scroll to position [488, 0]
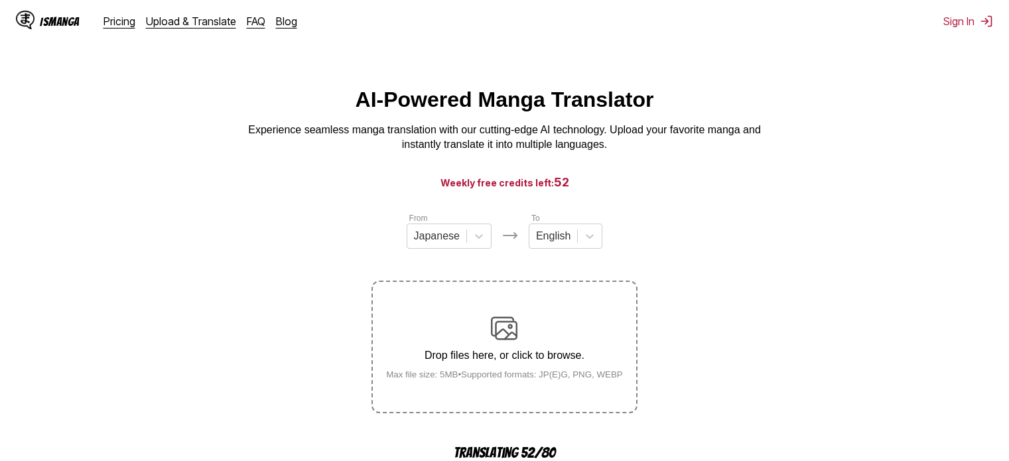
scroll to position [488, 0]
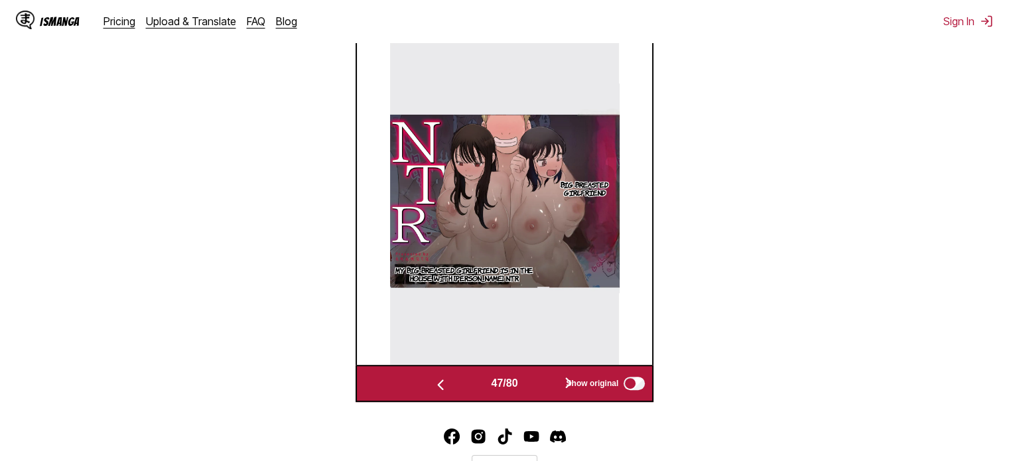
click at [547, 384] on button "button" at bounding box center [569, 383] width 80 height 19
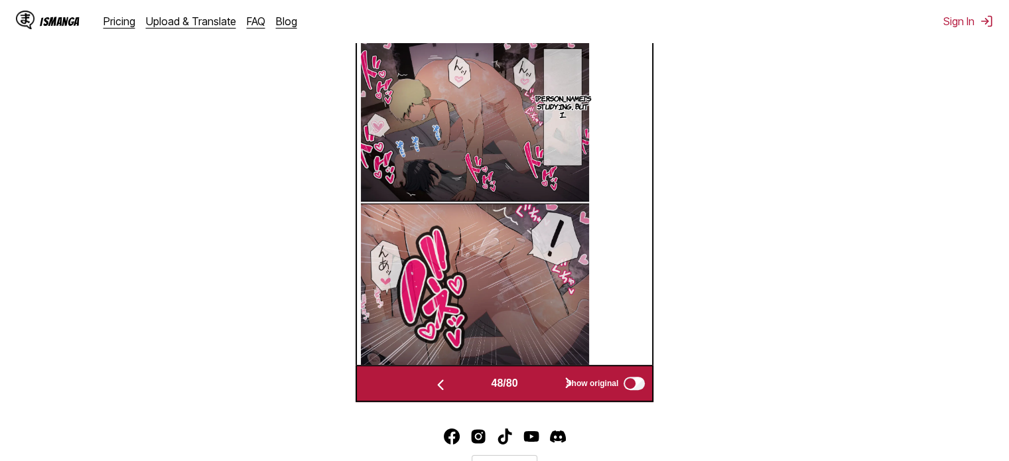
click at [547, 384] on button "button" at bounding box center [569, 383] width 80 height 19
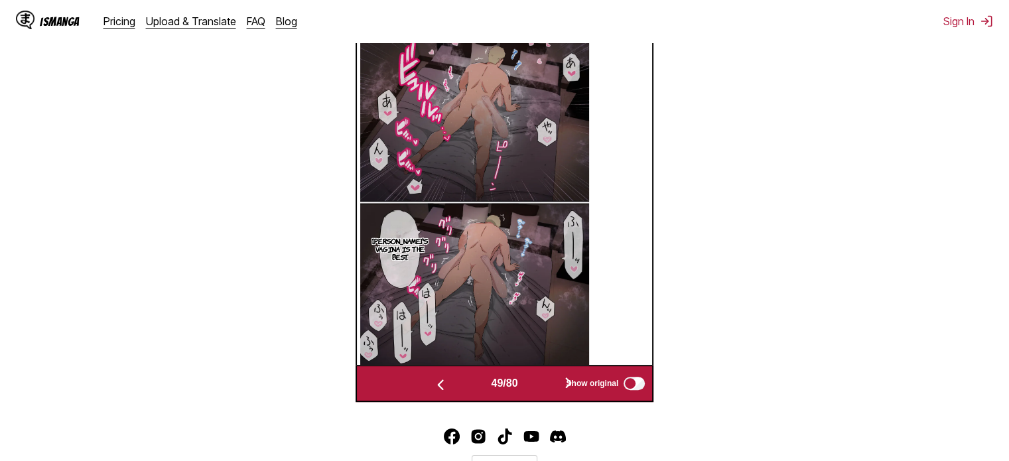
click at [547, 384] on button "button" at bounding box center [569, 383] width 80 height 19
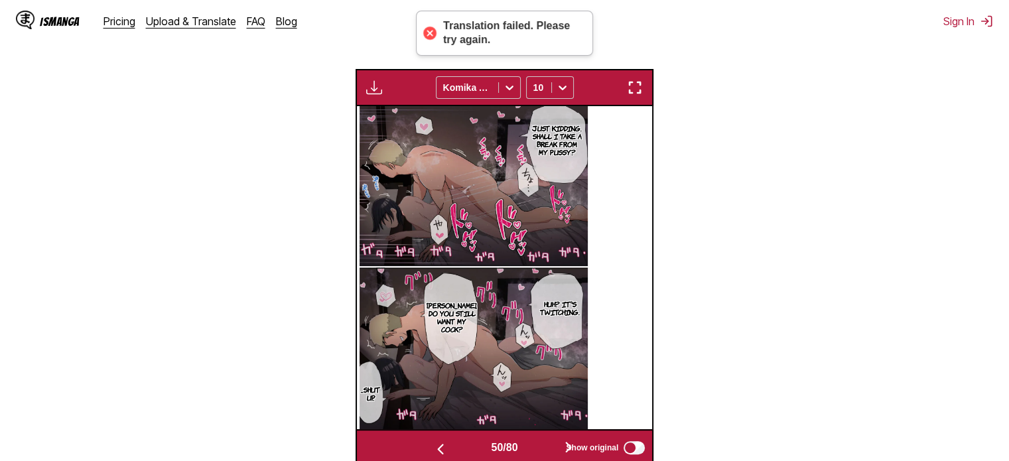
scroll to position [421, 0]
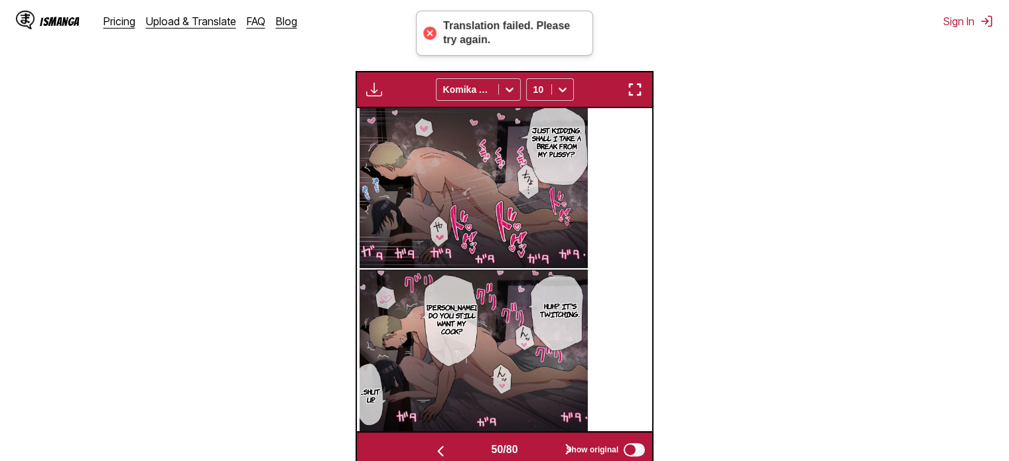
click at [549, 448] on button "button" at bounding box center [569, 450] width 80 height 19
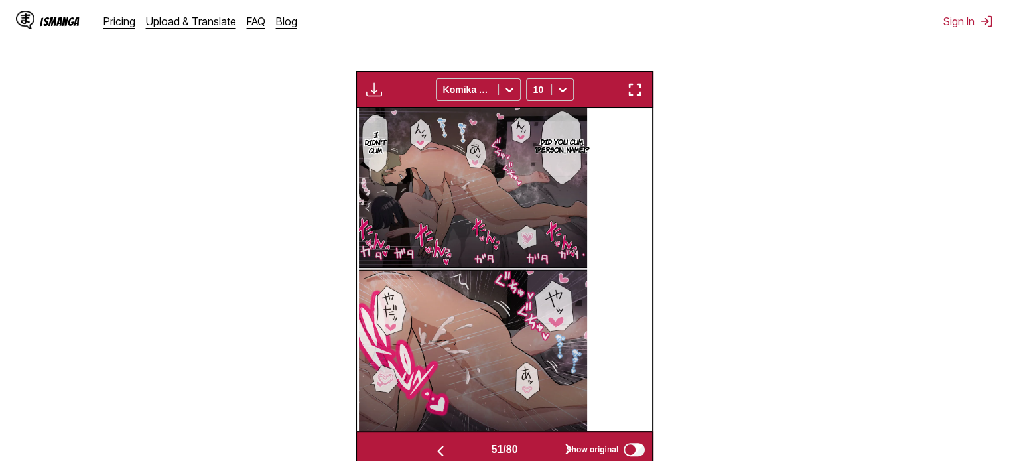
click at [549, 448] on button "button" at bounding box center [569, 450] width 80 height 19
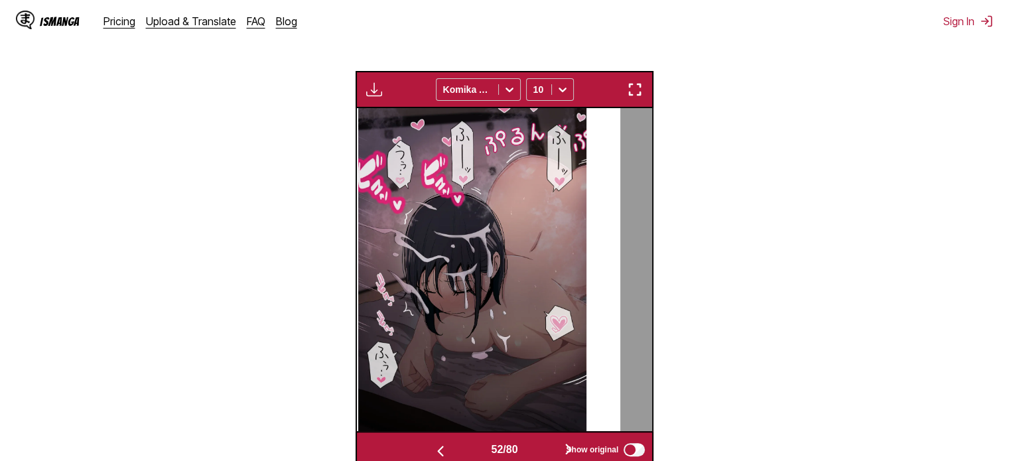
click at [549, 446] on button "button" at bounding box center [569, 450] width 80 height 19
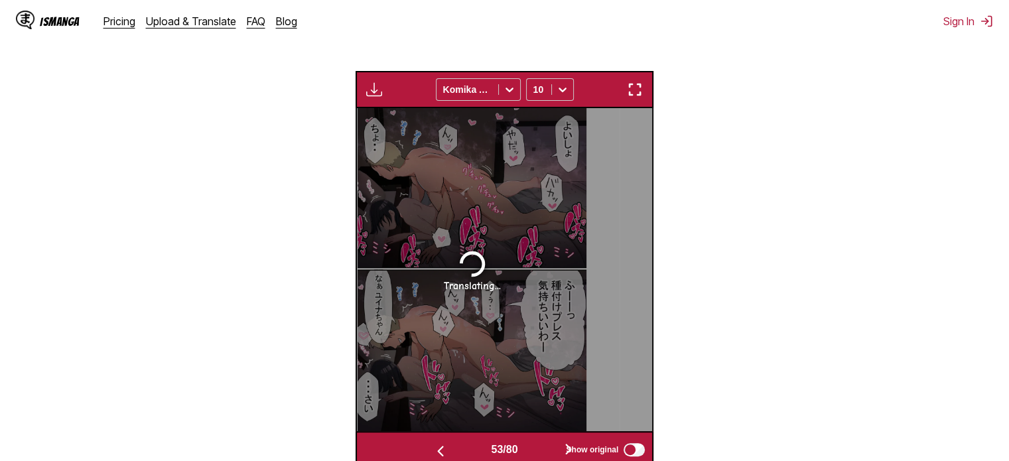
click at [549, 445] on button "button" at bounding box center [569, 450] width 80 height 19
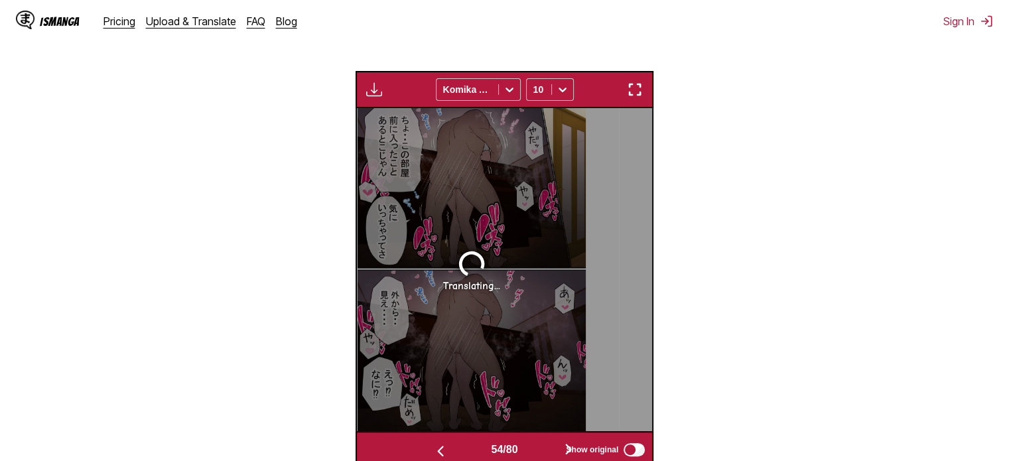
click at [549, 445] on button "button" at bounding box center [569, 450] width 80 height 19
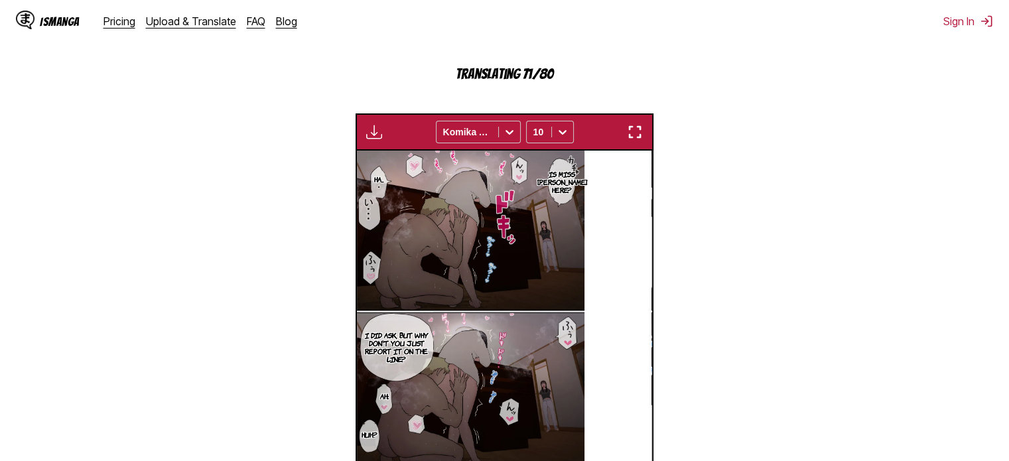
scroll to position [488, 0]
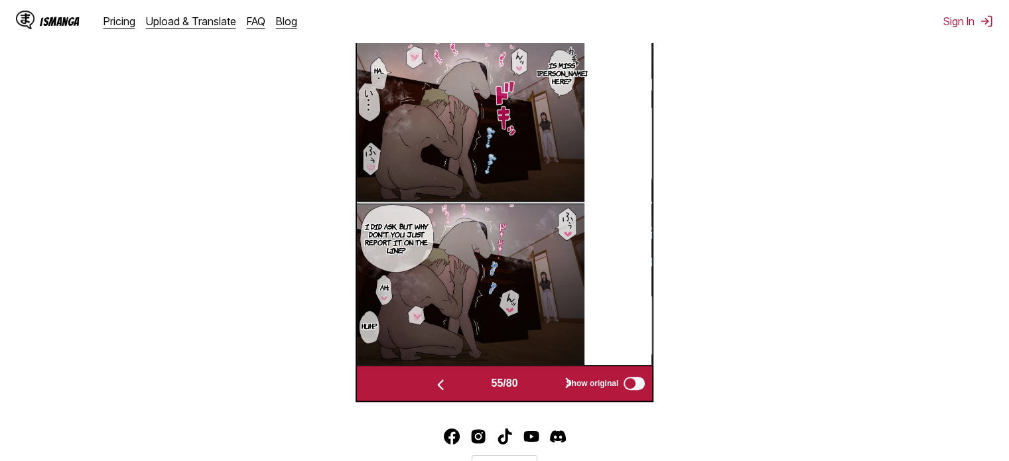
click at [585, 245] on img at bounding box center [470, 203] width 228 height 323
click at [547, 382] on button "button" at bounding box center [569, 383] width 80 height 19
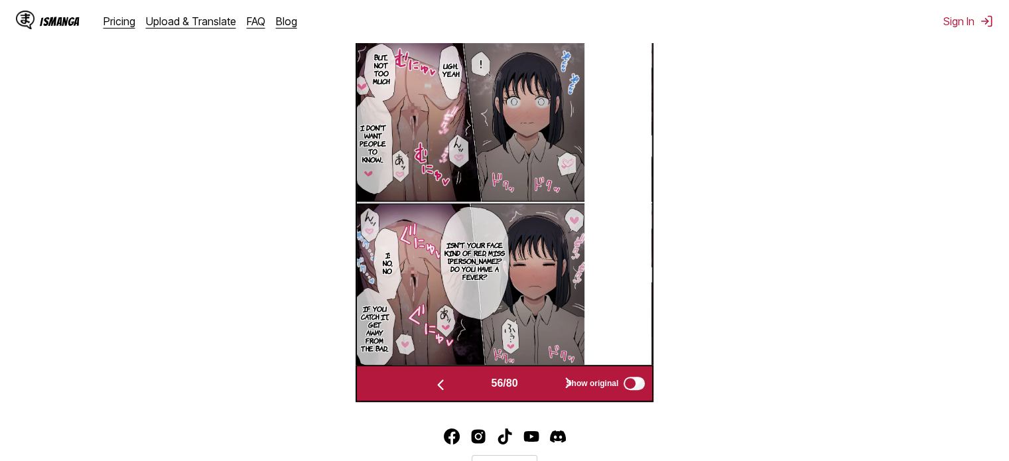
click at [476, 392] on div "56 / 80" at bounding box center [504, 383] width 207 height 19
click at [457, 389] on button "button" at bounding box center [441, 383] width 80 height 19
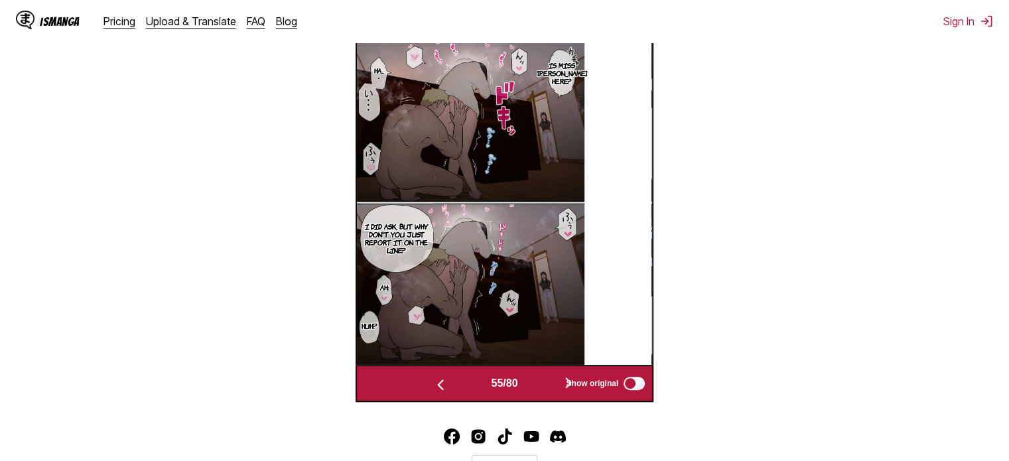
click at [541, 385] on button "button" at bounding box center [569, 383] width 80 height 19
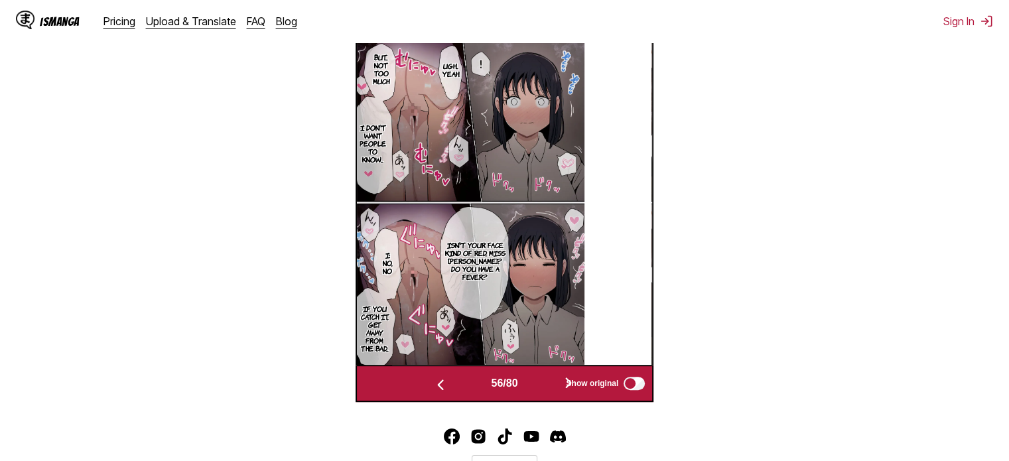
click at [541, 385] on button "button" at bounding box center [569, 383] width 80 height 19
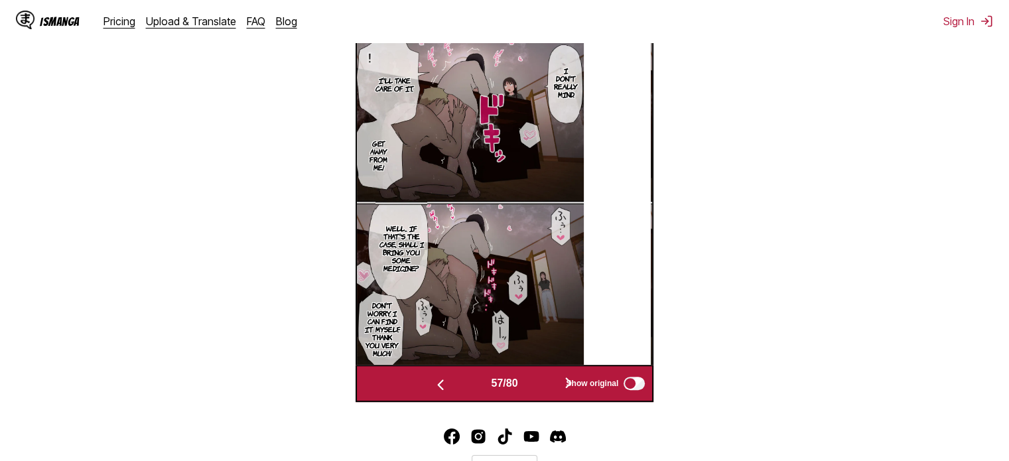
click at [543, 386] on button "button" at bounding box center [569, 383] width 80 height 19
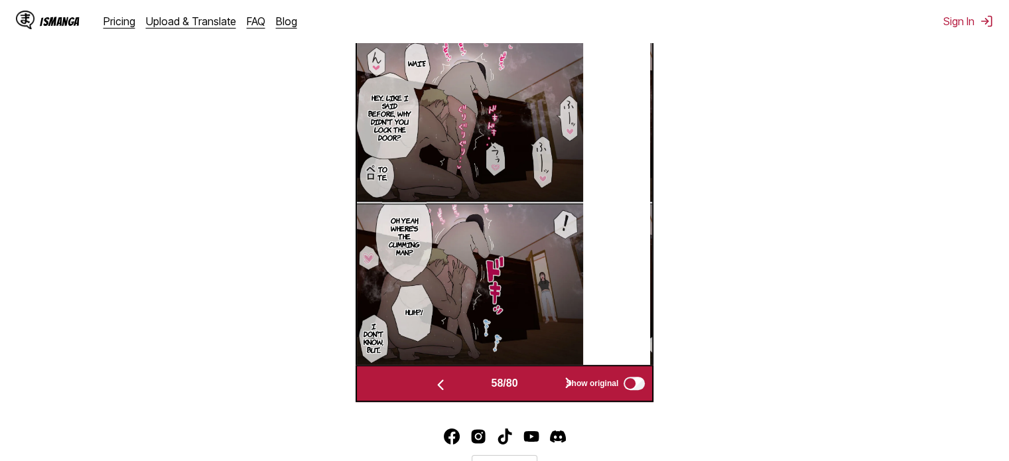
click at [543, 386] on button "button" at bounding box center [569, 383] width 80 height 19
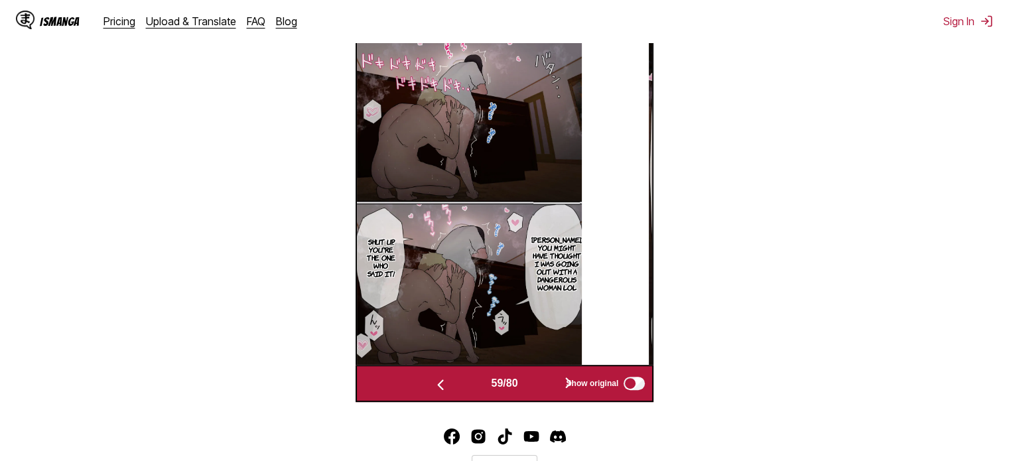
click at [543, 386] on button "button" at bounding box center [569, 383] width 80 height 19
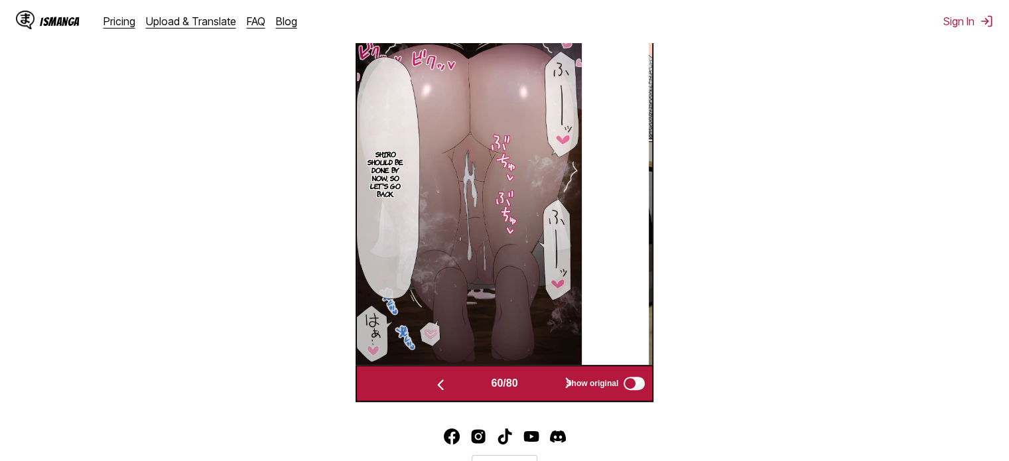
click at [543, 386] on button "button" at bounding box center [569, 383] width 80 height 19
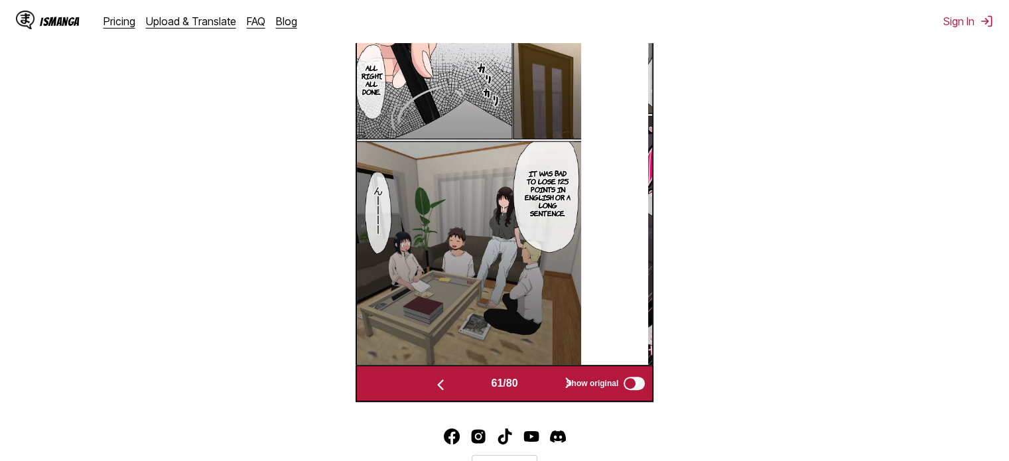
click at [543, 386] on button "button" at bounding box center [569, 383] width 80 height 19
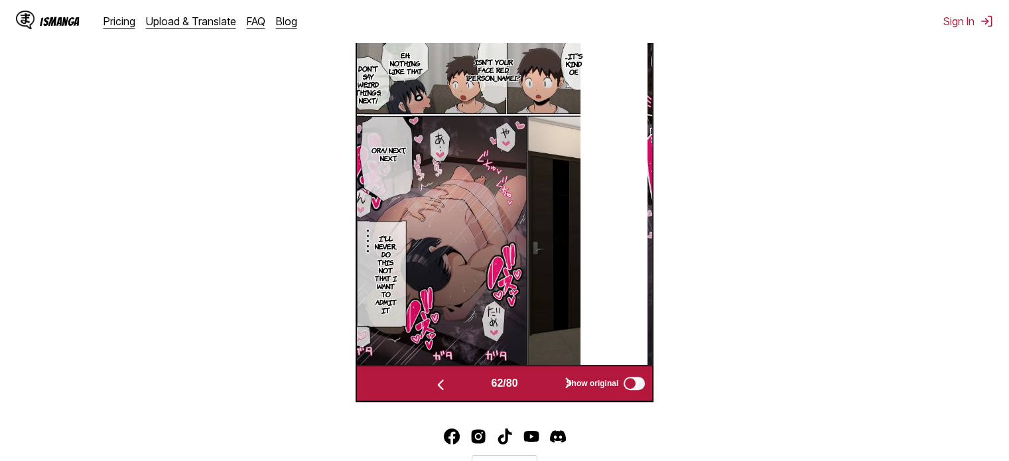
click at [543, 386] on button "button" at bounding box center [569, 383] width 80 height 19
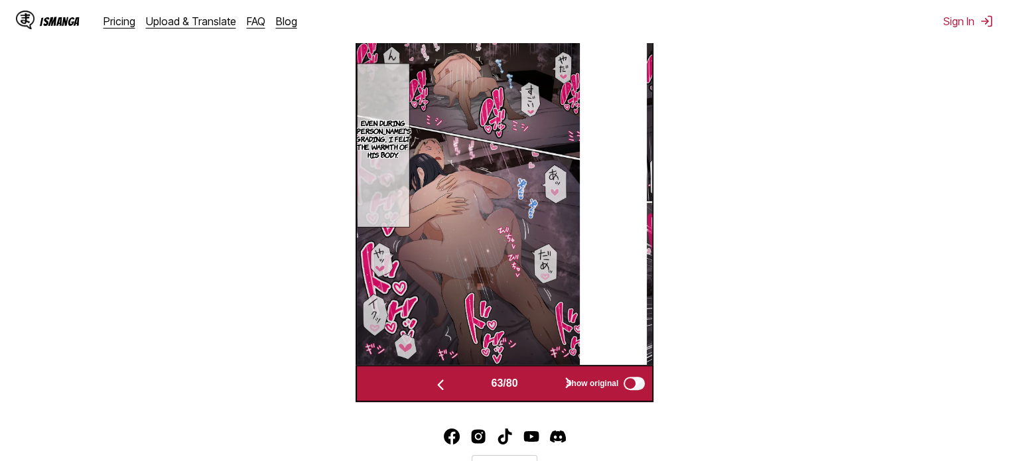
click at [543, 386] on button "button" at bounding box center [569, 383] width 80 height 19
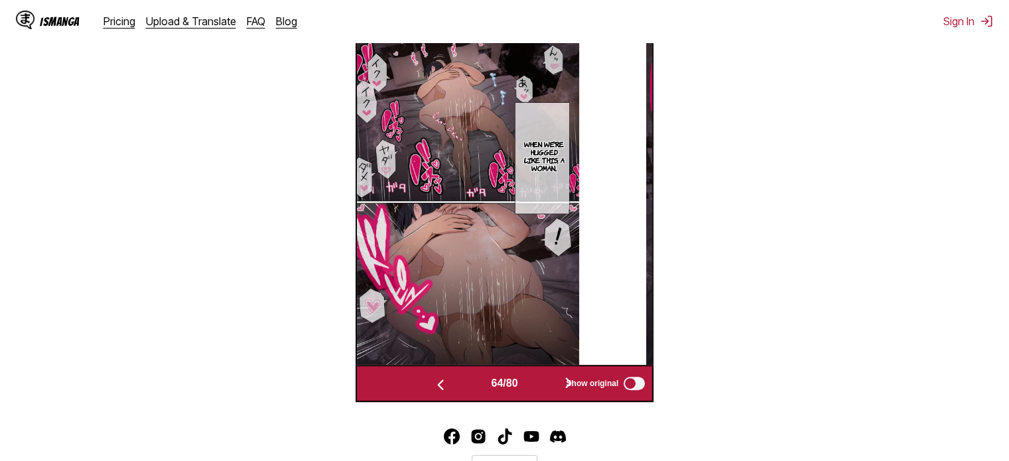
click at [543, 386] on button "button" at bounding box center [569, 383] width 80 height 19
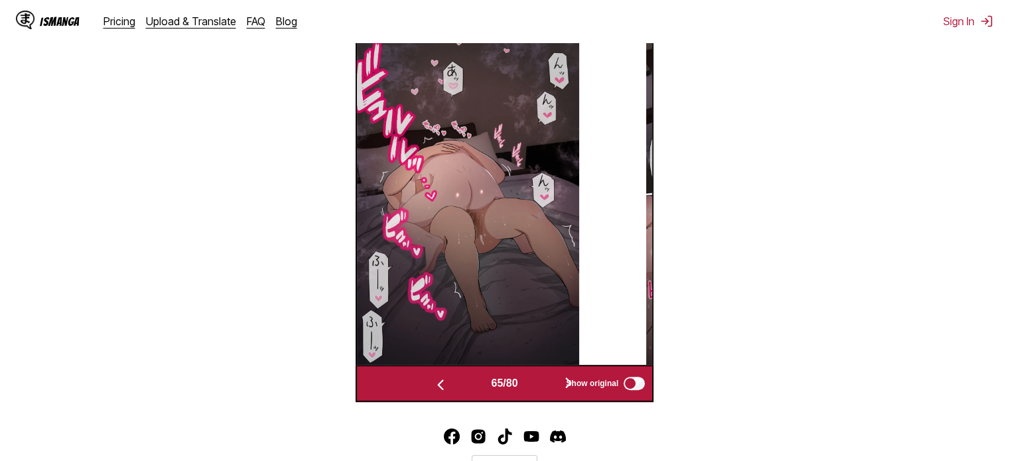
click at [537, 391] on button "button" at bounding box center [569, 383] width 80 height 19
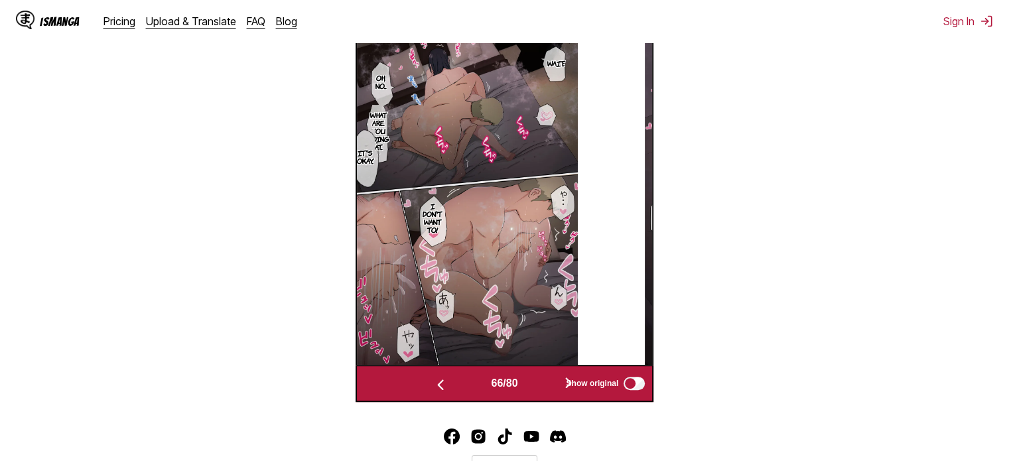
click at [543, 387] on button "button" at bounding box center [569, 383] width 80 height 19
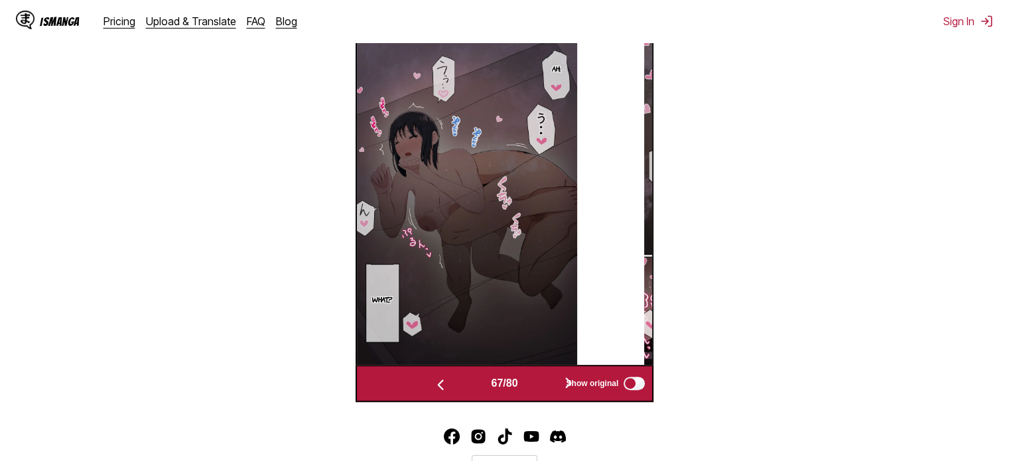
click at [543, 387] on button "button" at bounding box center [569, 383] width 80 height 19
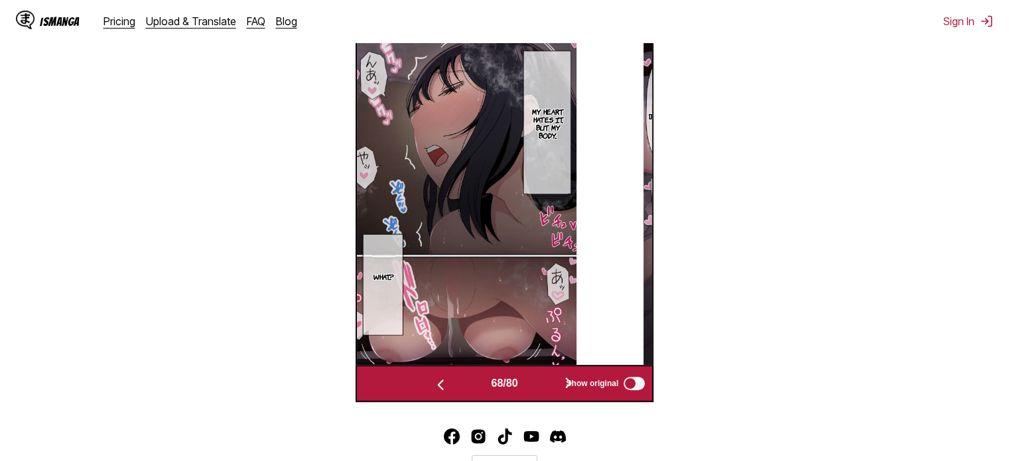
click at [543, 387] on button "button" at bounding box center [569, 383] width 80 height 19
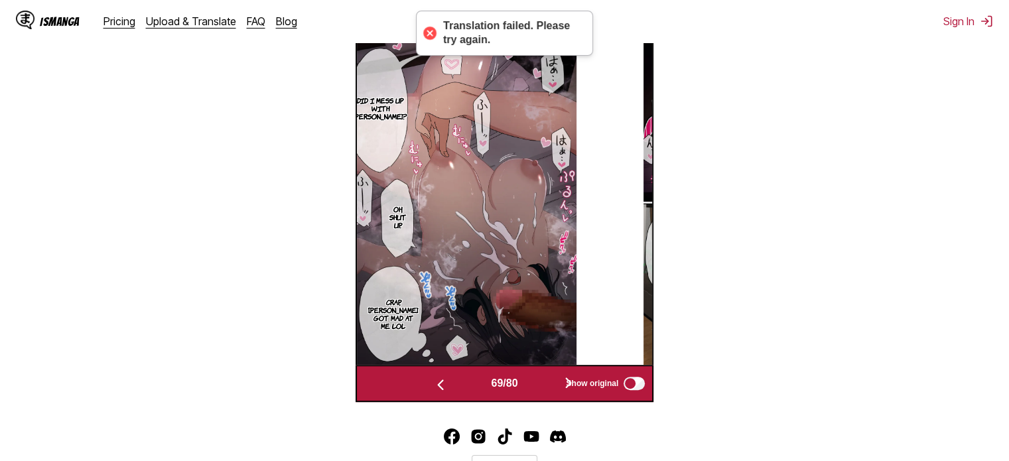
click at [543, 387] on button "button" at bounding box center [569, 383] width 80 height 19
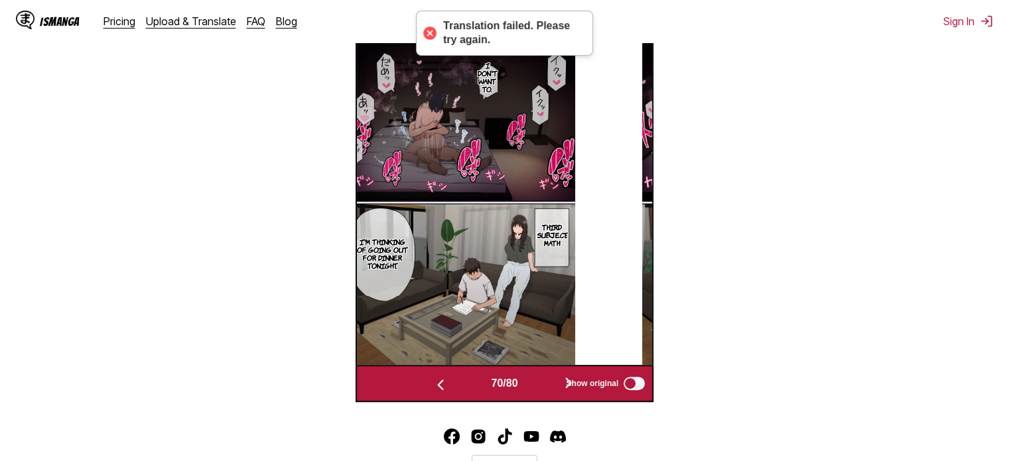
click at [465, 383] on button "button" at bounding box center [441, 383] width 80 height 19
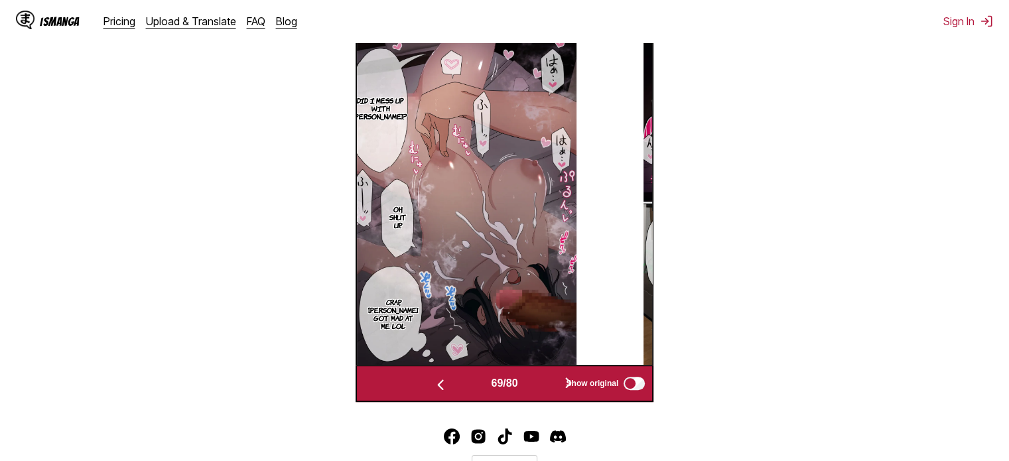
click at [461, 382] on button "button" at bounding box center [441, 383] width 80 height 19
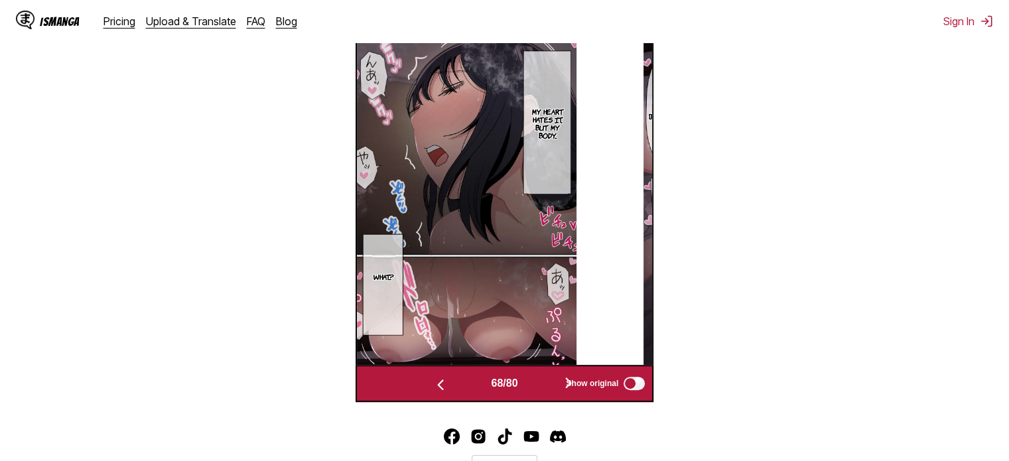
click at [536, 384] on button "button" at bounding box center [569, 383] width 80 height 19
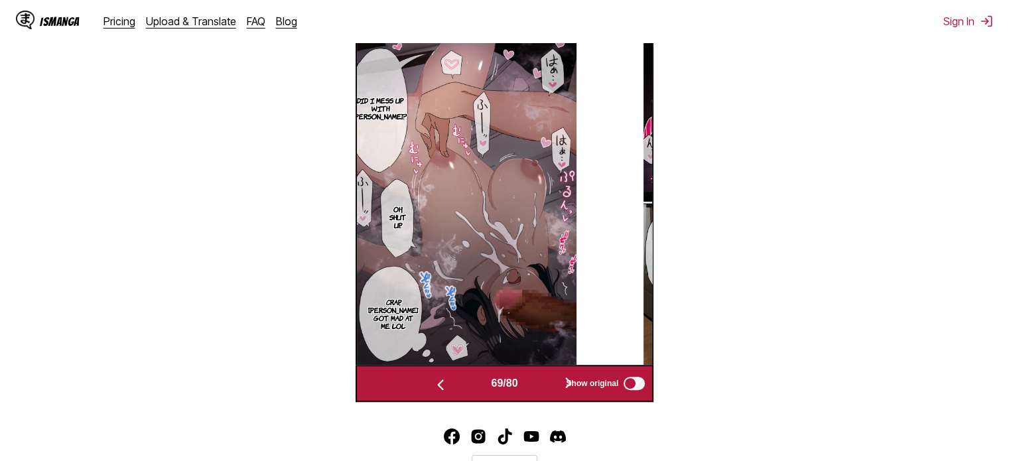
click at [536, 384] on button "button" at bounding box center [569, 383] width 80 height 19
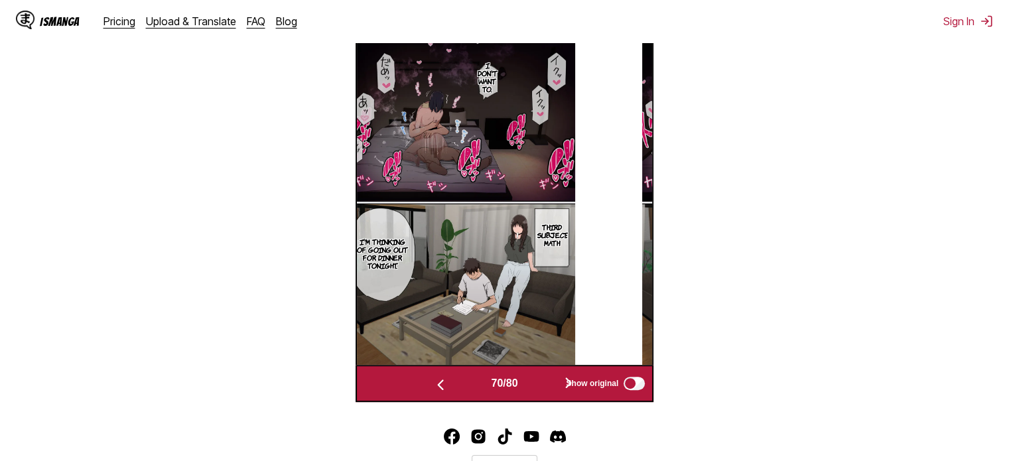
click at [536, 384] on button "button" at bounding box center [569, 383] width 80 height 19
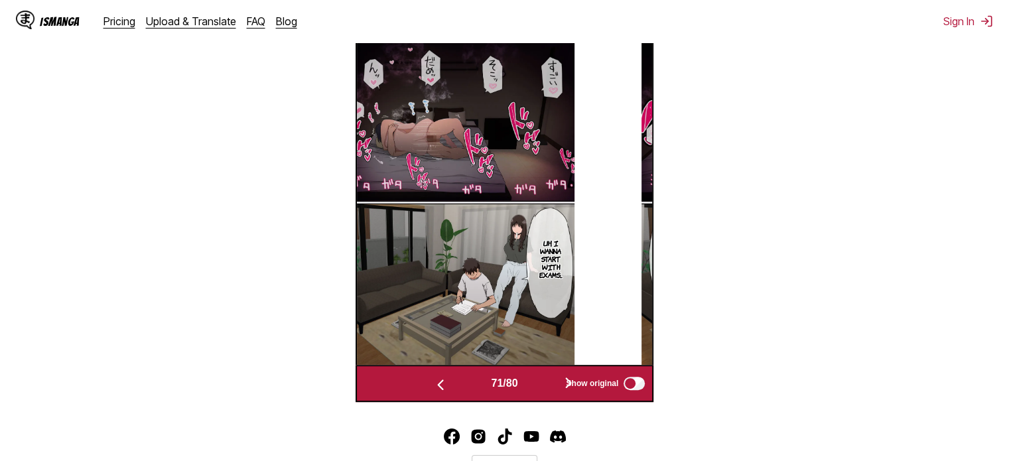
click at [536, 384] on button "button" at bounding box center [569, 383] width 80 height 19
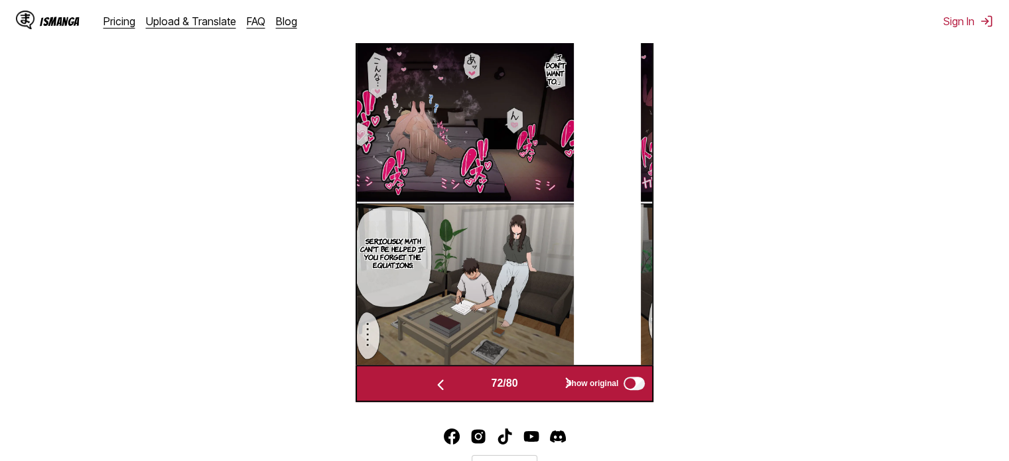
click at [536, 384] on button "button" at bounding box center [569, 383] width 80 height 19
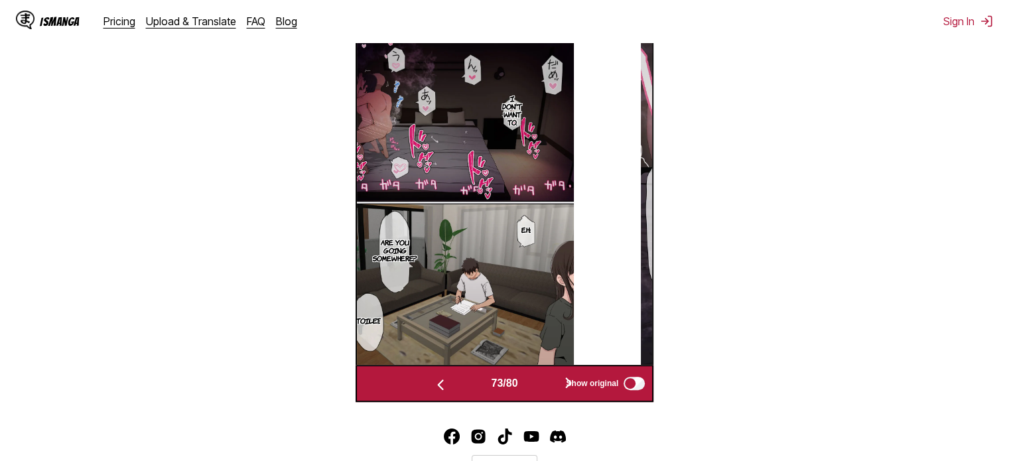
click at [536, 384] on button "button" at bounding box center [569, 383] width 80 height 19
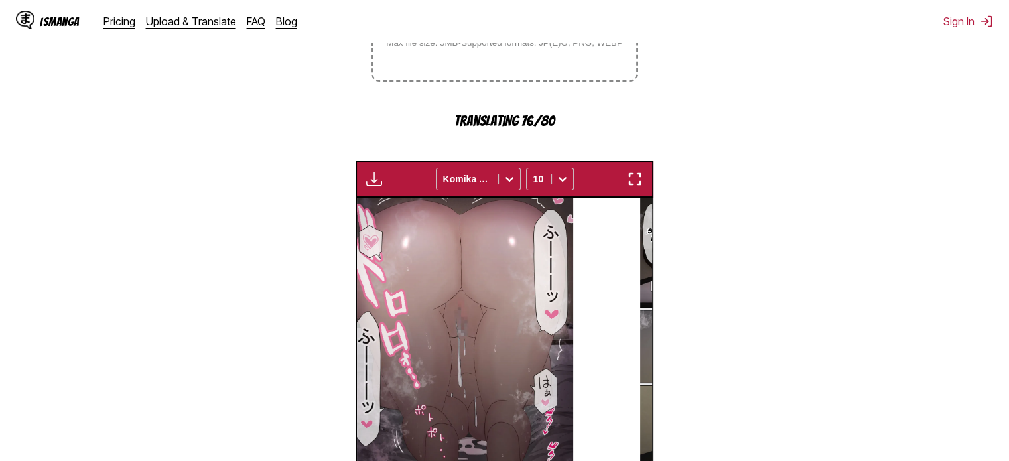
scroll to position [554, 0]
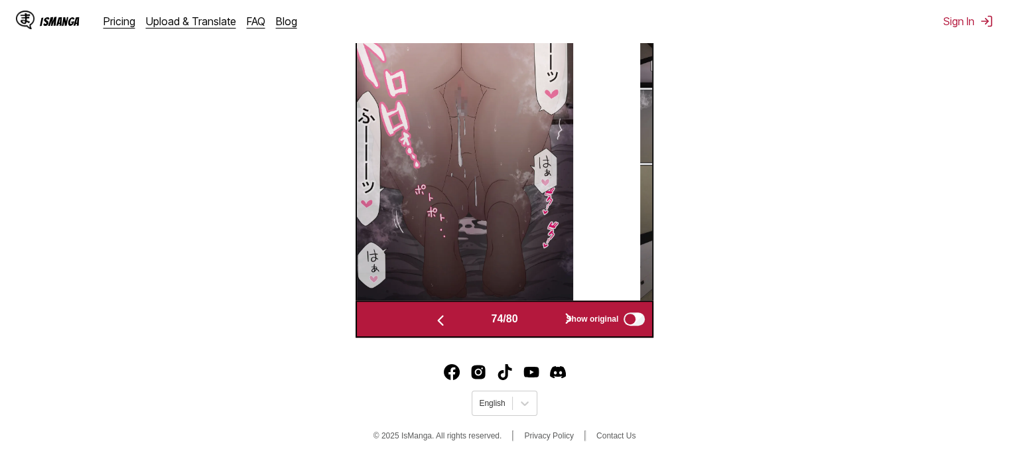
click at [549, 322] on button "button" at bounding box center [569, 319] width 80 height 19
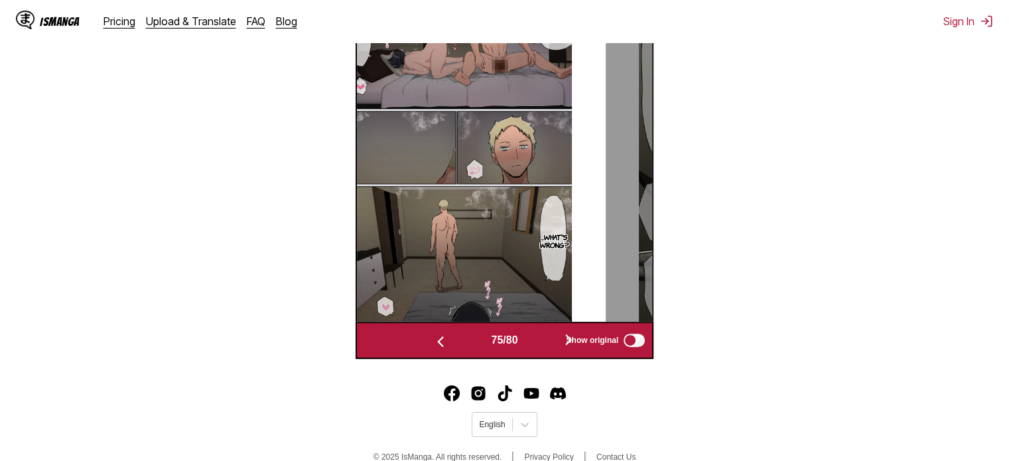
click at [547, 352] on div "75 / 80 Show original" at bounding box center [505, 340] width 298 height 37
click at [547, 346] on button "button" at bounding box center [569, 340] width 80 height 19
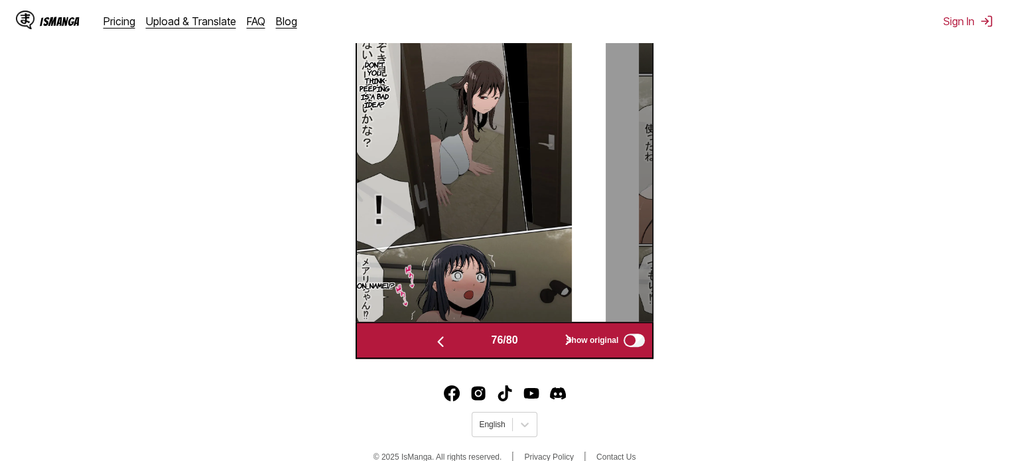
click at [547, 345] on button "button" at bounding box center [569, 340] width 80 height 19
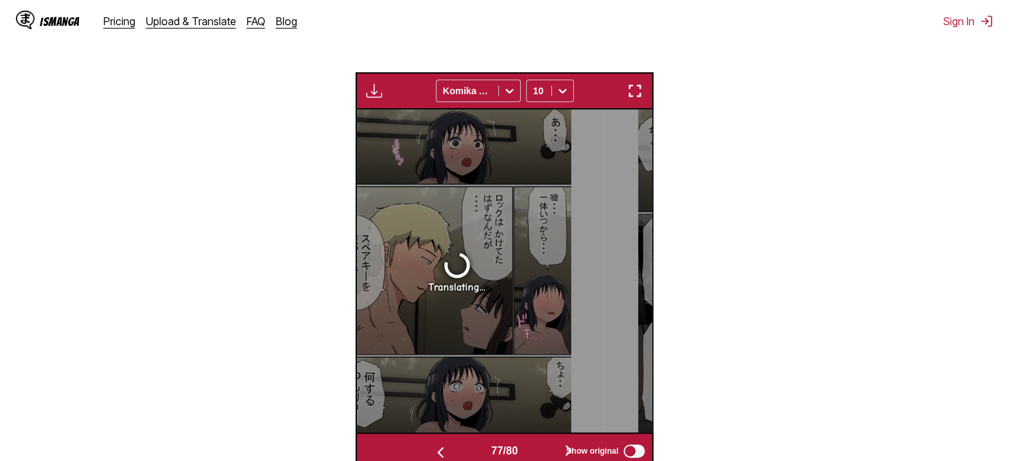
scroll to position [265, 0]
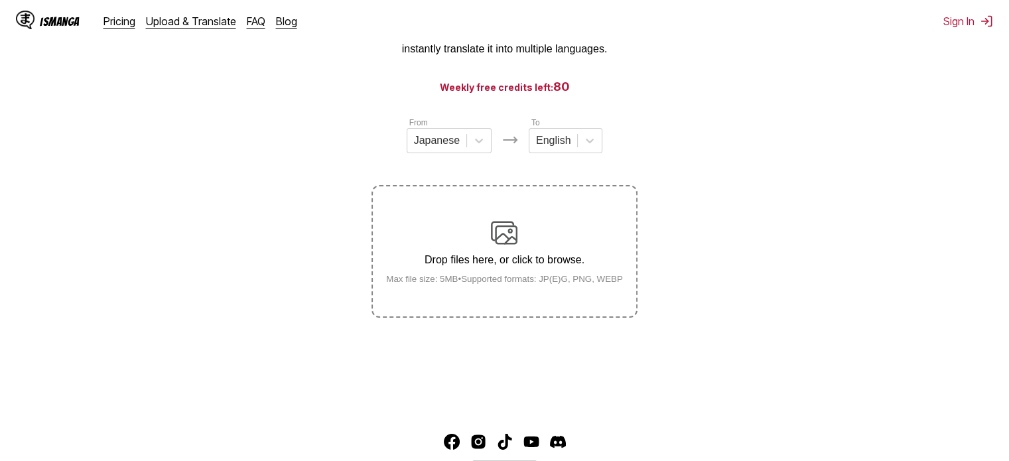
scroll to position [165, 0]
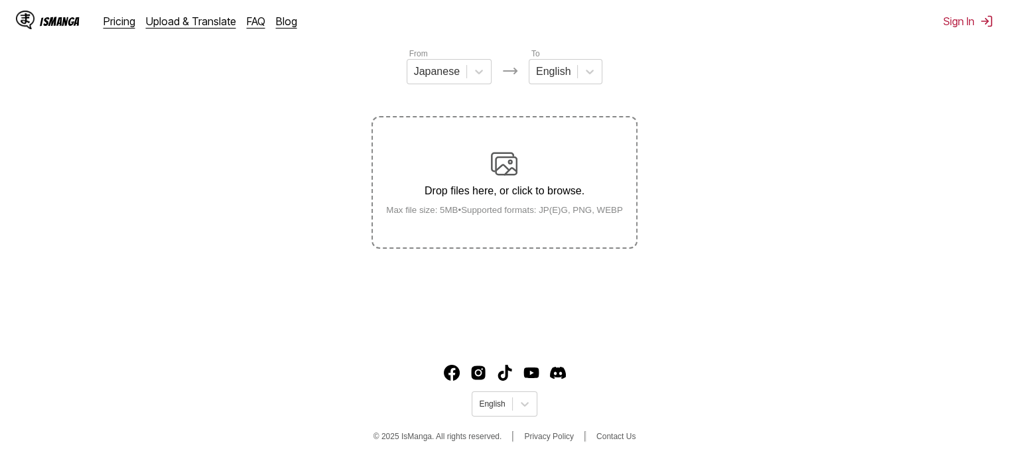
click at [558, 177] on div "Drop files here, or click to browse. Max file size: 5MB • Supported formats: JP…" at bounding box center [505, 183] width 258 height 64
click at [0, 0] on input "Drop files here, or click to browse. Max file size: 5MB • Supported formats: JP…" at bounding box center [0, 0] width 0 height 0
